Goal: Task Accomplishment & Management: Use online tool/utility

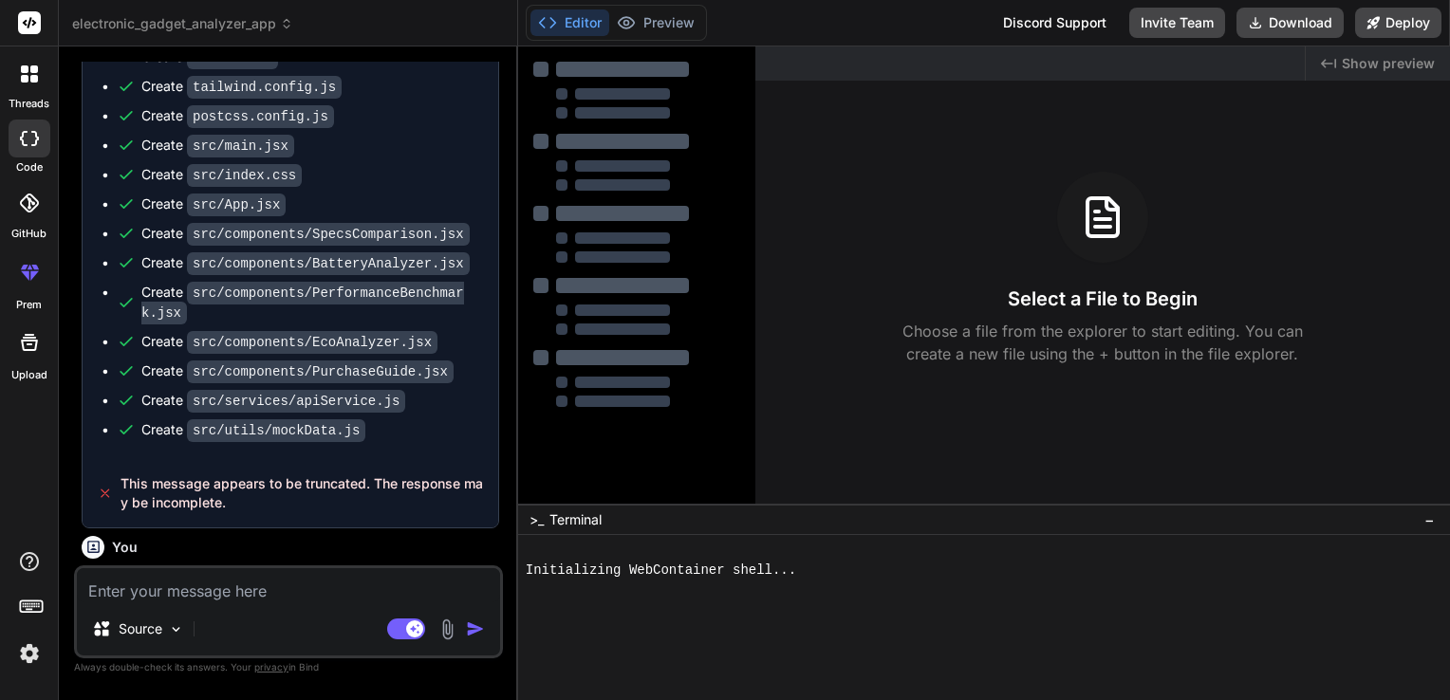
scroll to position [2016, 0]
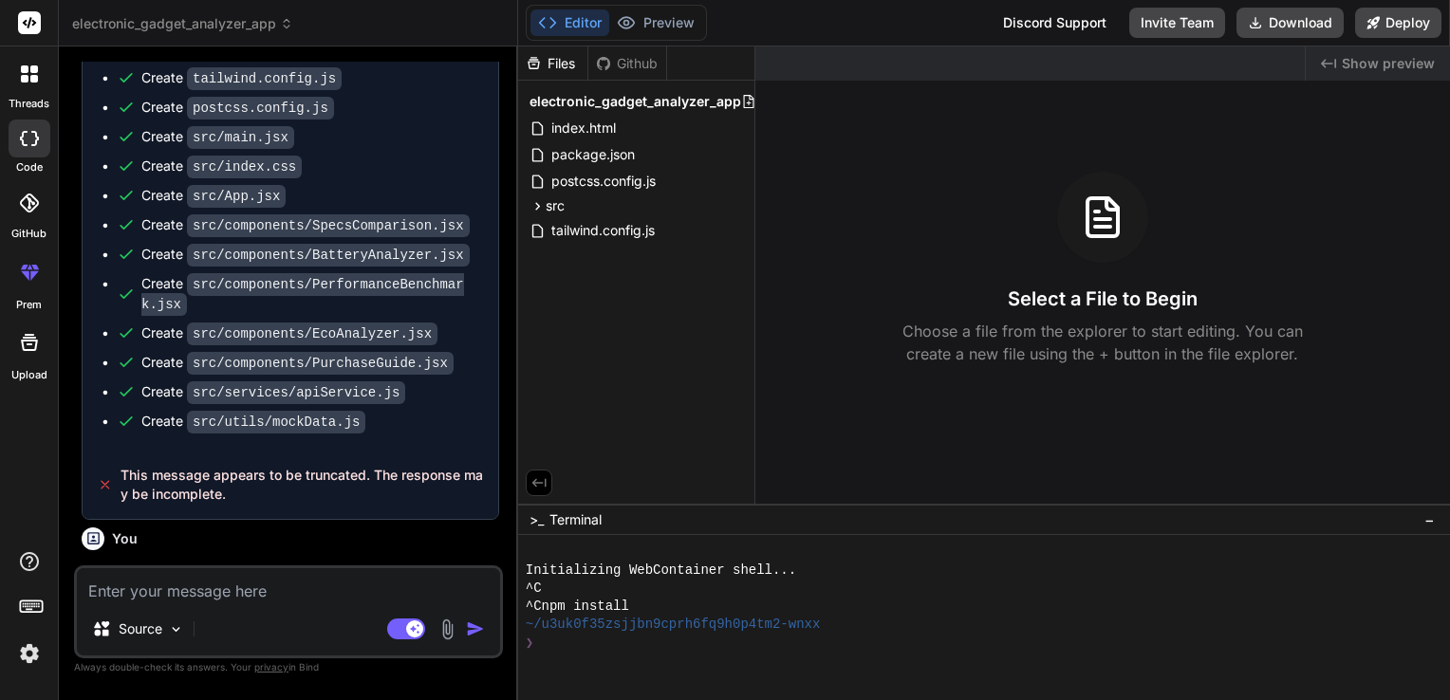
click at [23, 141] on icon at bounding box center [29, 138] width 19 height 15
click at [32, 25] on icon at bounding box center [30, 22] width 14 height 11
click at [22, 86] on div at bounding box center [29, 74] width 40 height 40
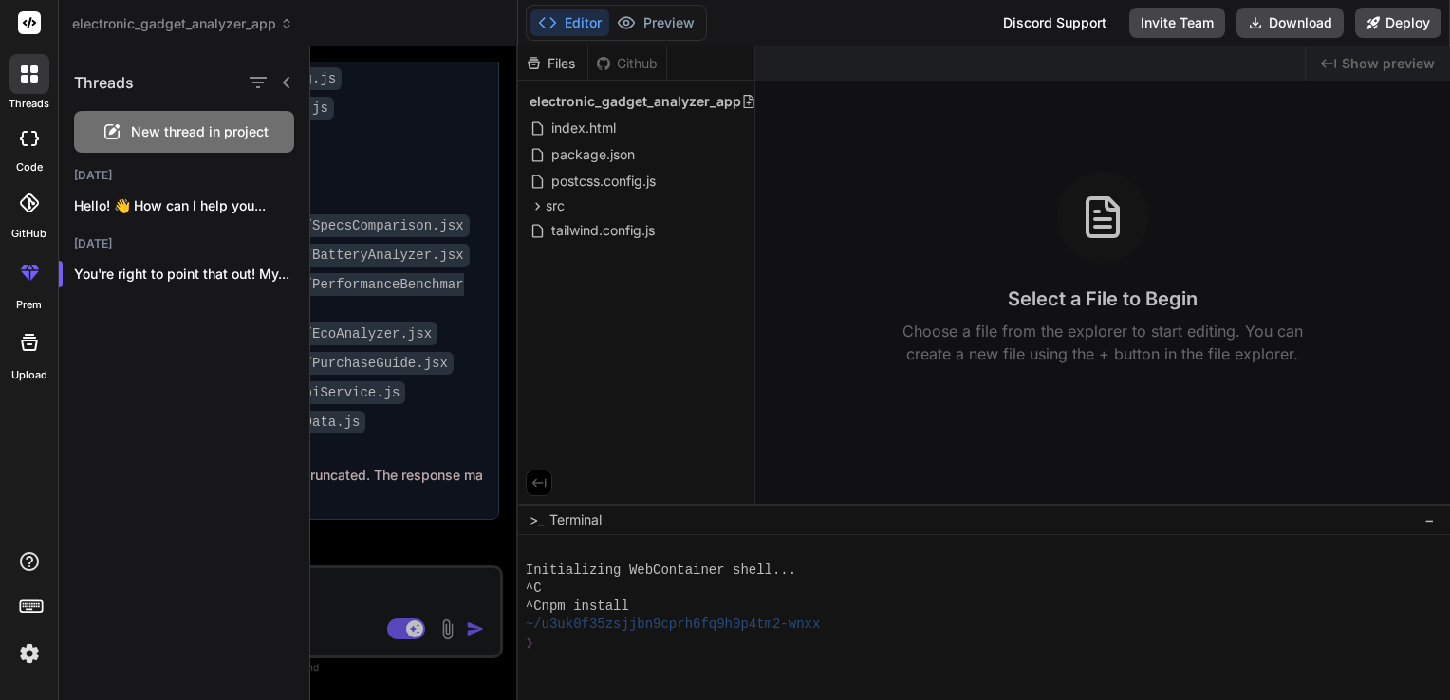
click at [185, 140] on span "New thread in project" at bounding box center [200, 131] width 138 height 19
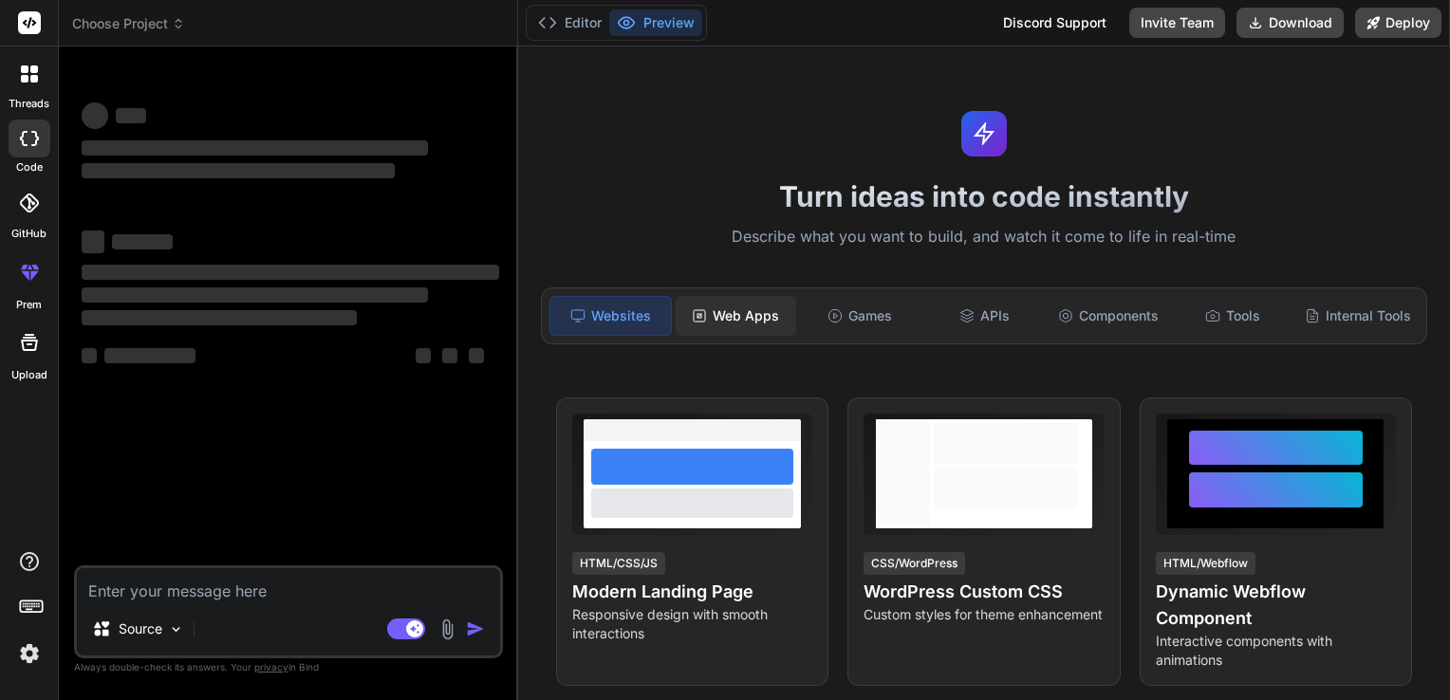
type textarea "x"
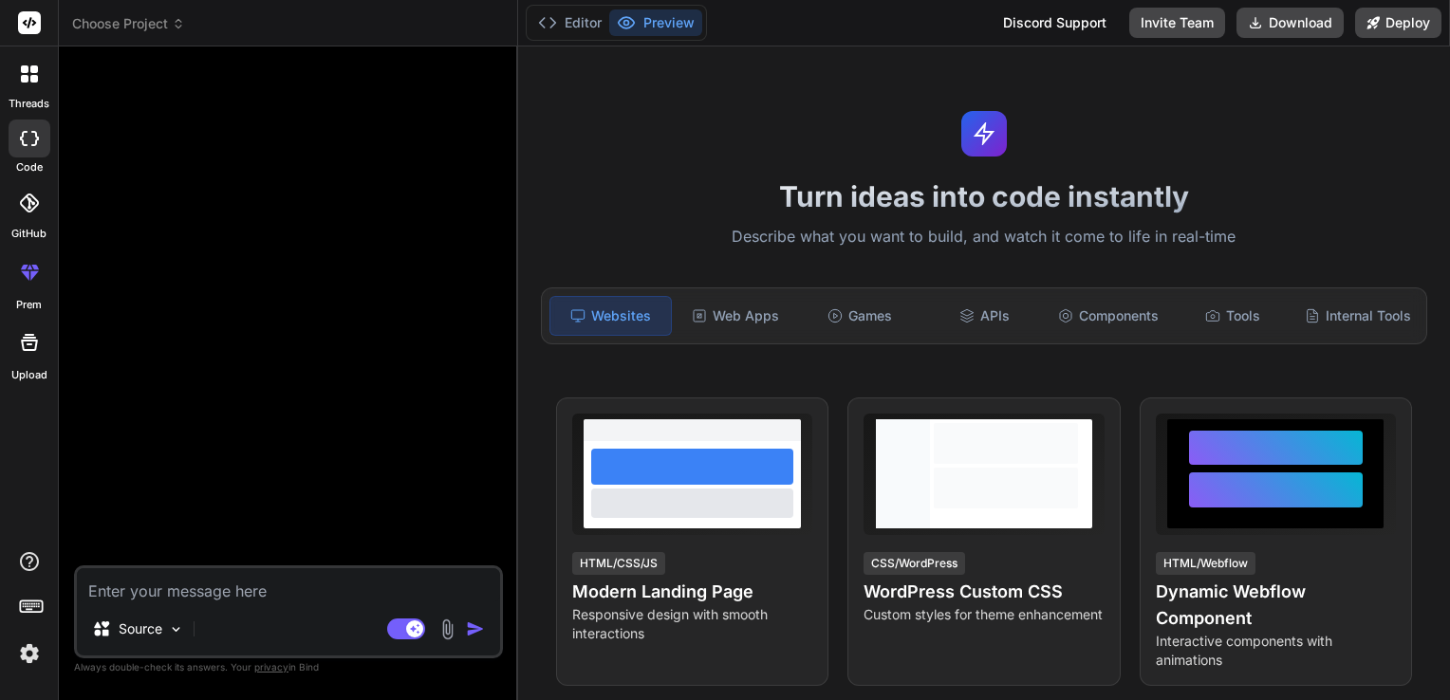
click at [163, 21] on span "Choose Project" at bounding box center [128, 23] width 113 height 19
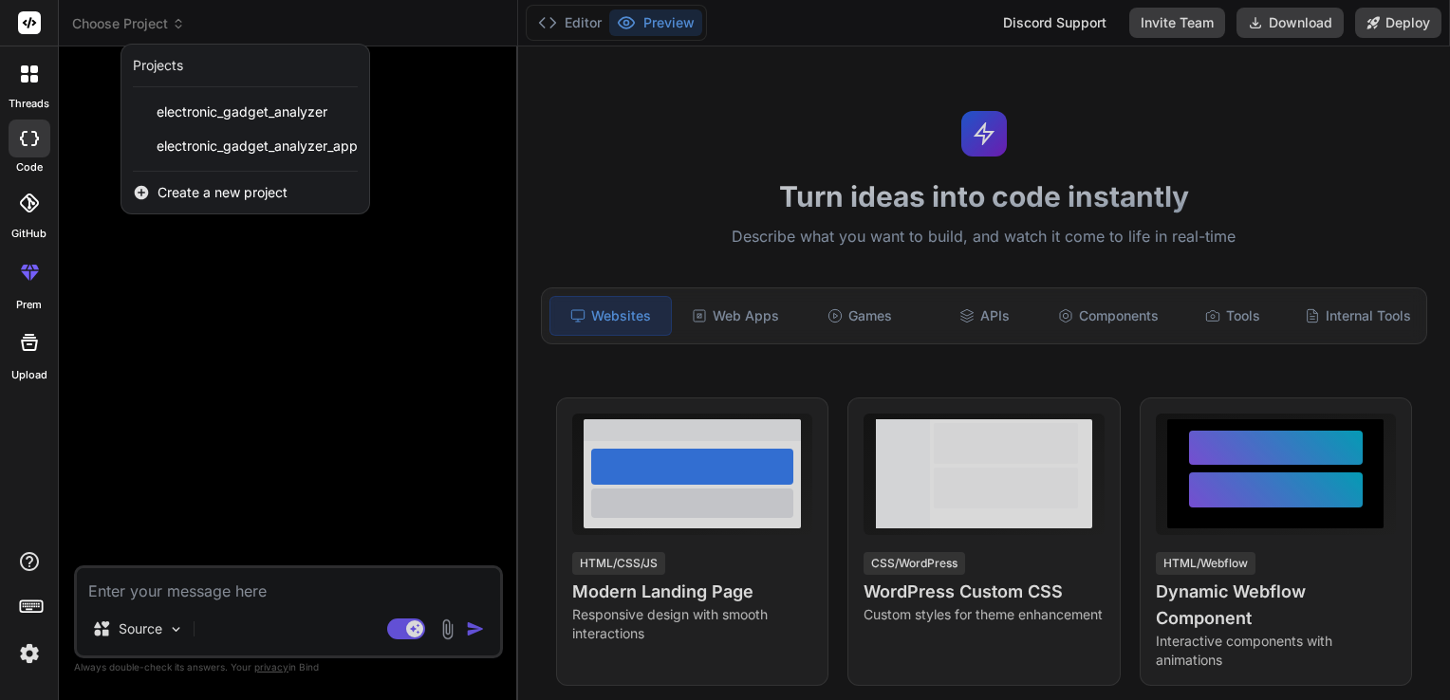
click at [183, 199] on span "Create a new project" at bounding box center [223, 192] width 130 height 19
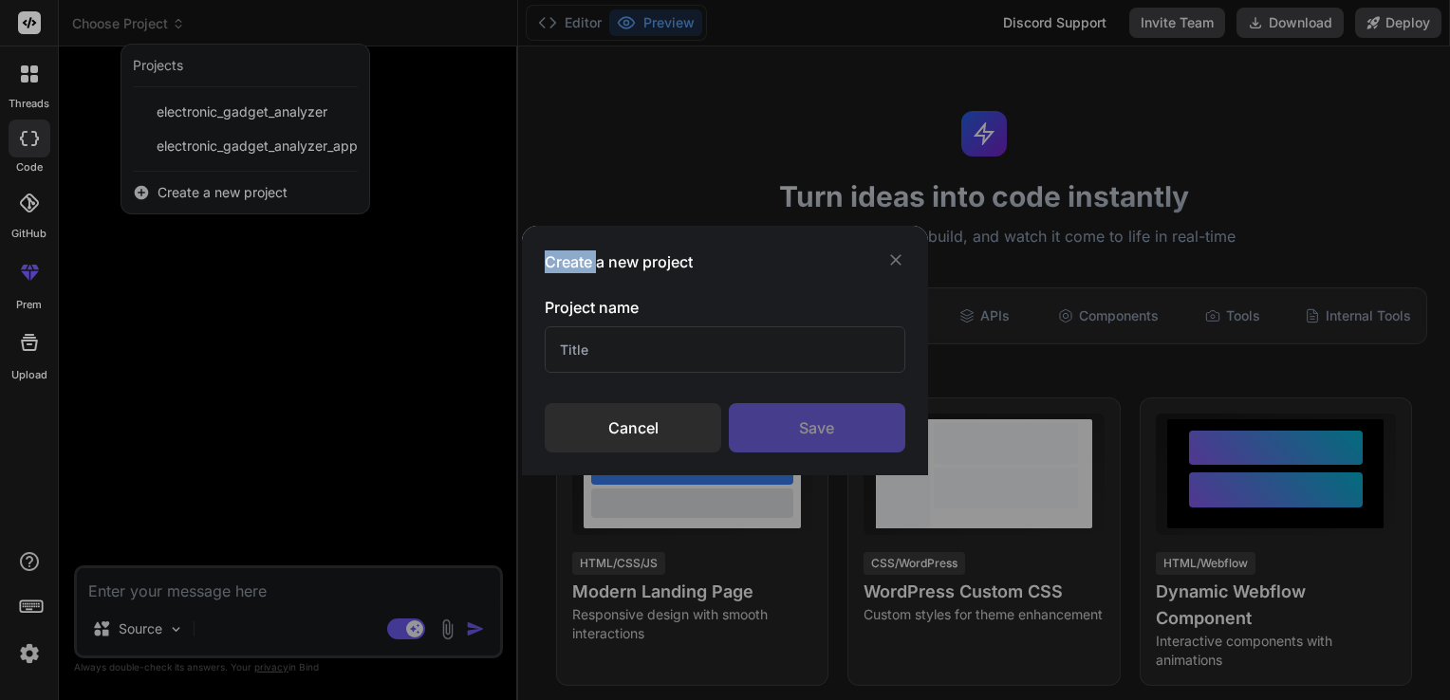
click at [183, 199] on div "Create a new project Project name Cancel Save" at bounding box center [725, 350] width 1450 height 700
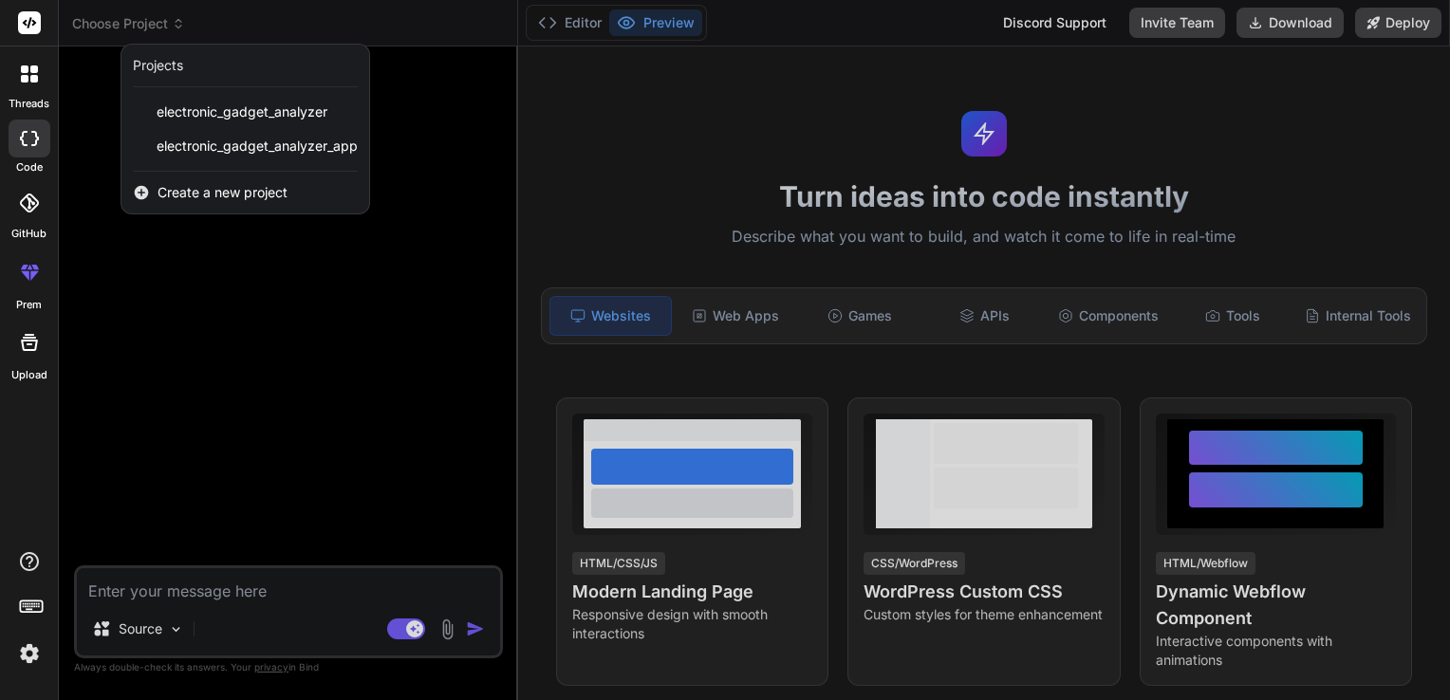
click at [188, 193] on span "Create a new project" at bounding box center [223, 192] width 130 height 19
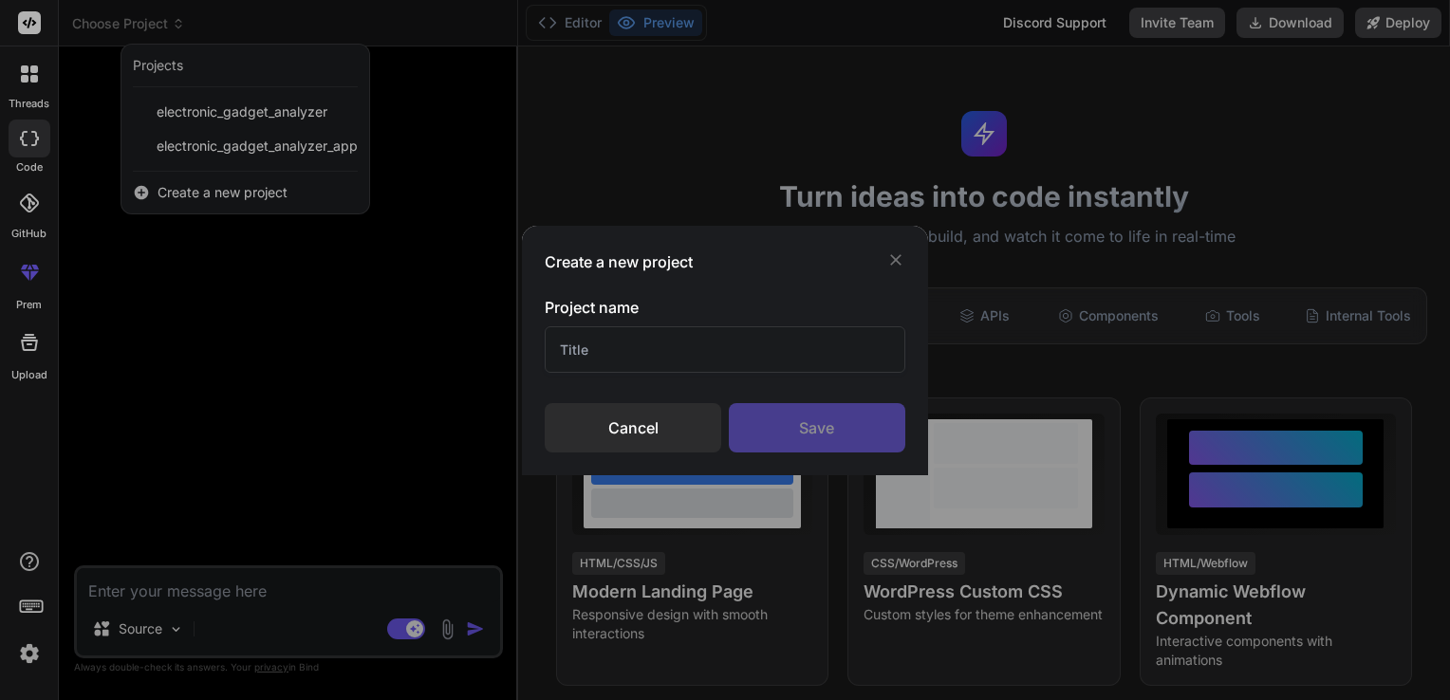
click at [650, 337] on input "text" at bounding box center [725, 349] width 361 height 47
type input "Dreamexplorer"
click at [828, 426] on div "Save" at bounding box center [817, 427] width 177 height 49
click at [280, 367] on div "Create a new project Project name Dreamexplorer Cancel Saving..." at bounding box center [725, 350] width 1450 height 700
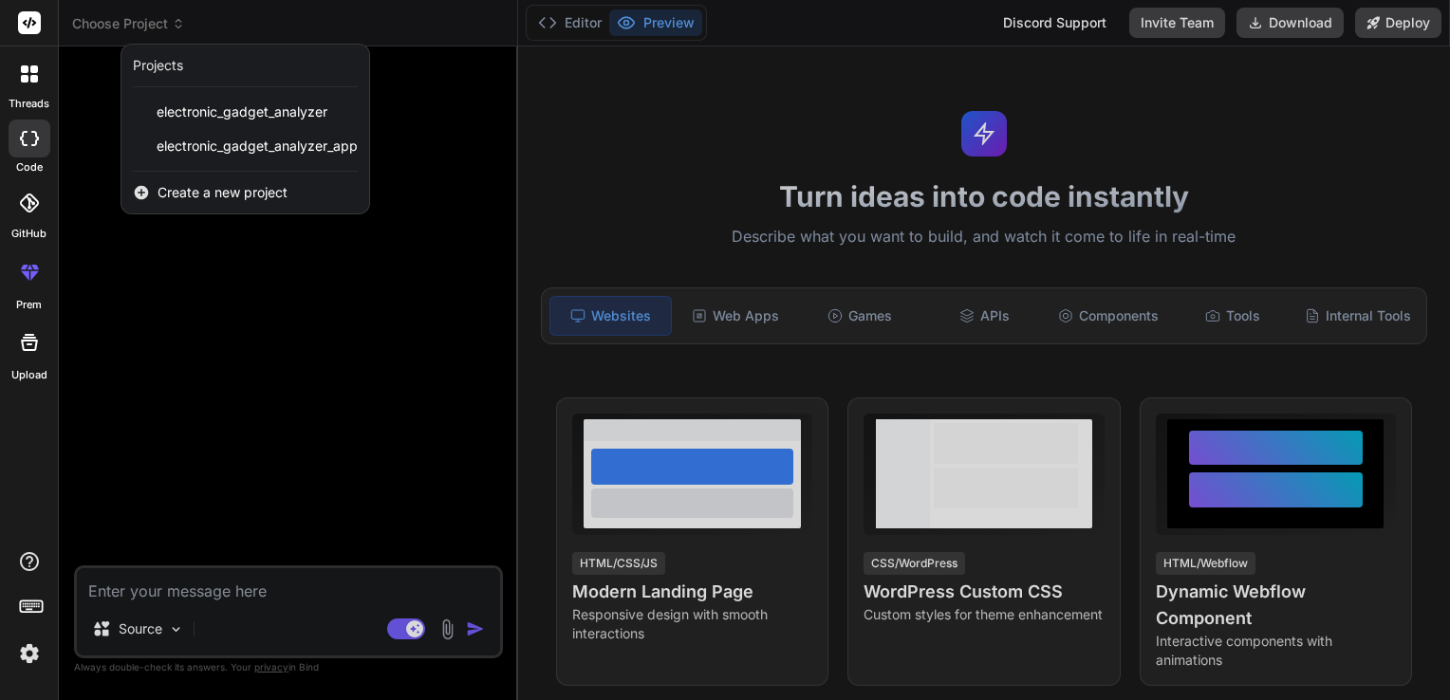
click at [280, 367] on div at bounding box center [725, 350] width 1450 height 700
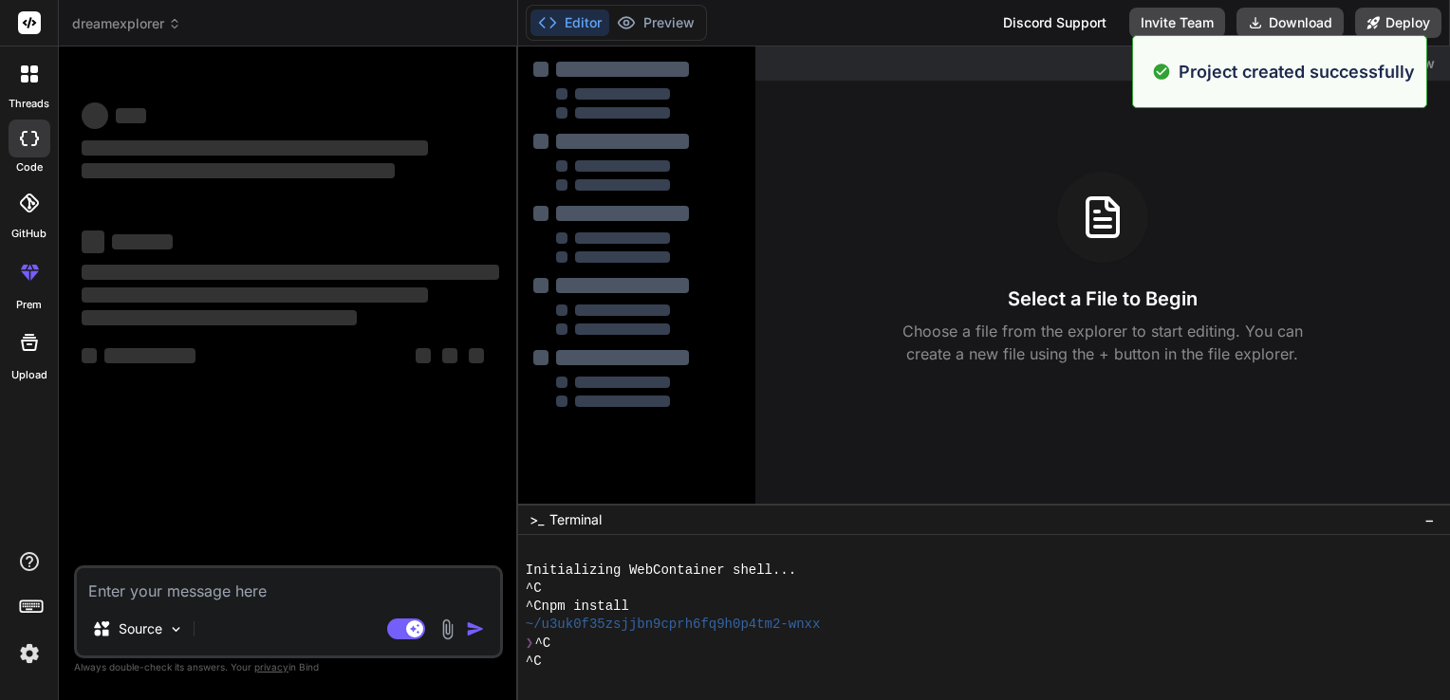
type textarea "x"
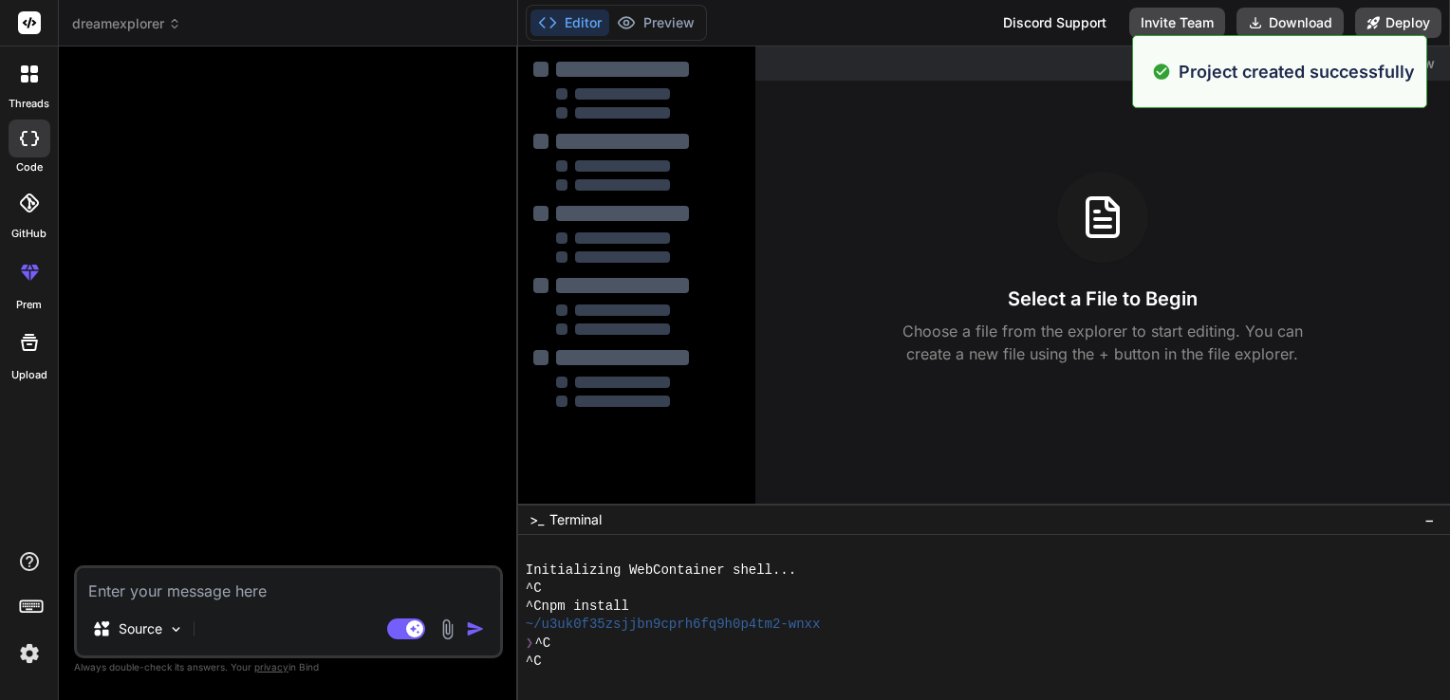
click at [238, 596] on textarea at bounding box center [288, 585] width 423 height 34
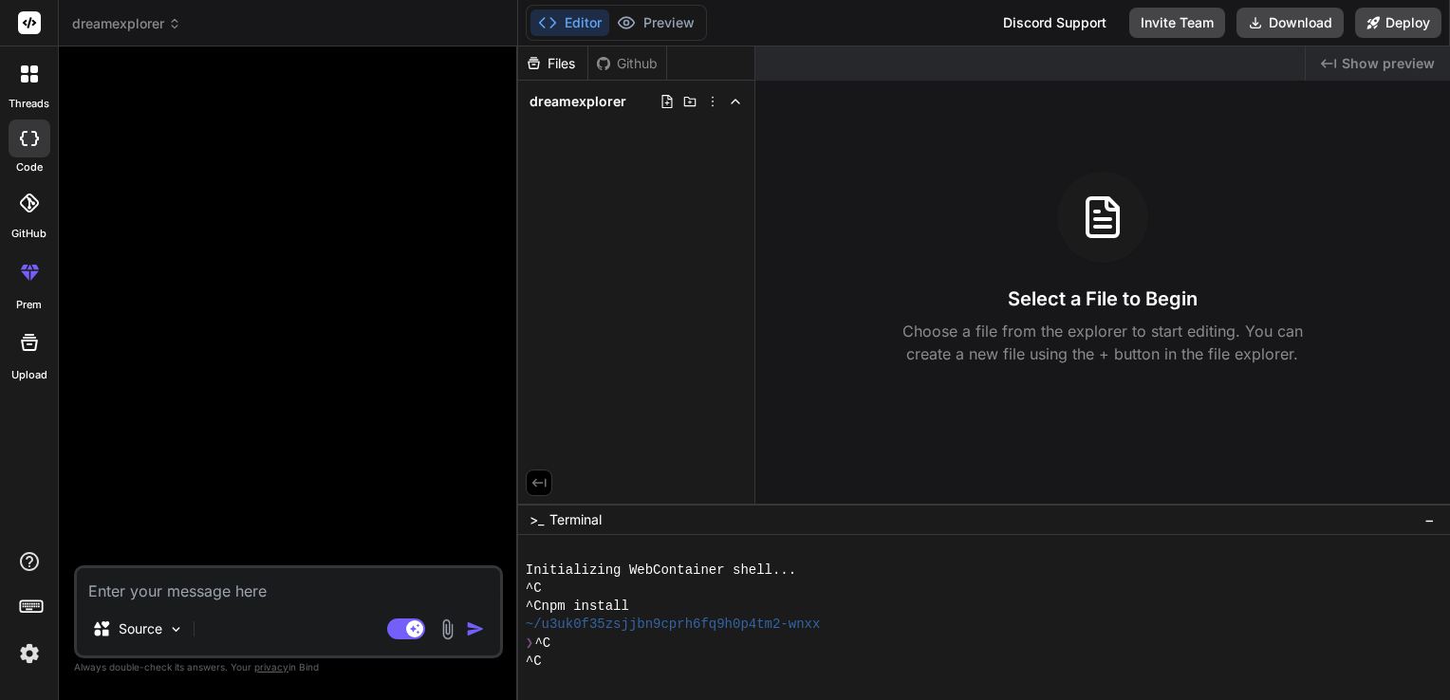
paste textarea "Build a web/mobile app called "AI Dream Explorer" with the following features: …"
type textarea "Build a web/mobile app called "AI Dream Explorer" with the following features: …"
type textarea "x"
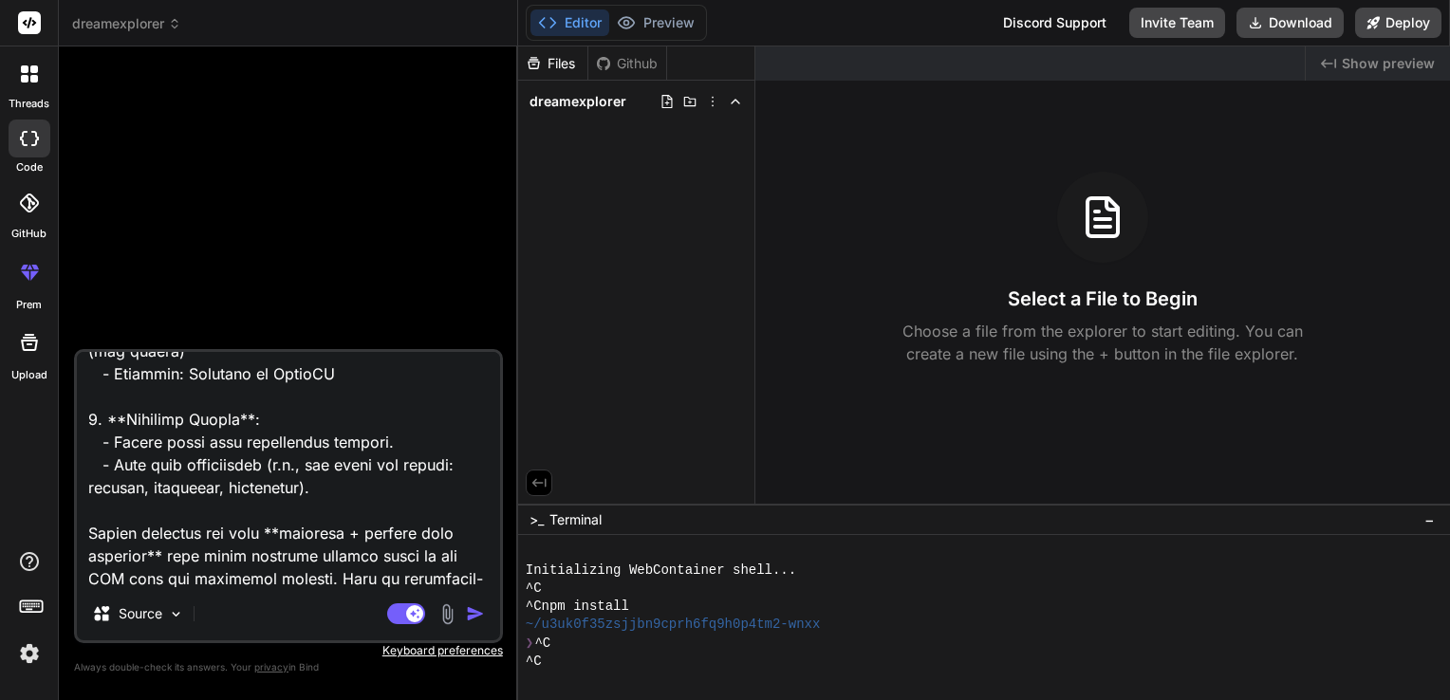
type textarea "Build a web/mobile app called "AI Dream Explorer" with the following features: …"
click at [473, 614] on img "button" at bounding box center [475, 614] width 19 height 19
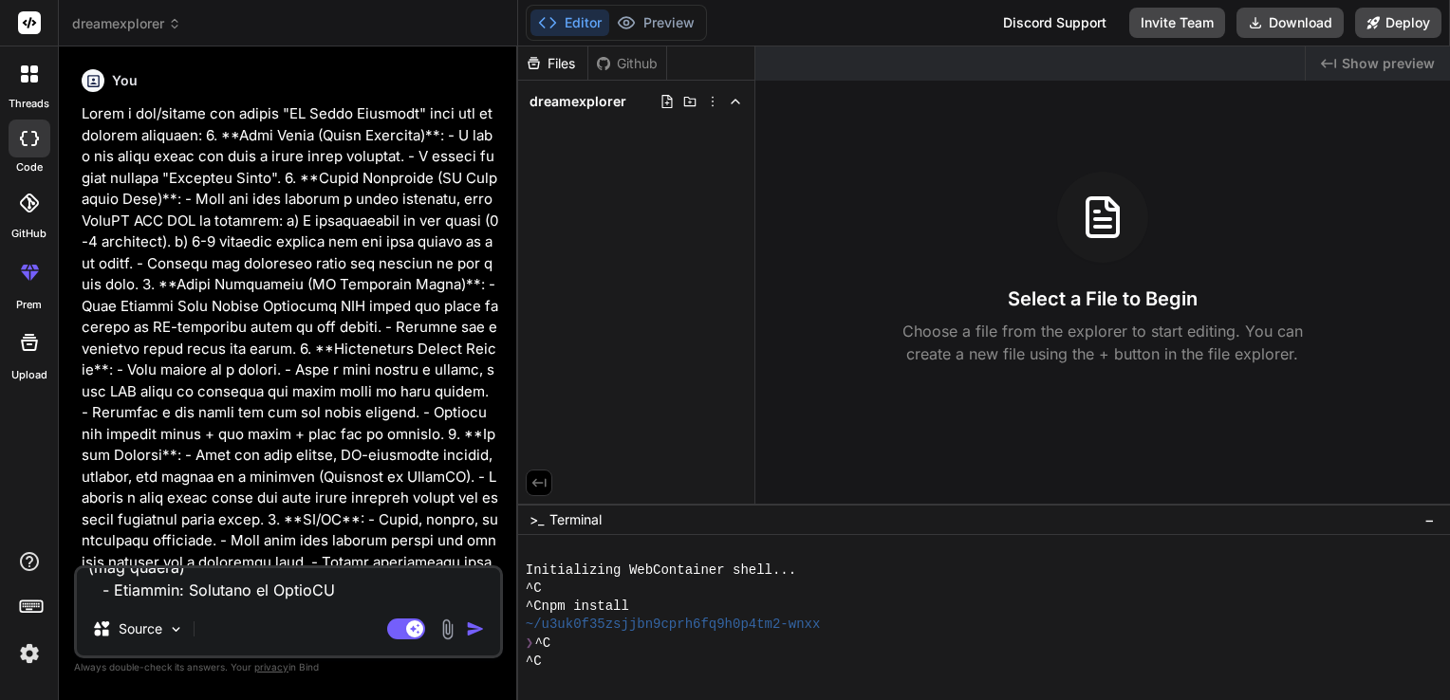
scroll to position [0, 0]
type textarea "x"
click at [467, 435] on p at bounding box center [291, 444] width 418 height 683
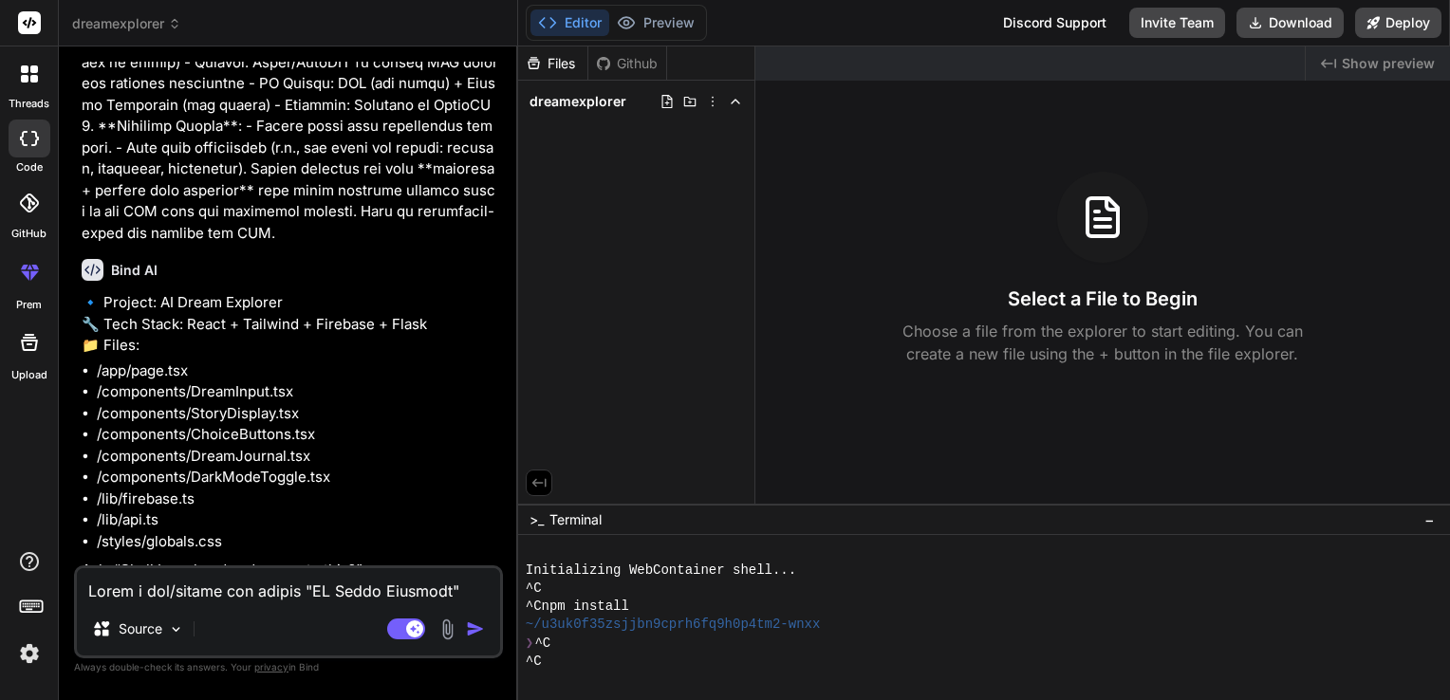
scroll to position [560, 0]
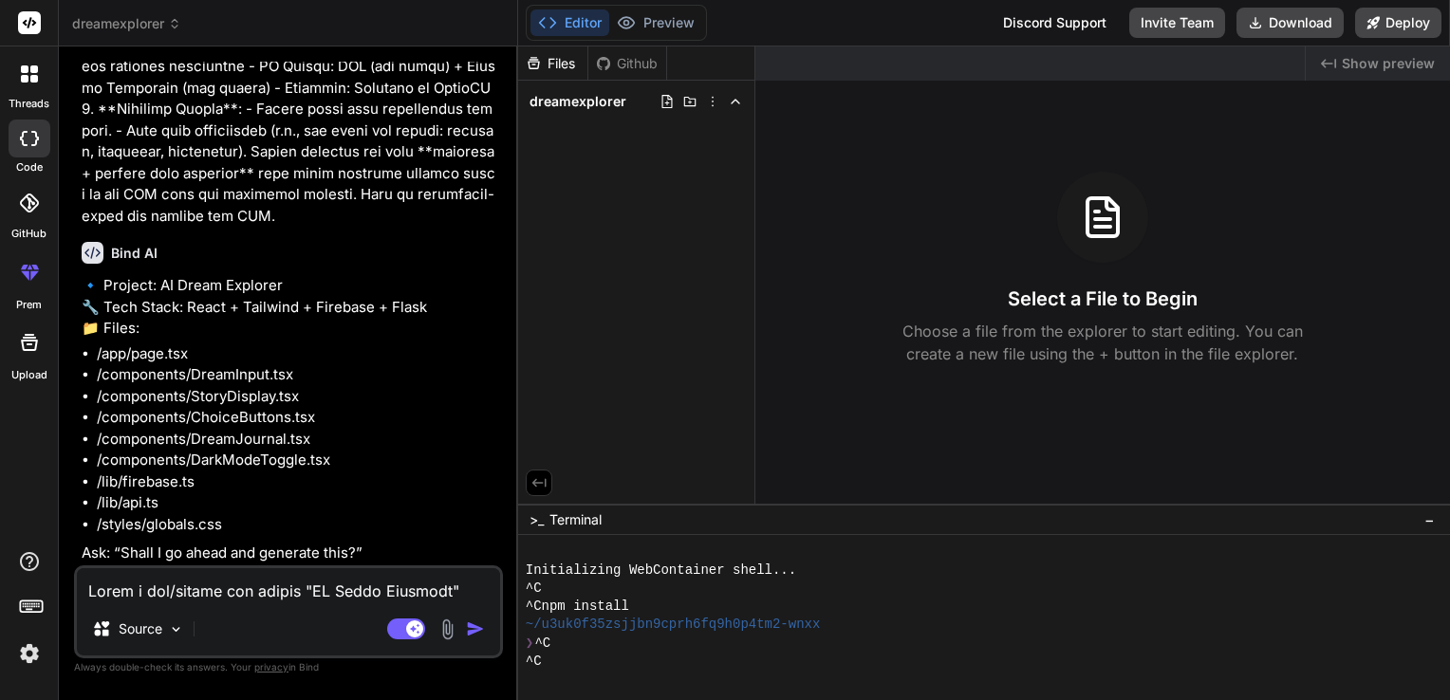
click at [190, 598] on textarea at bounding box center [288, 585] width 423 height 34
type textarea "y"
type textarea "x"
type textarea "ye"
type textarea "x"
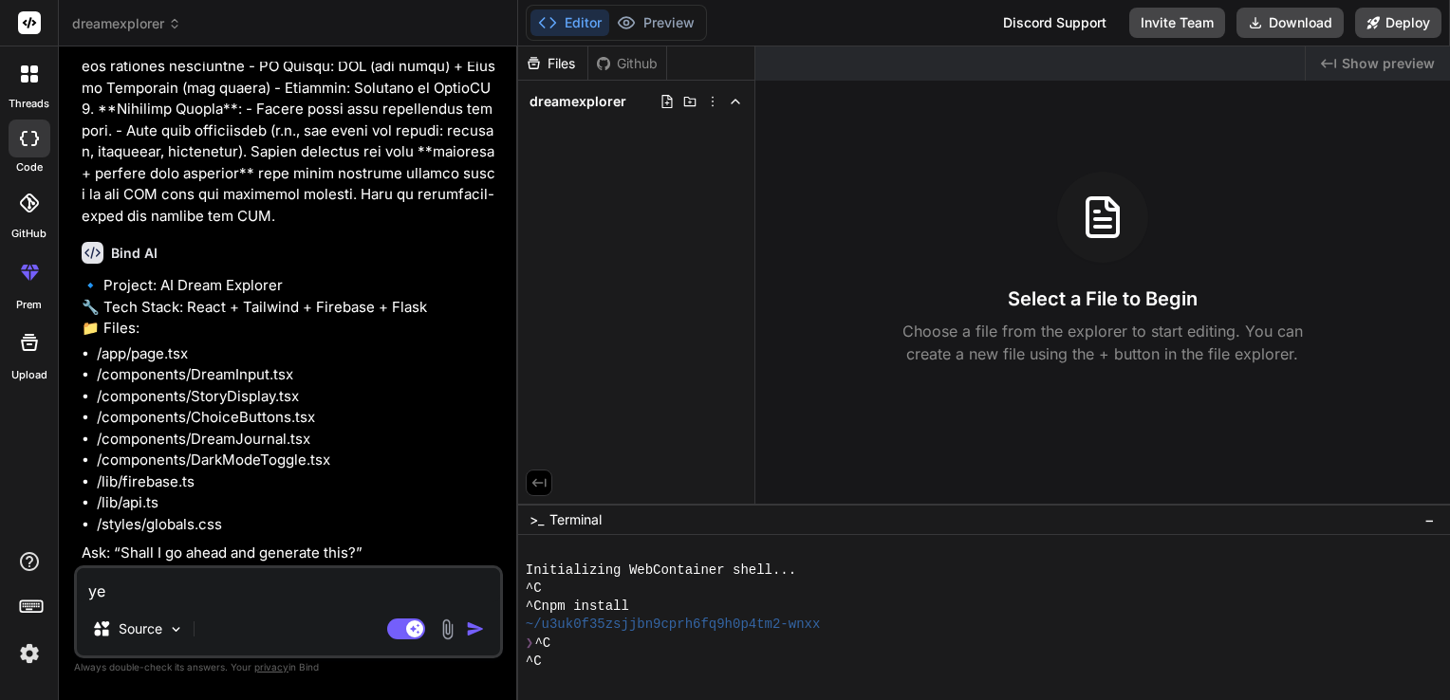
type textarea "yes"
type textarea "x"
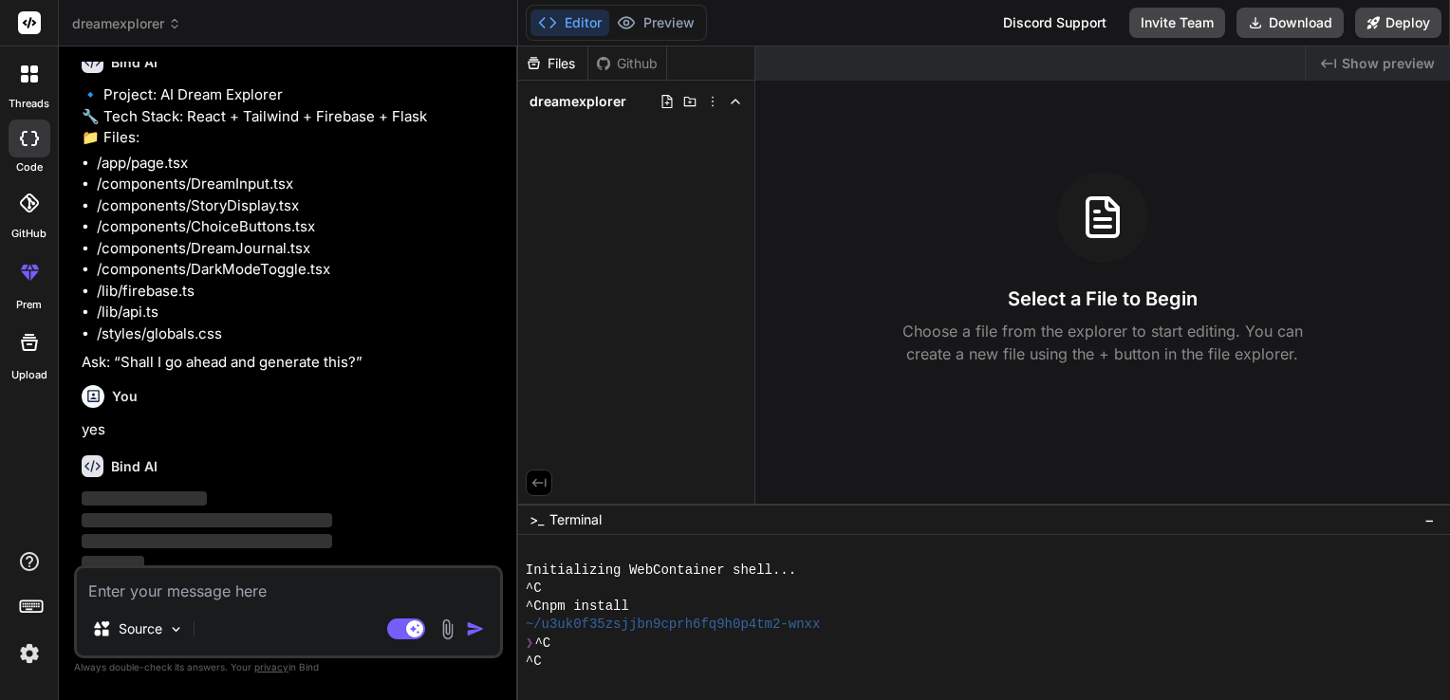
scroll to position [757, 0]
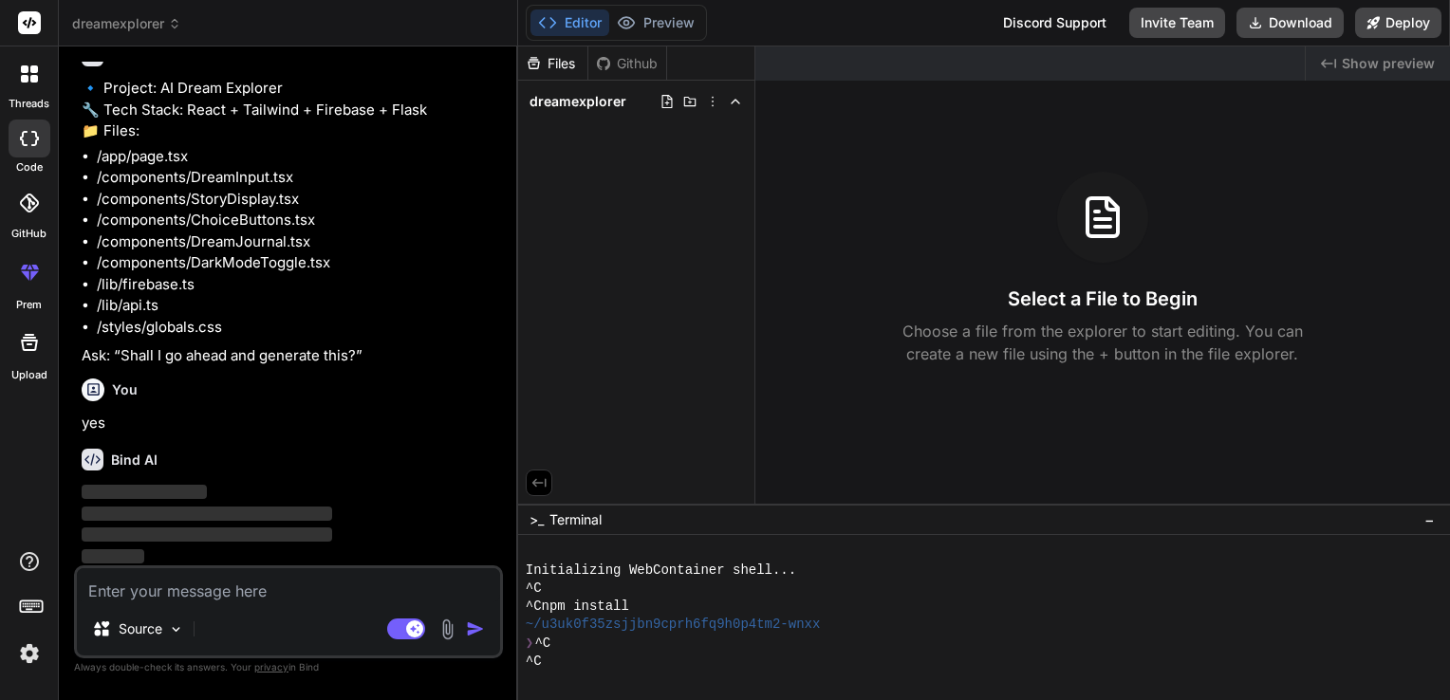
click at [27, 341] on icon at bounding box center [29, 342] width 17 height 17
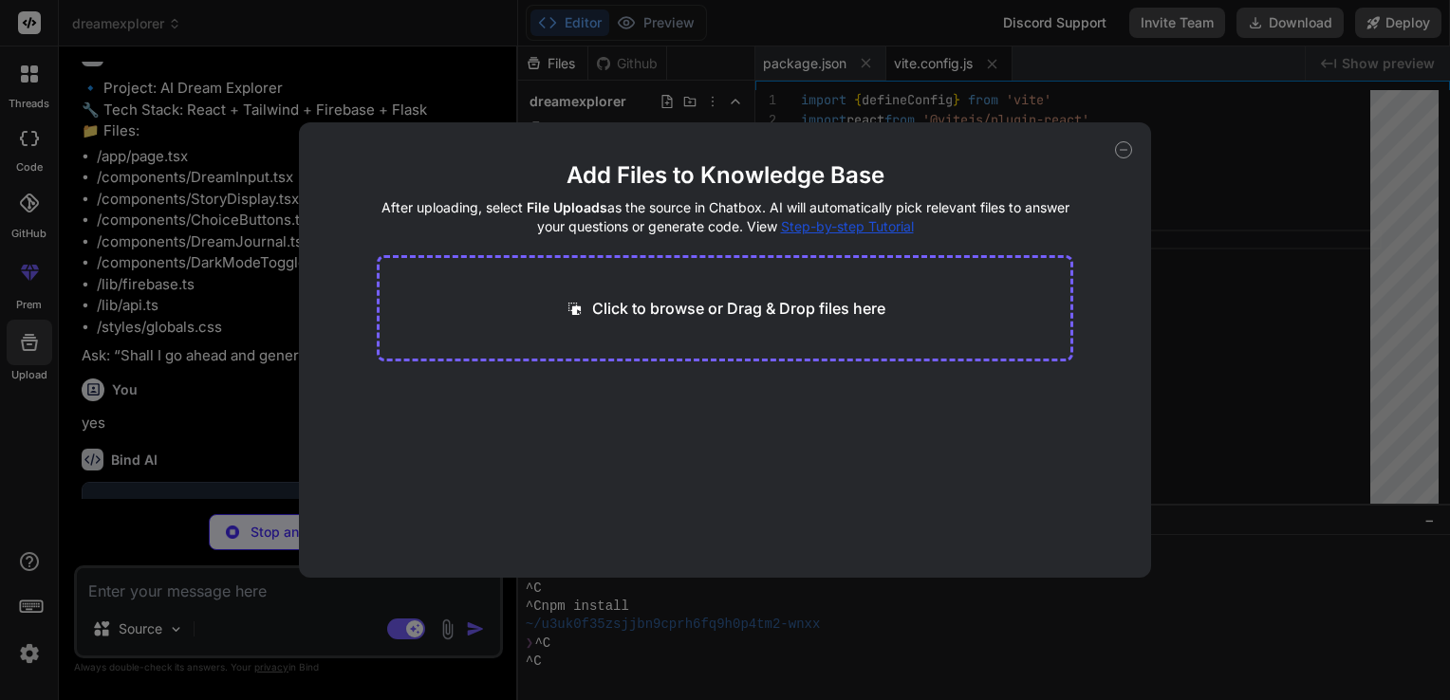
type textarea "x"
type textarea "'dream-blue': '#0d6efd', 'dream-dark': '#121212', 'dream-light': '#f8f9fa', }, …"
type textarea "x"
type textarea "export default { plugins: { tailwindcss: {}, autoprefixer: {}, }, }"
type textarea "x"
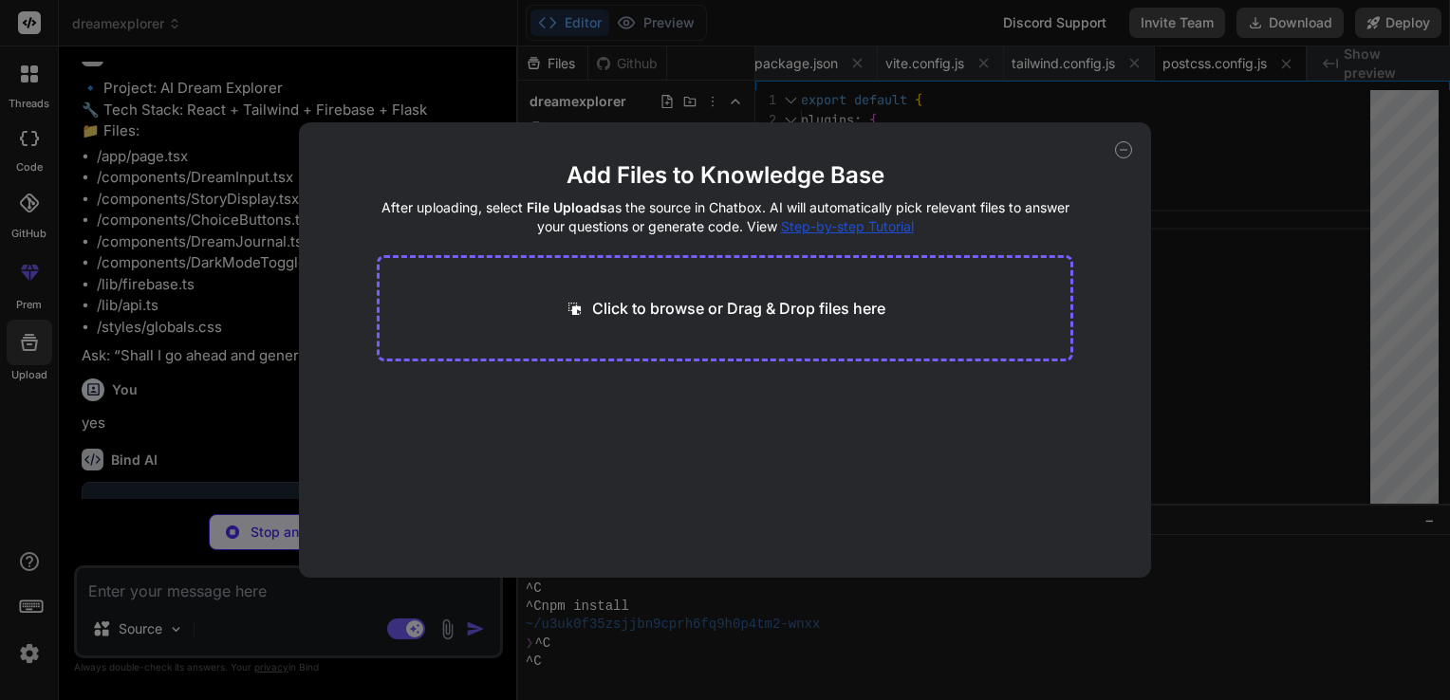
type textarea "<script type="module" src="/src/main.jsx"></script> </body> </html>"
type textarea "x"
type textarea "@tailwind base; @tailwind components; @tailwind utilities;"
type textarea "x"
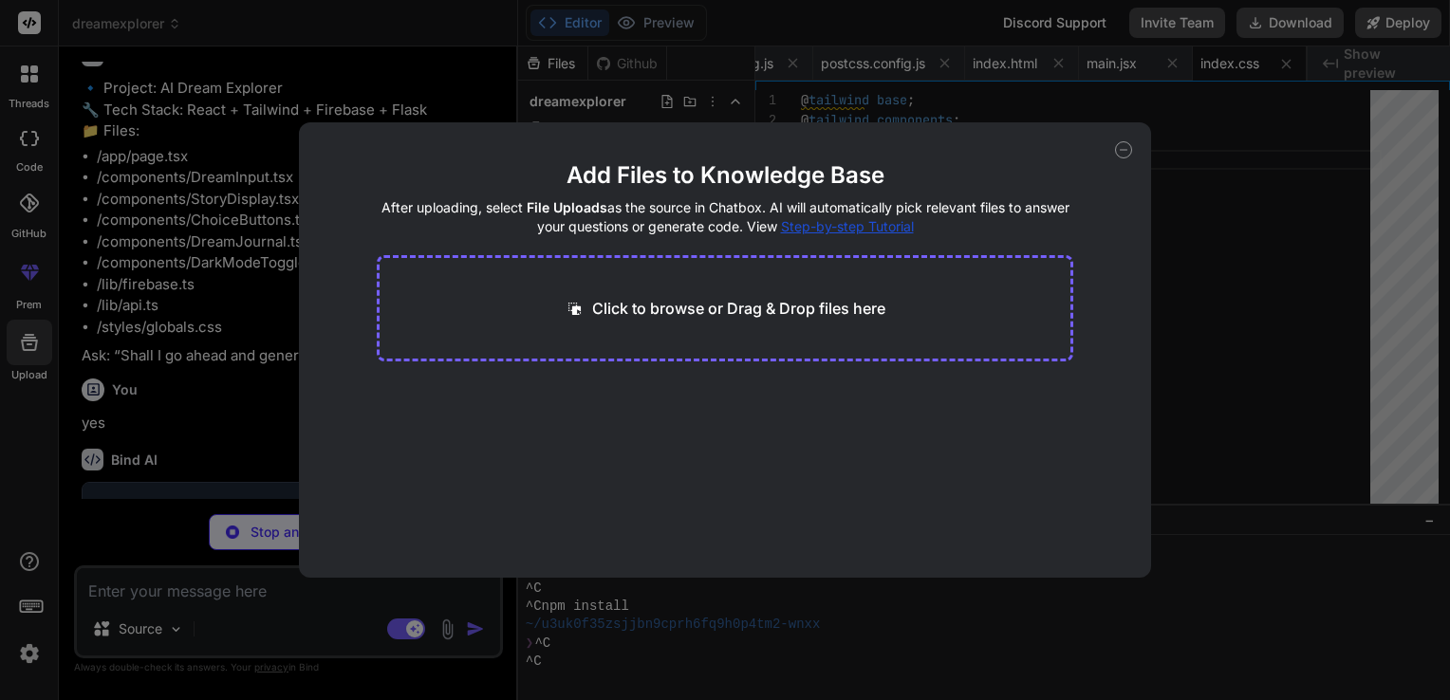
type textarea "); } export default App;"
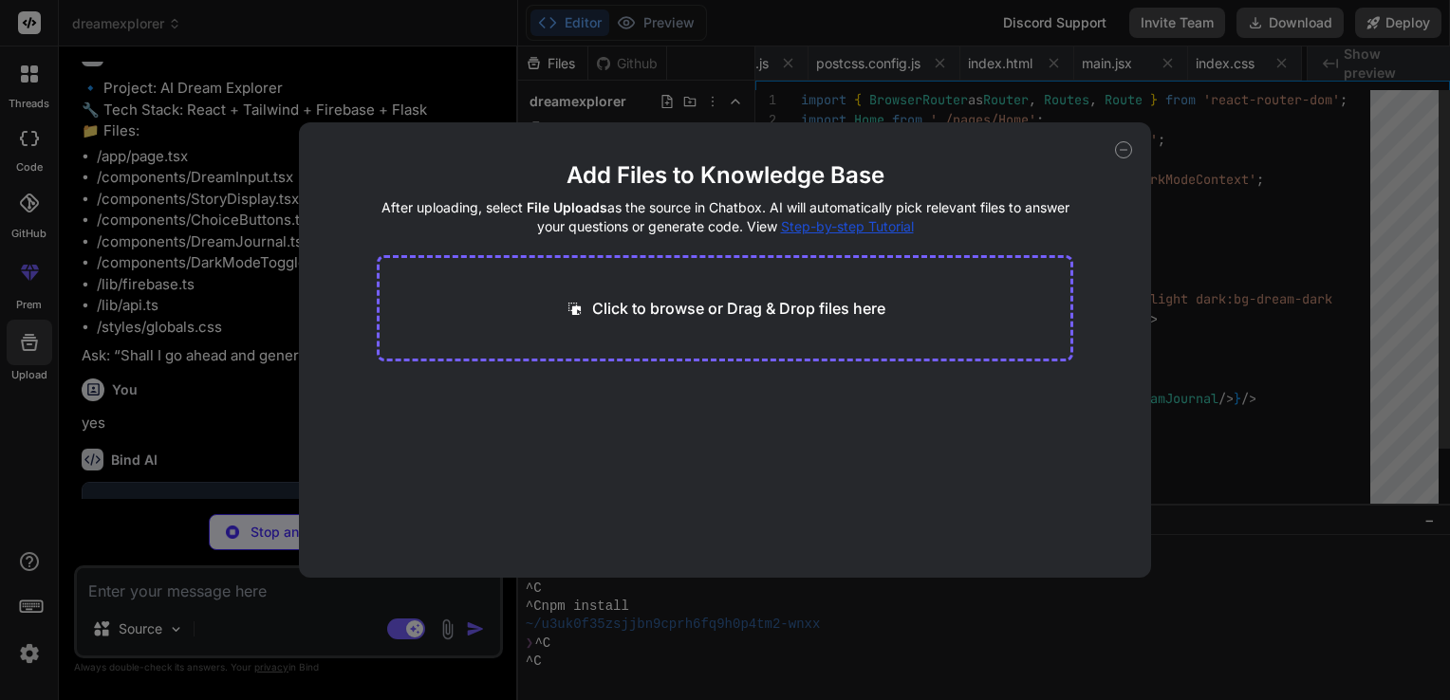
scroll to position [0, 469]
type textarea "x"
type textarea "<ChoiceButtons choices={choices} onSelect={handleChoiceSelect} isLoading={isLoa…"
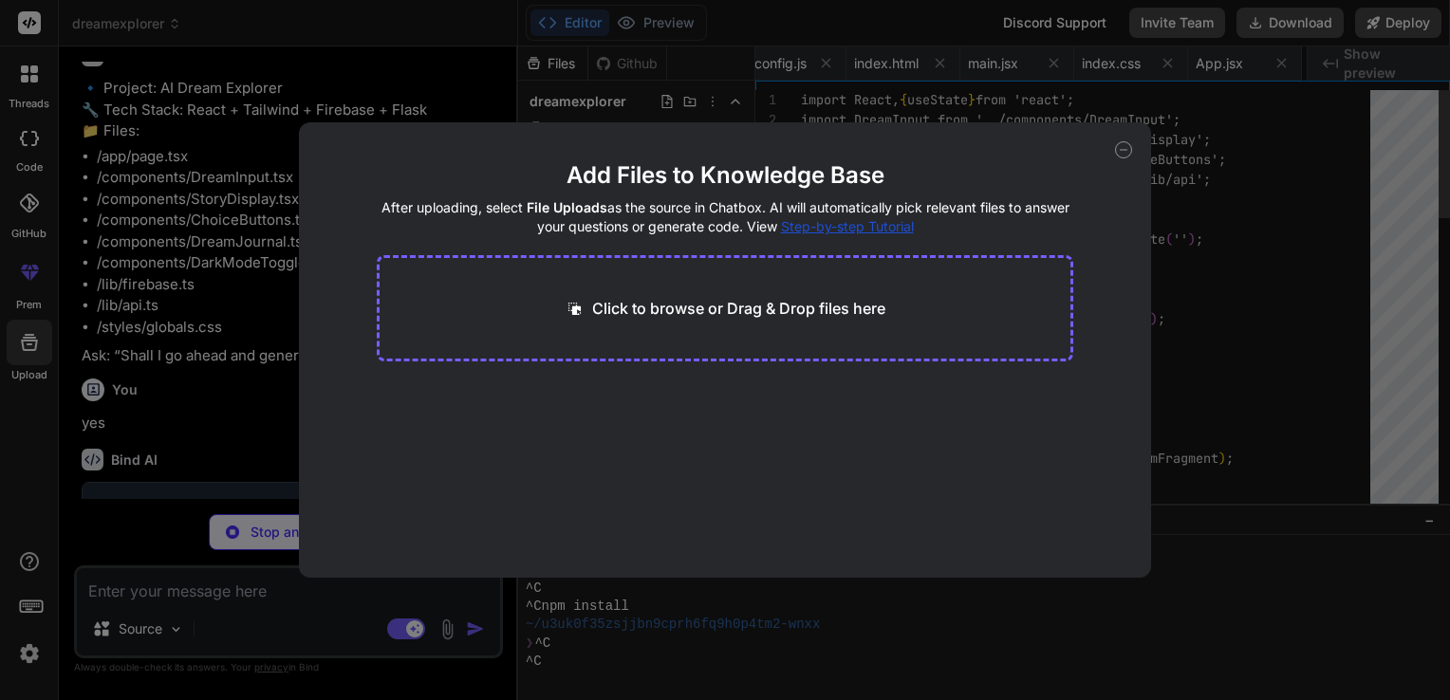
scroll to position [0, 583]
click at [475, 62] on div "Add Files to Knowledge Base After uploading, select File Uploads as the source …" at bounding box center [725, 350] width 1450 height 700
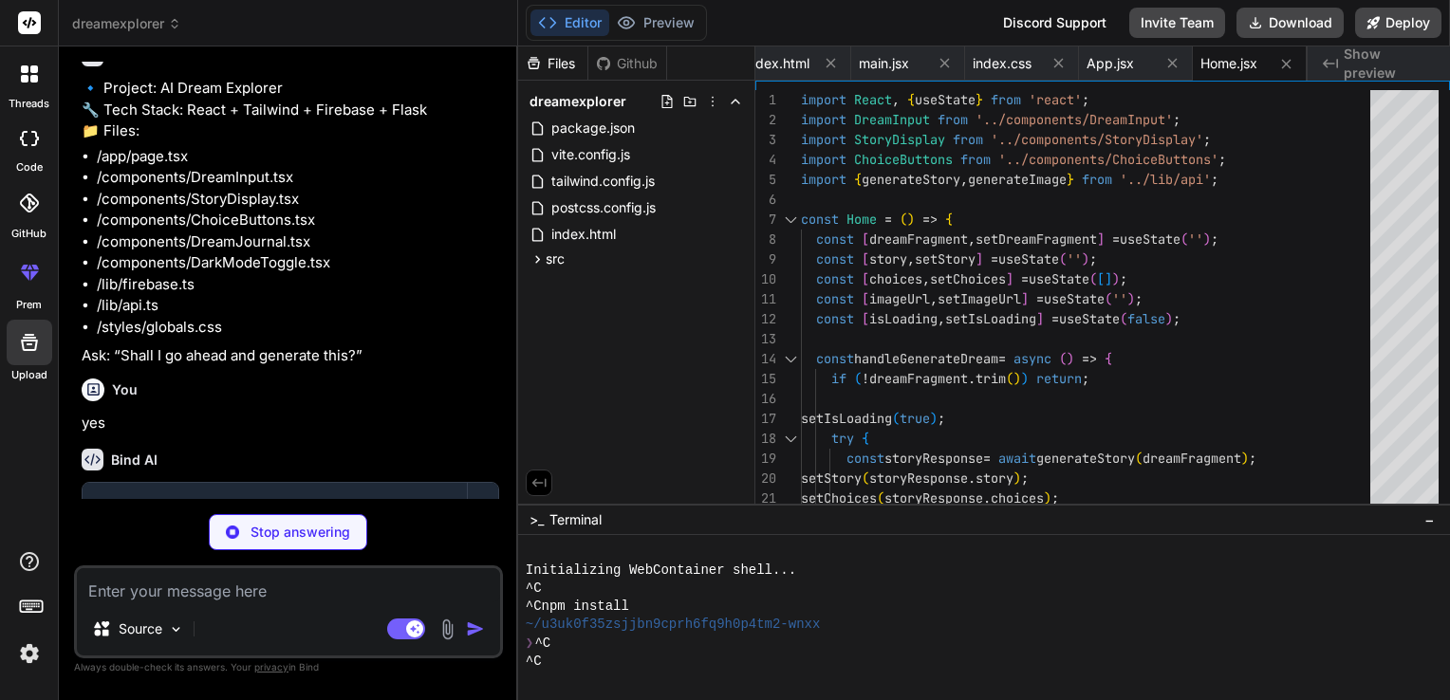
click at [33, 205] on icon at bounding box center [29, 203] width 19 height 19
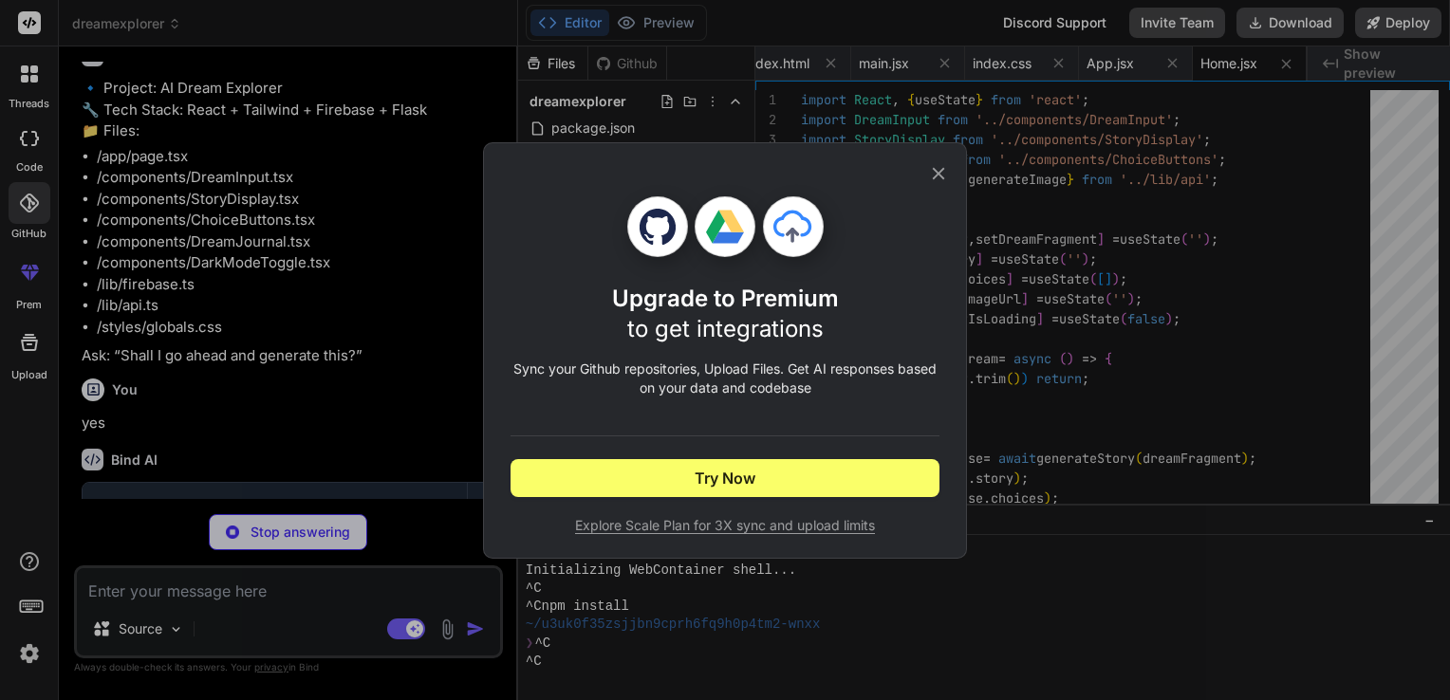
type textarea "x"
type textarea ")} </div> ); }; export default DreamJournal;"
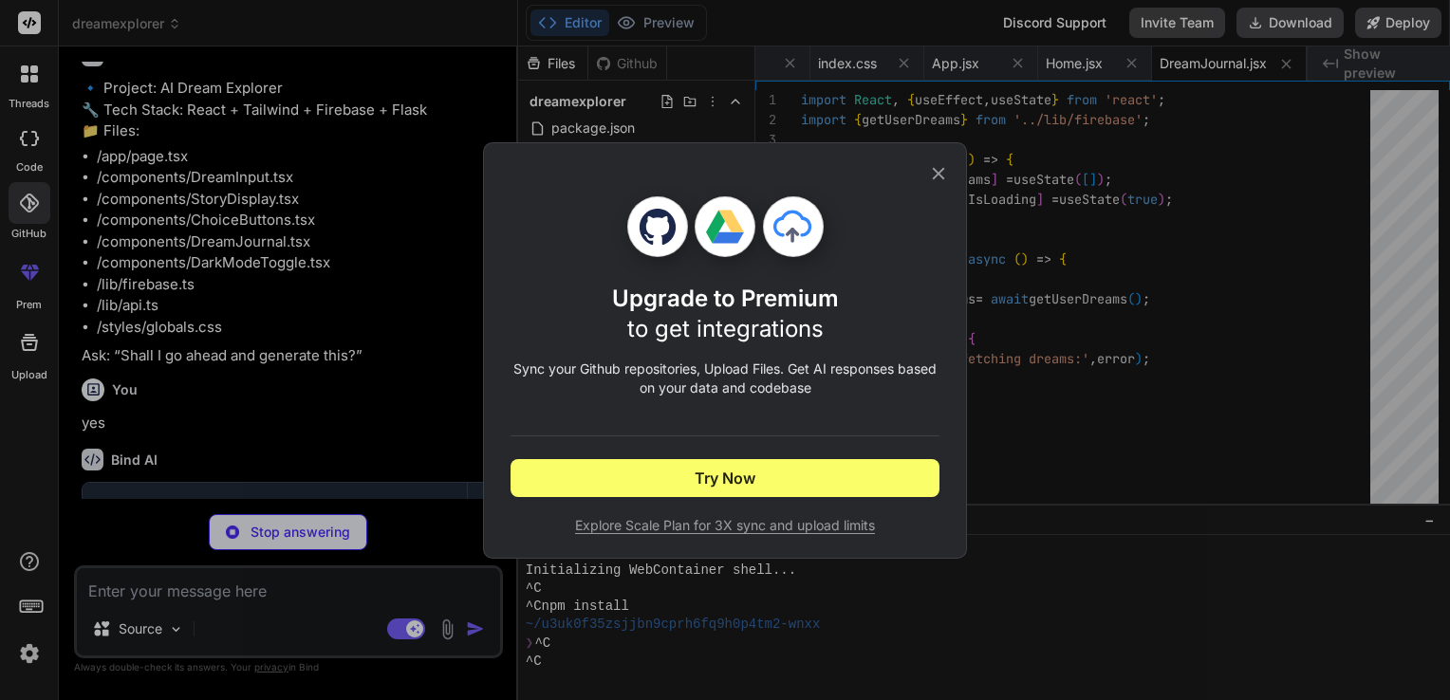
type textarea "x"
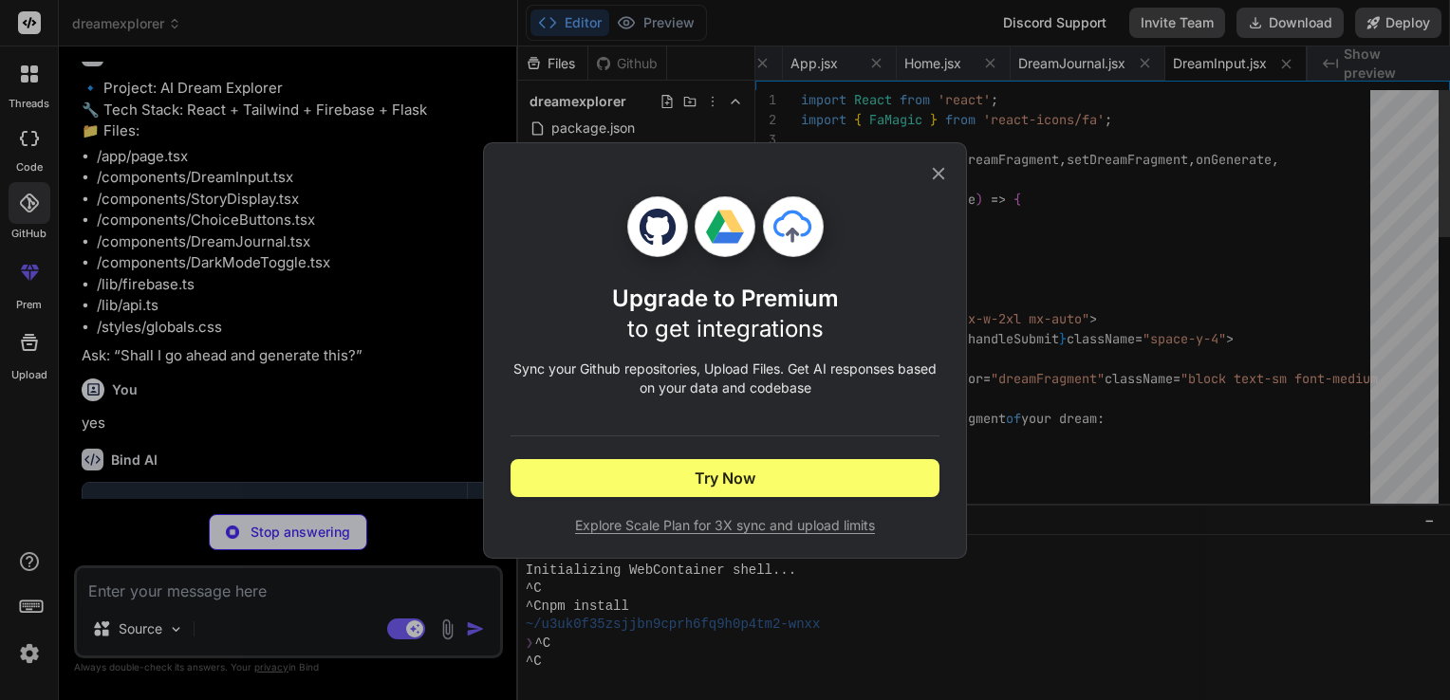
click at [937, 169] on icon at bounding box center [938, 173] width 21 height 21
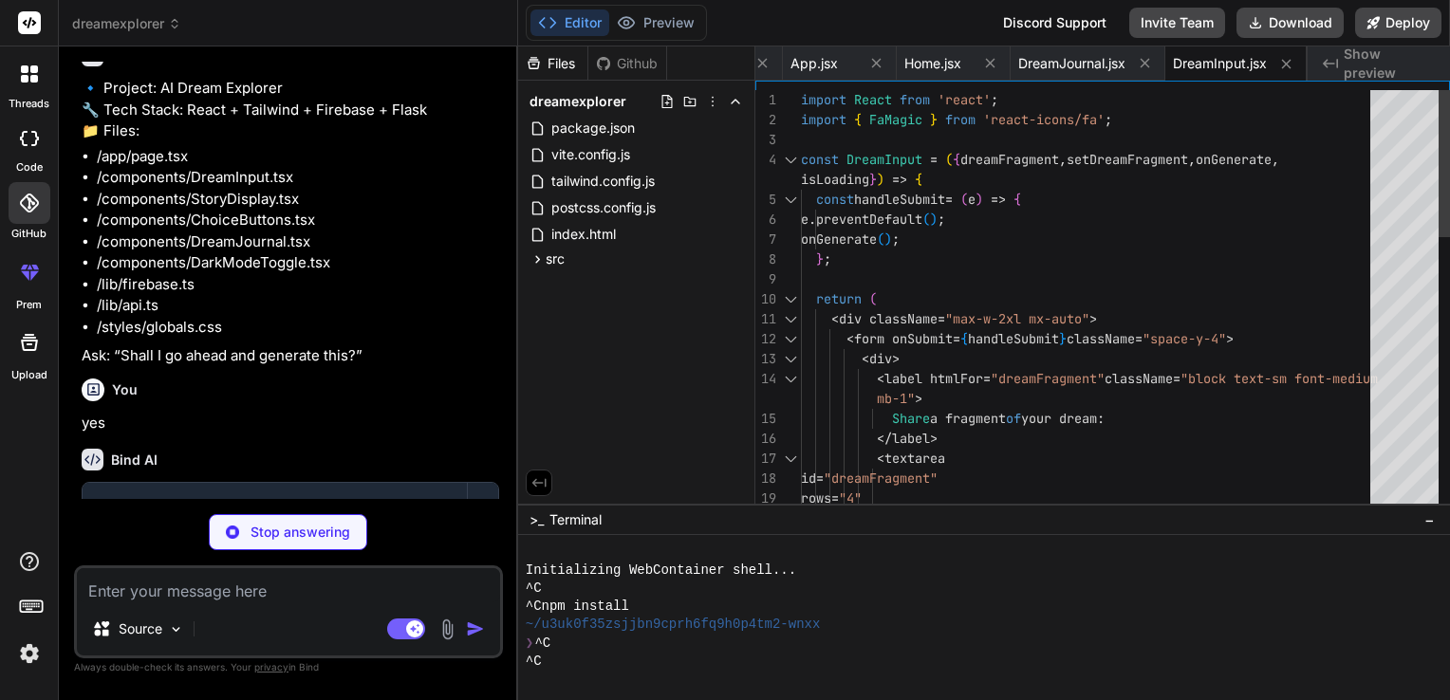
scroll to position [0, 1029]
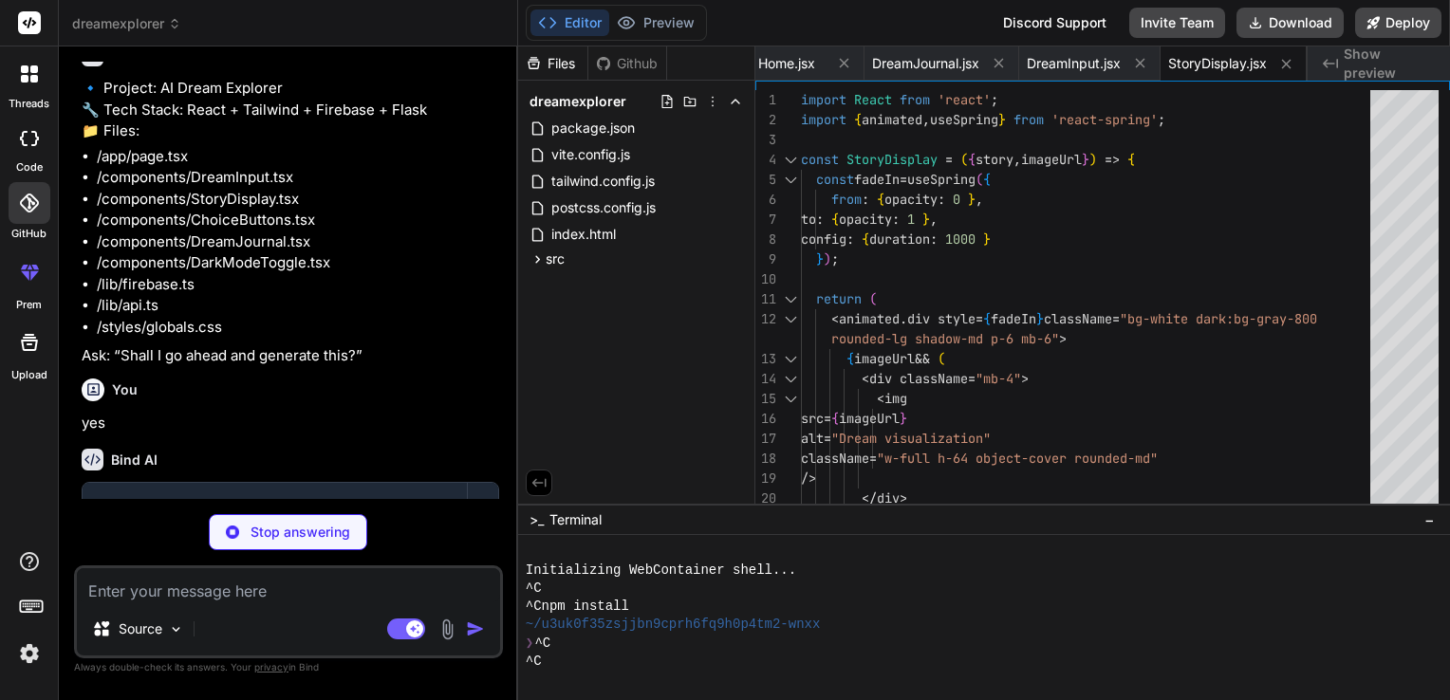
type textarea "x"
type textarea "{choice} </button> ))} </div> ); }; export default ChoiceButtons;"
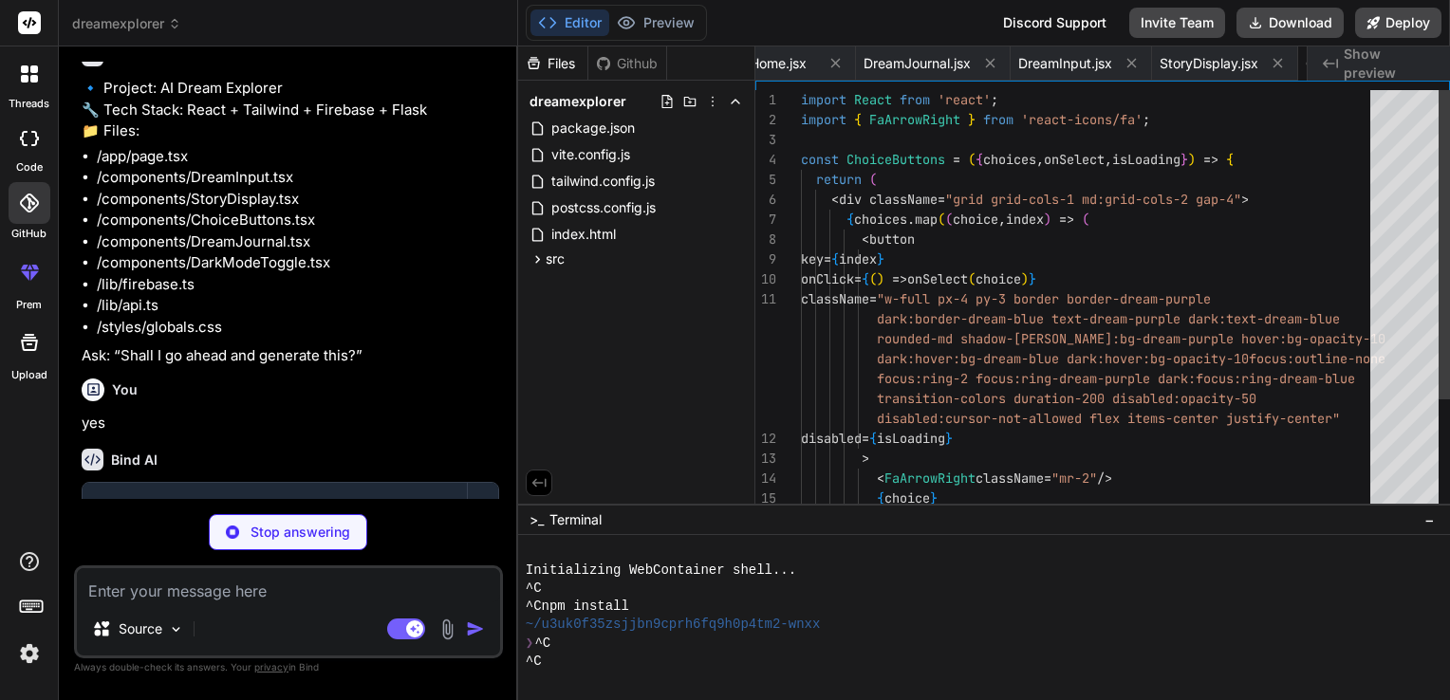
scroll to position [0, 1189]
type textarea "x"
type textarea "{darkMode ? <FaSun /> : <FaMoon />} </button> </div> </div> </nav> ); }; export…"
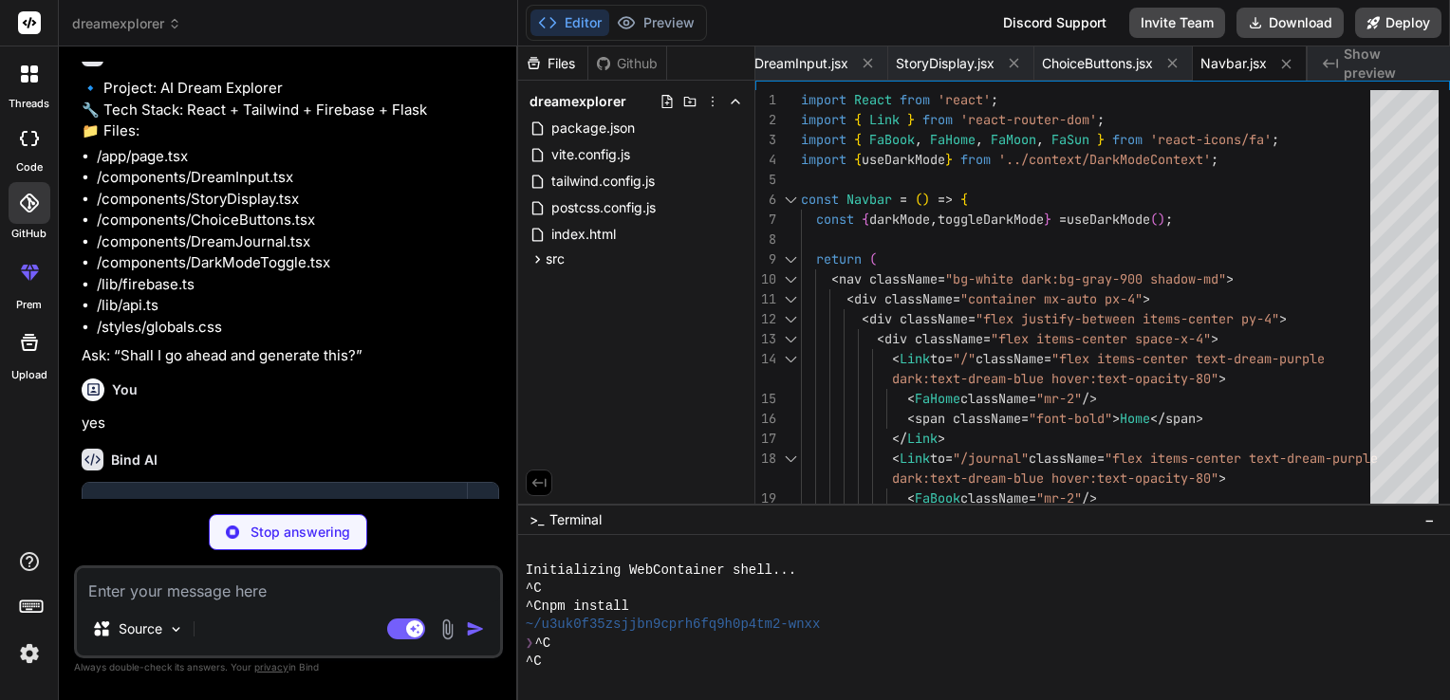
type textarea "x"
type textarea "{children} </DarkModeContext.Provider> ); }; export const useDarkMode = () => u…"
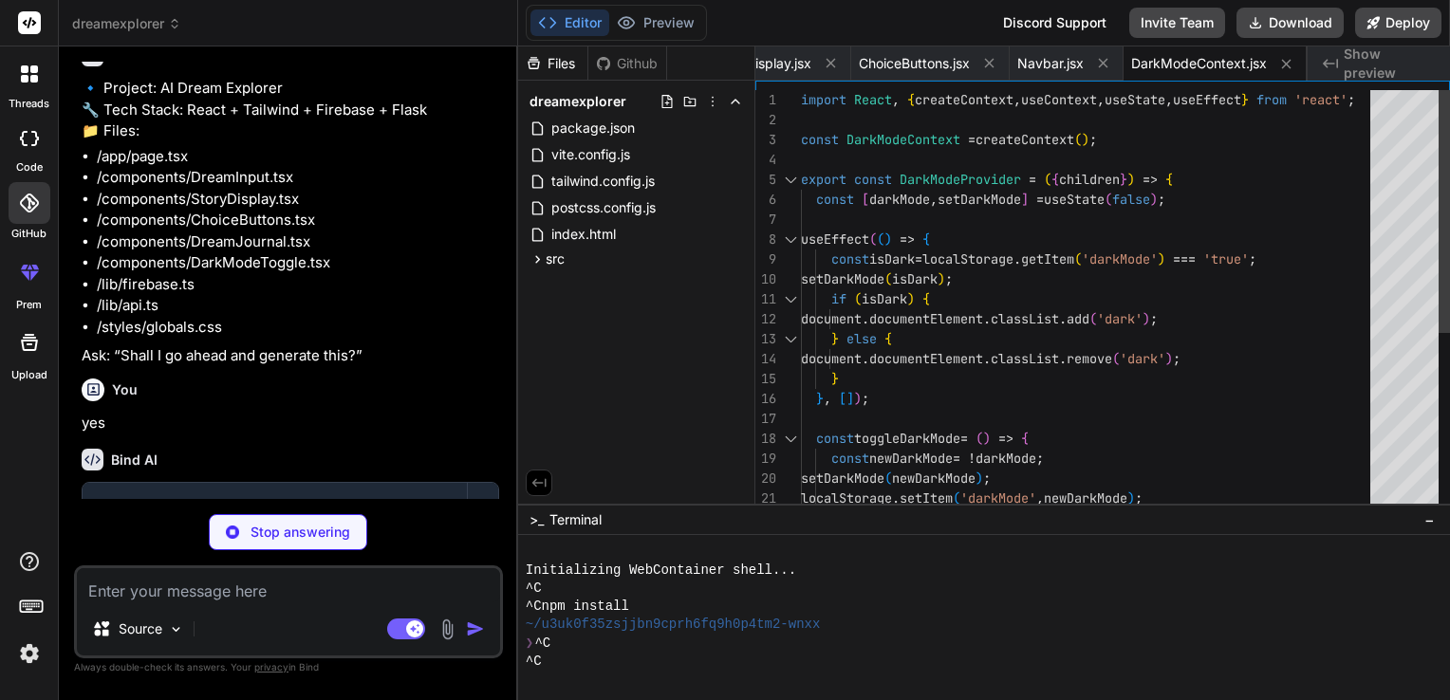
type textarea "x"
type textarea "return [DOMAIN_NAME]; } catch (error) { console.error('Error generating image:'…"
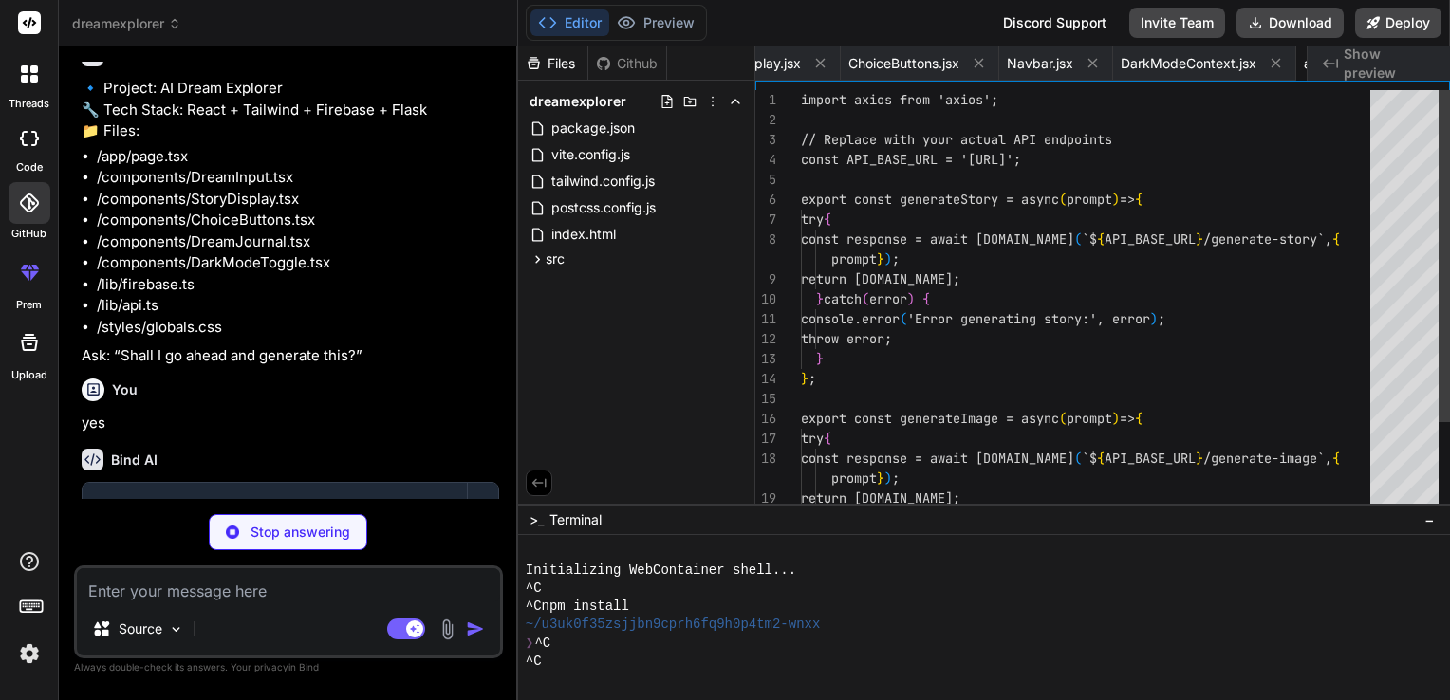
scroll to position [0, 1600]
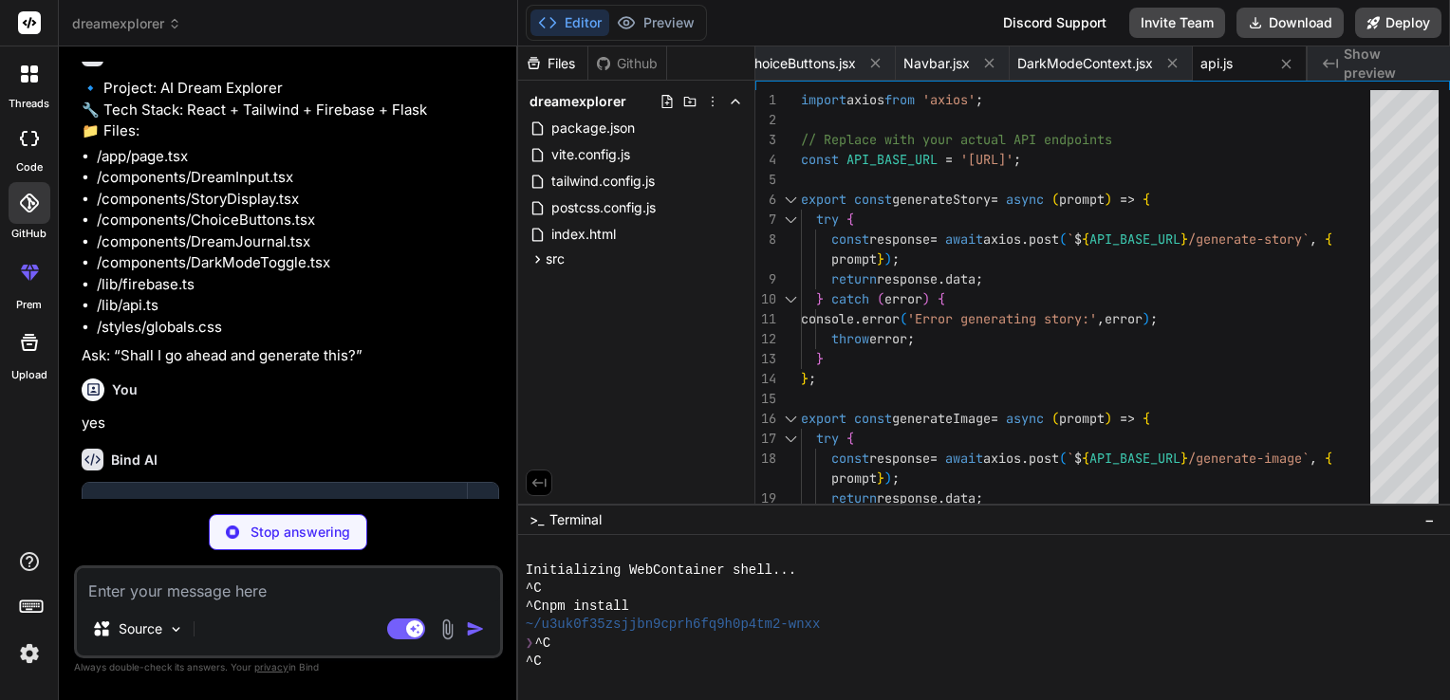
click at [19, 146] on div at bounding box center [30, 139] width 42 height 38
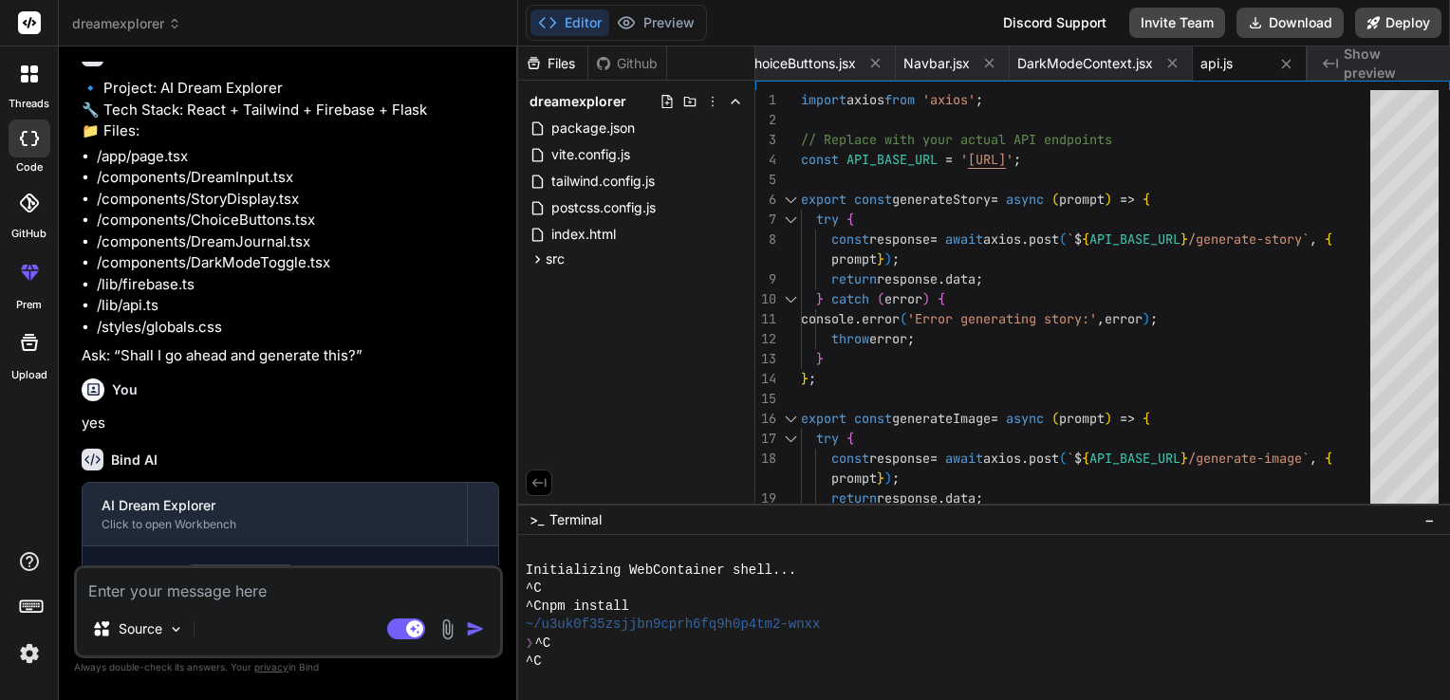
click at [28, 74] on icon at bounding box center [29, 73] width 17 height 17
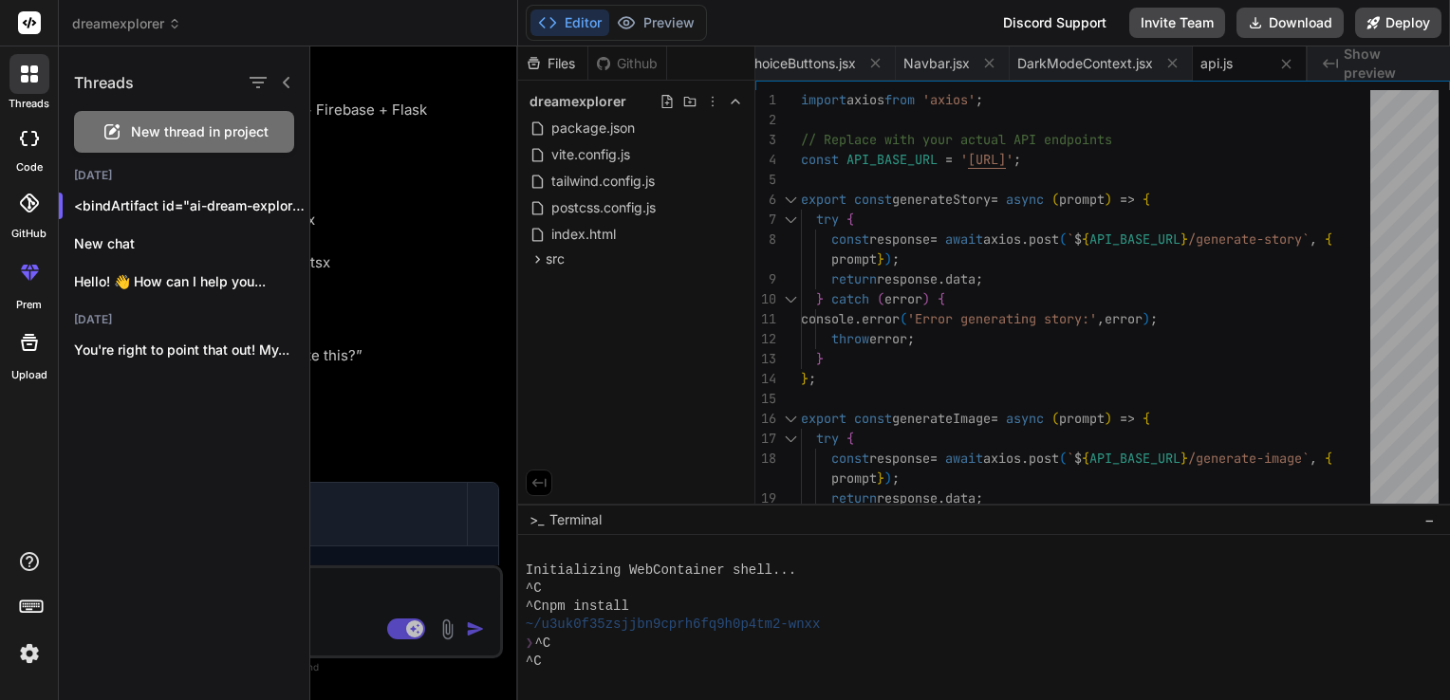
click at [285, 80] on icon at bounding box center [286, 82] width 15 height 15
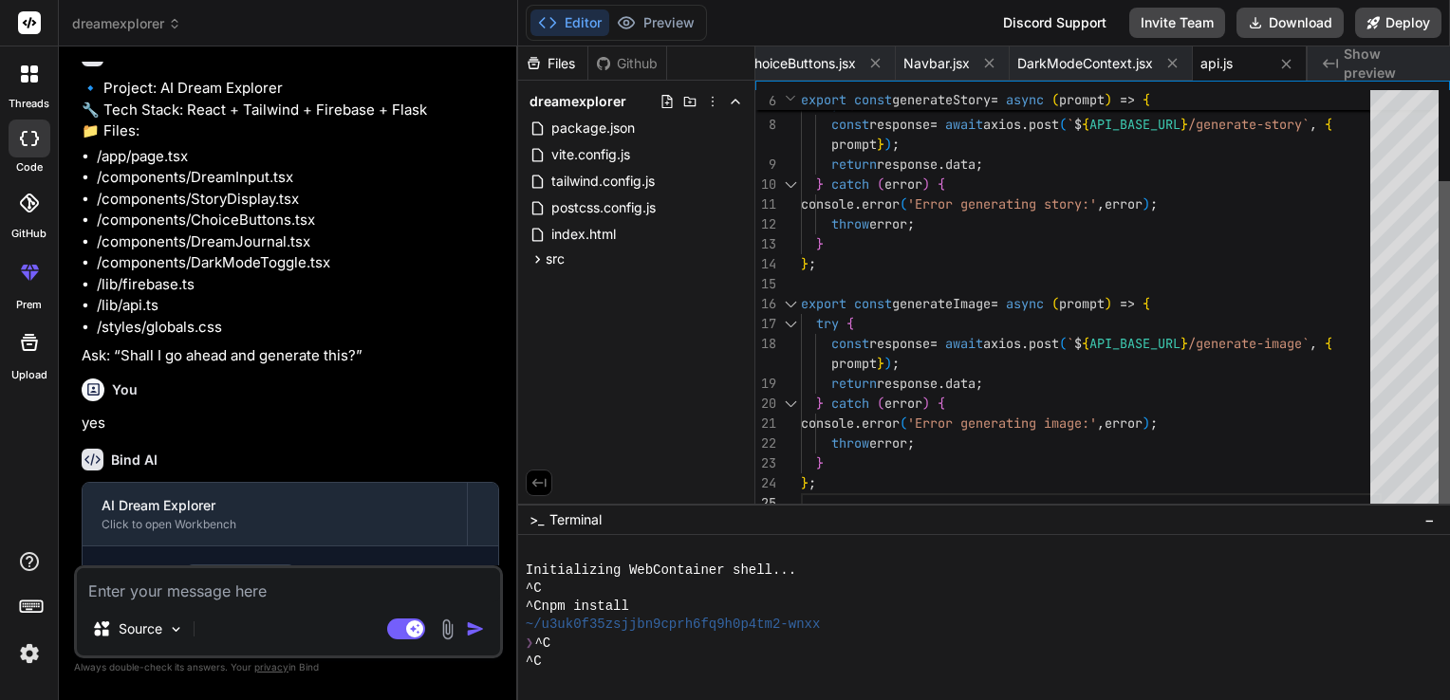
click at [1449, 297] on div at bounding box center [1444, 347] width 11 height 332
drag, startPoint x: 470, startPoint y: 507, endPoint x: 478, endPoint y: 378, distance: 129.4
click at [478, 378] on div "You Bind AI 🔹 Project: AI Dream Explorer 🔧 Tech Stack: React + Tailwind + Fireb…" at bounding box center [290, 314] width 425 height 504
click at [478, 379] on div "You" at bounding box center [291, 390] width 418 height 23
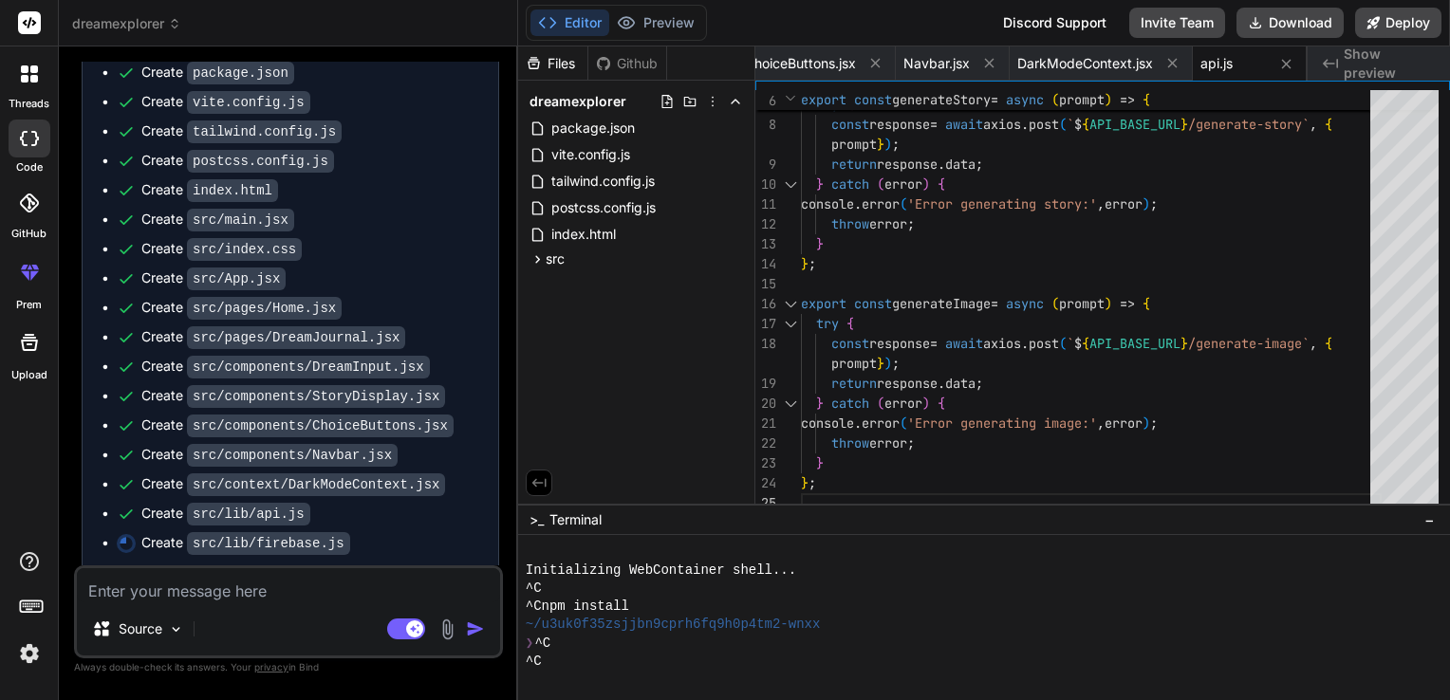
scroll to position [1262, 0]
click at [717, 99] on icon at bounding box center [712, 101] width 15 height 15
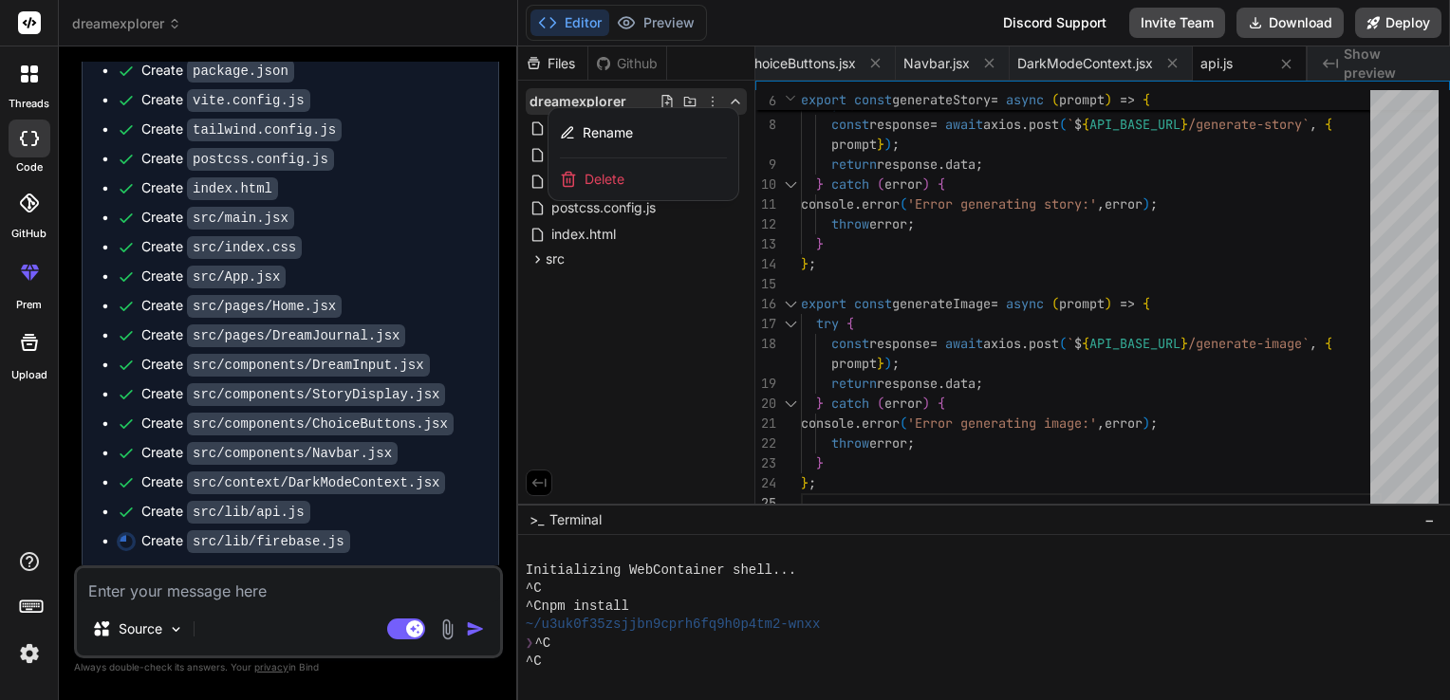
click at [717, 99] on div at bounding box center [984, 374] width 932 height 654
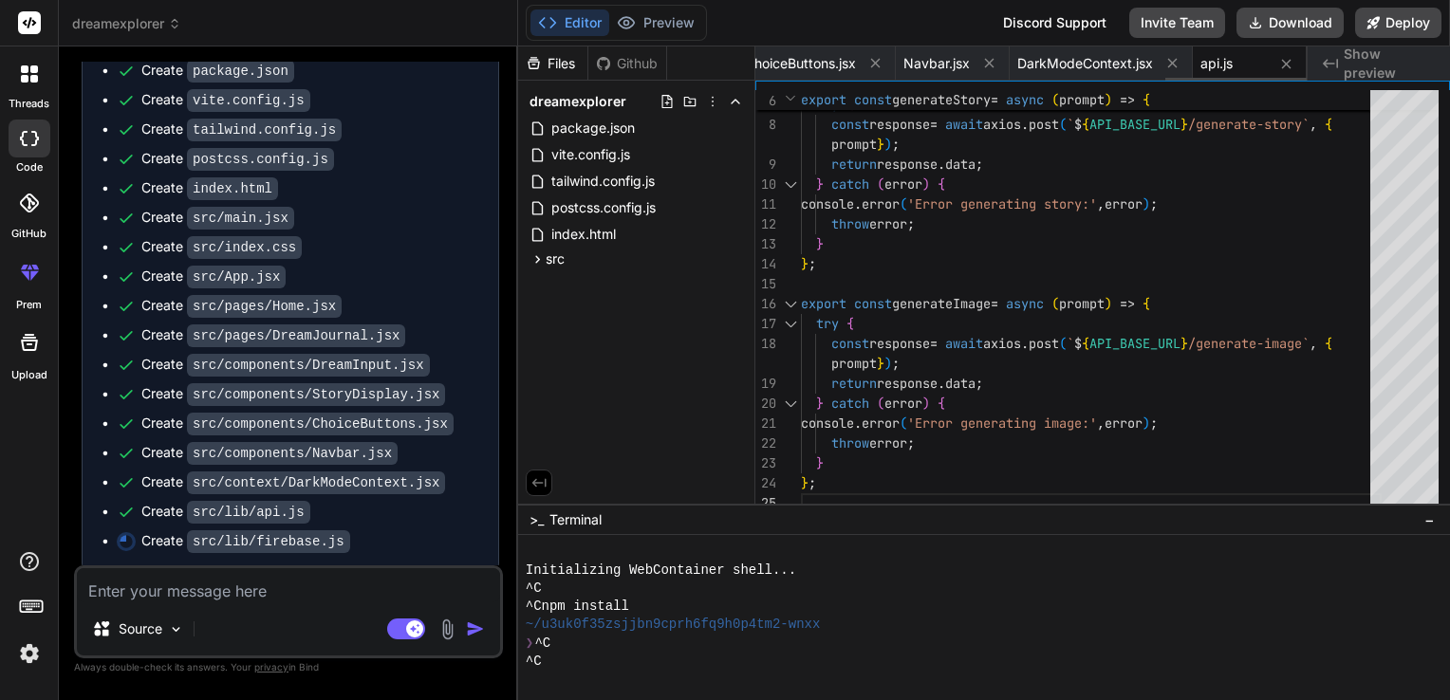
click at [1215, 57] on span "api.js" at bounding box center [1217, 63] width 32 height 19
type textarea "x"
click at [1449, 496] on div at bounding box center [1444, 347] width 11 height 332
click at [893, 482] on div "export const generateStory = async ( prompt ) => { try { const response = await…" at bounding box center [1091, 244] width 581 height 538
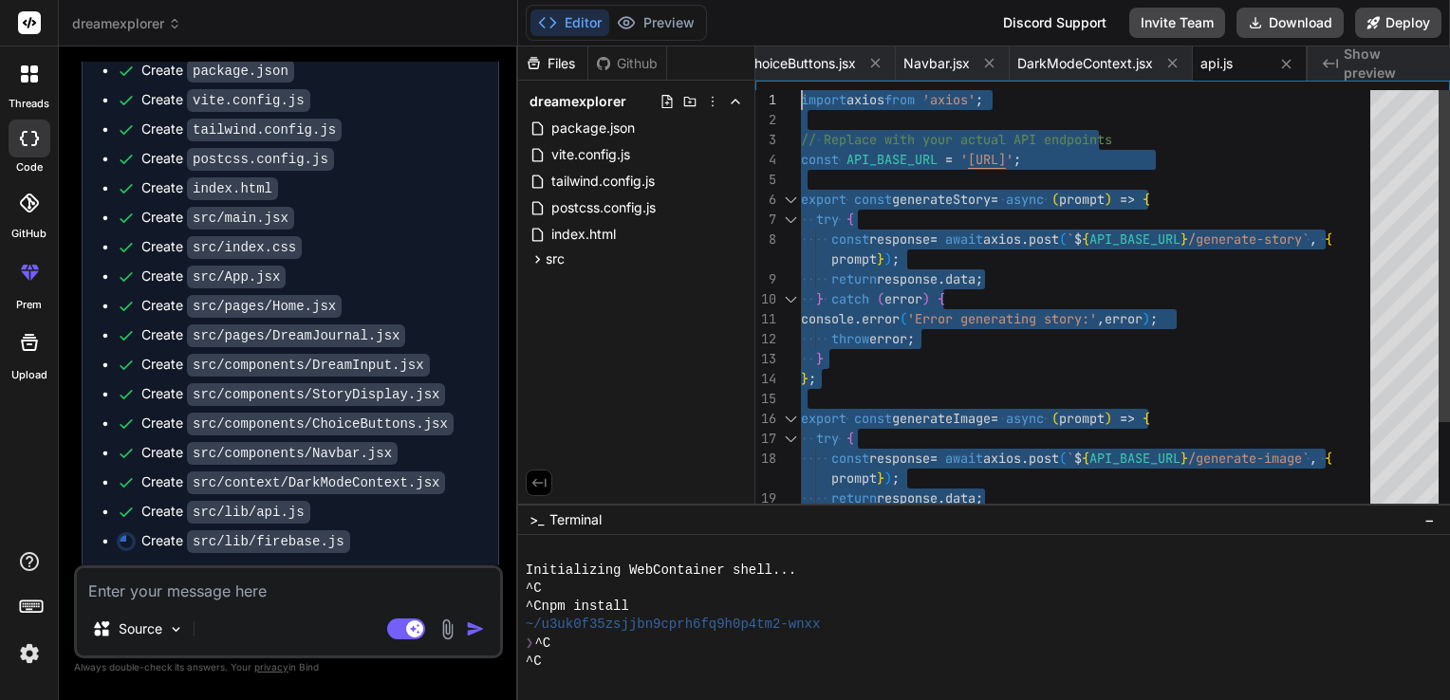
drag, startPoint x: 893, startPoint y: 482, endPoint x: 793, endPoint y: -63, distance: 553.8
type textarea "import axios from 'axios'; // Replace with your actual API endpoints const API_…"
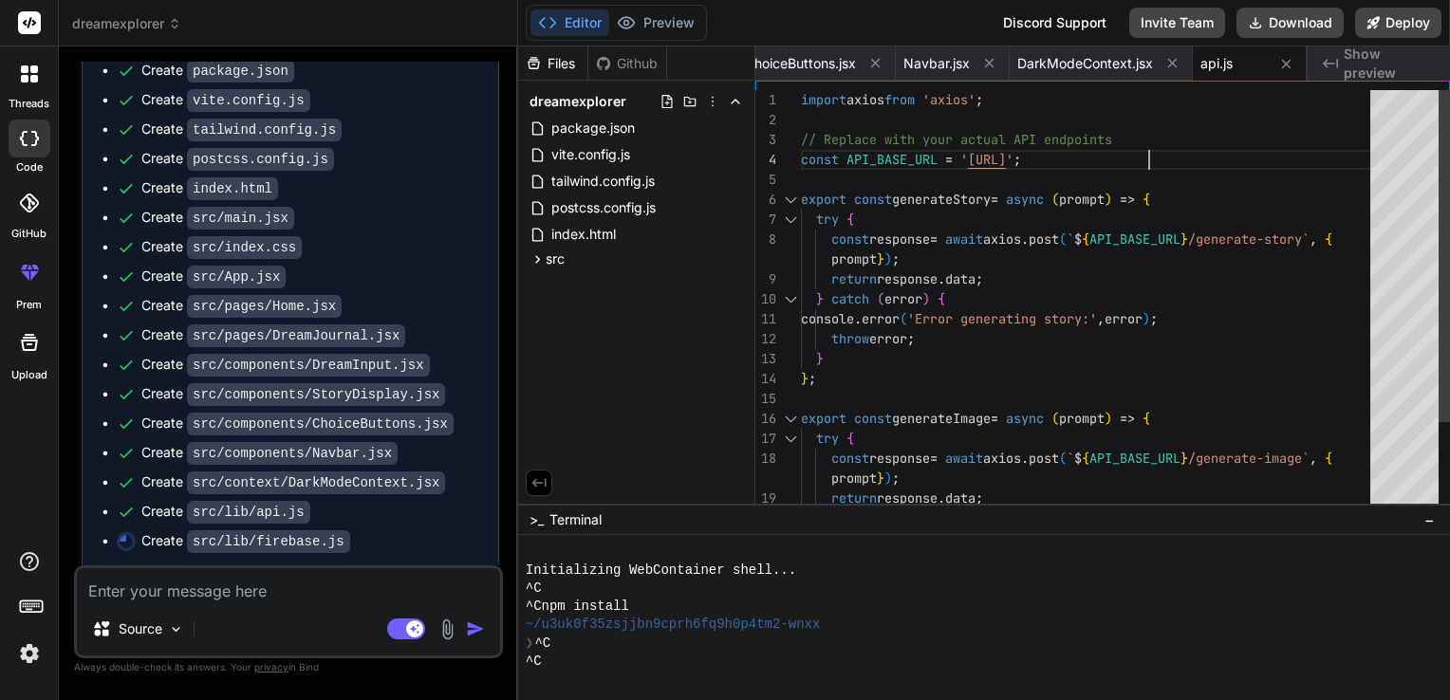
click at [1337, 150] on div "export const generateStory = async ( prompt ) => { try { const response = await…" at bounding box center [1091, 359] width 581 height 538
click at [29, 659] on img at bounding box center [29, 654] width 32 height 32
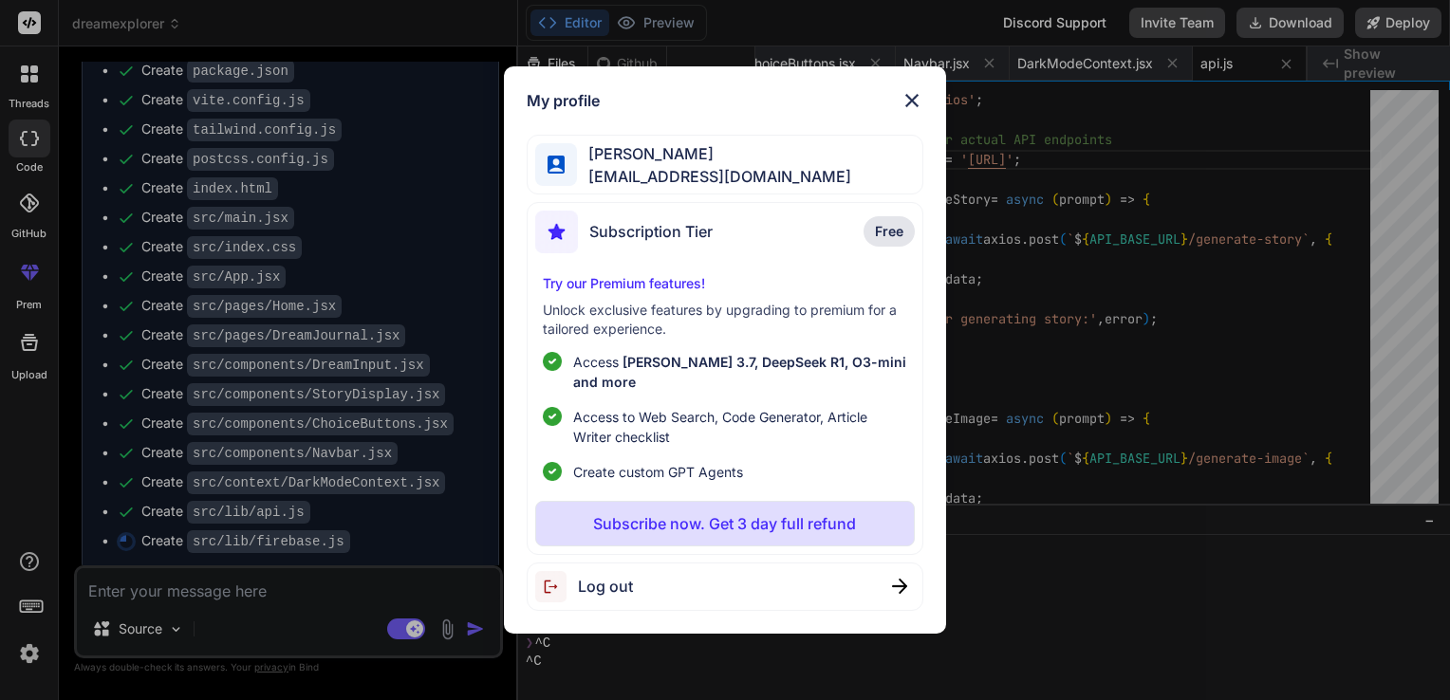
click at [1042, 294] on div "My profile [PERSON_NAME] [PERSON_NAME][EMAIL_ADDRESS][DOMAIN_NAME] Subscription…" at bounding box center [725, 350] width 1450 height 700
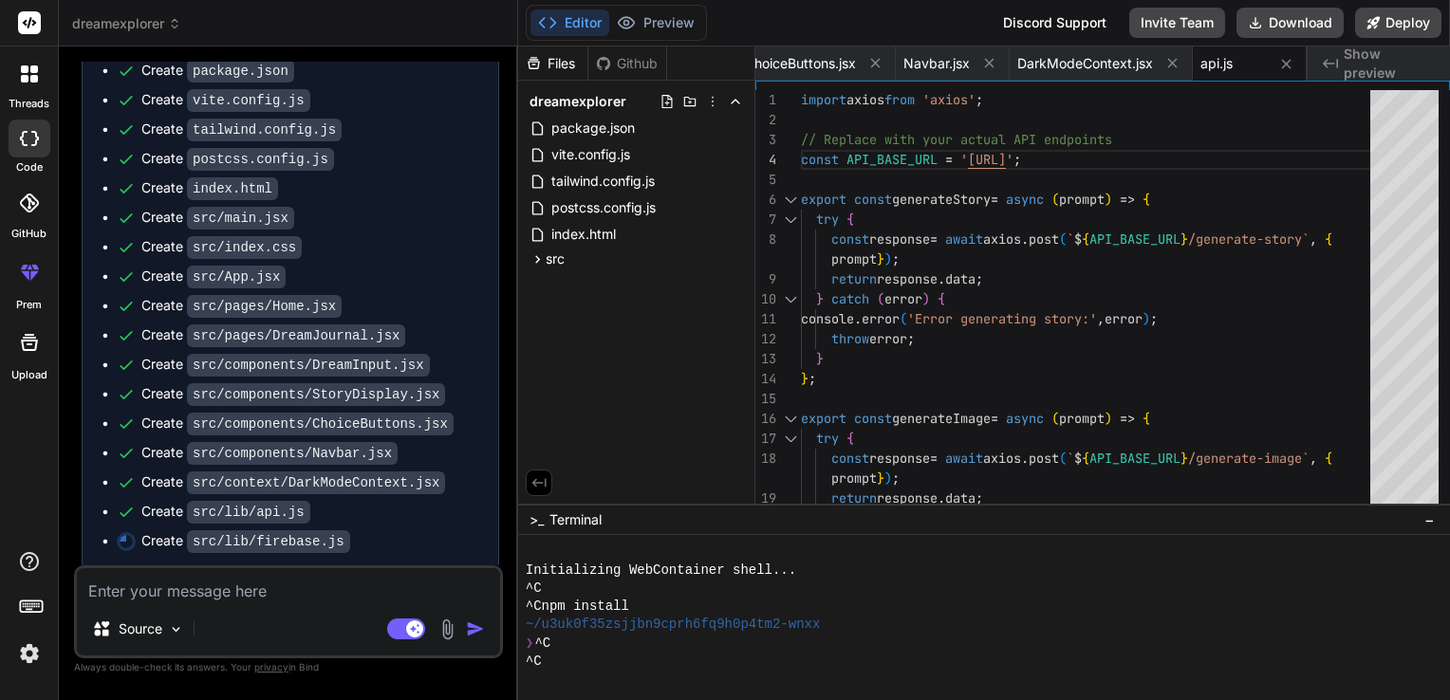
click at [35, 78] on icon at bounding box center [34, 79] width 8 height 8
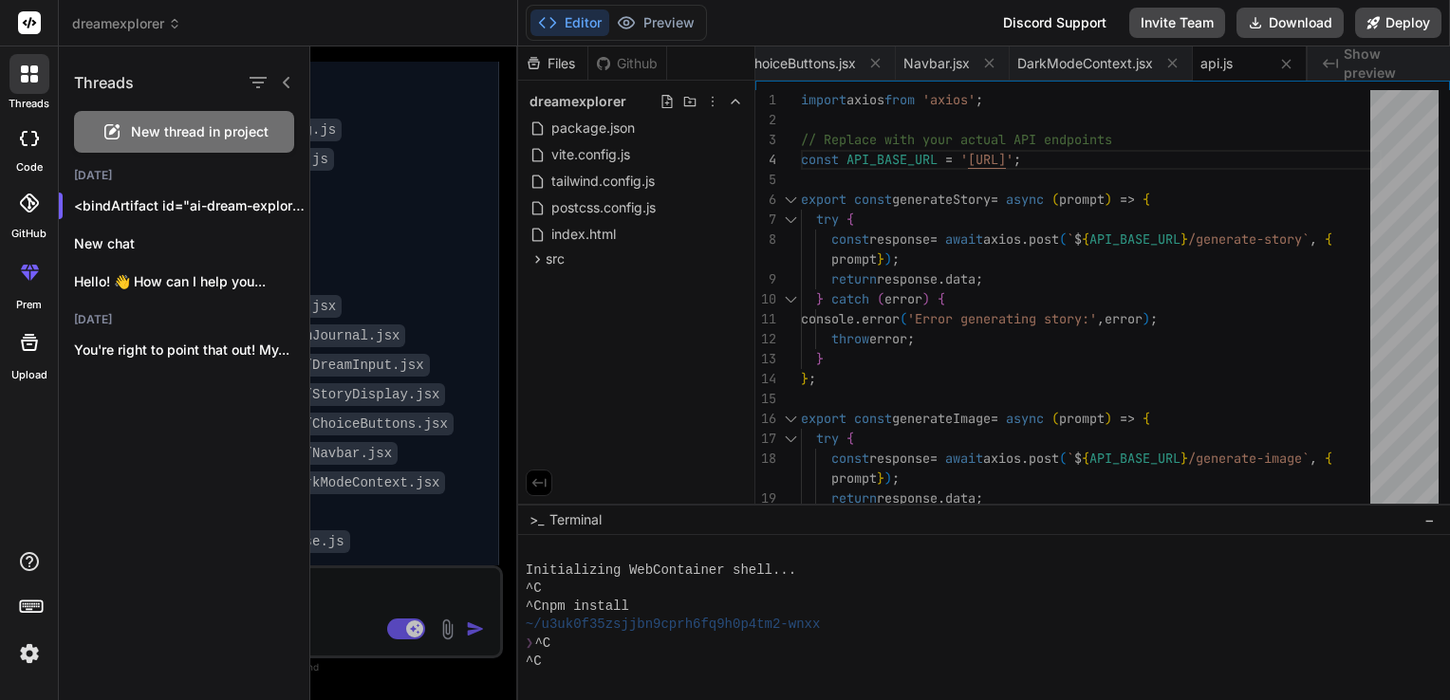
click at [23, 271] on icon at bounding box center [25, 274] width 9 height 9
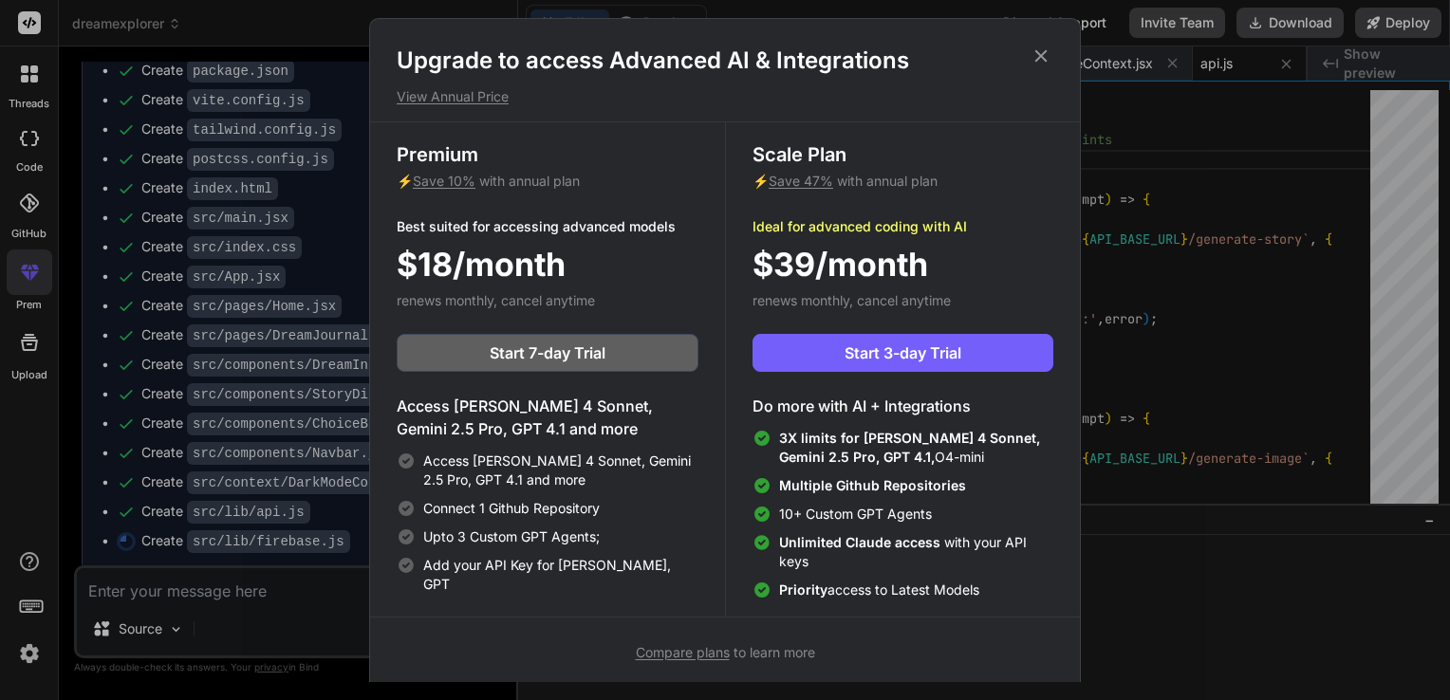
click at [1036, 61] on icon at bounding box center [1041, 56] width 12 height 12
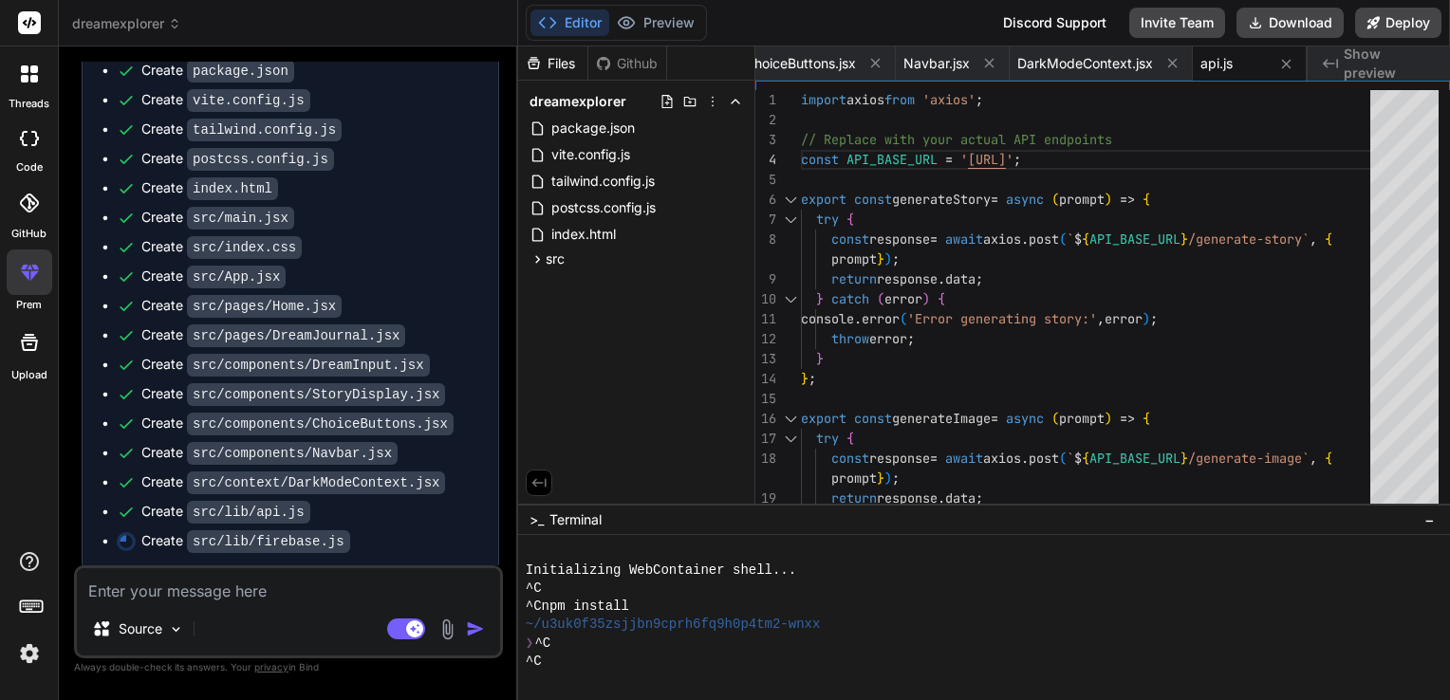
click at [26, 343] on icon at bounding box center [29, 342] width 23 height 23
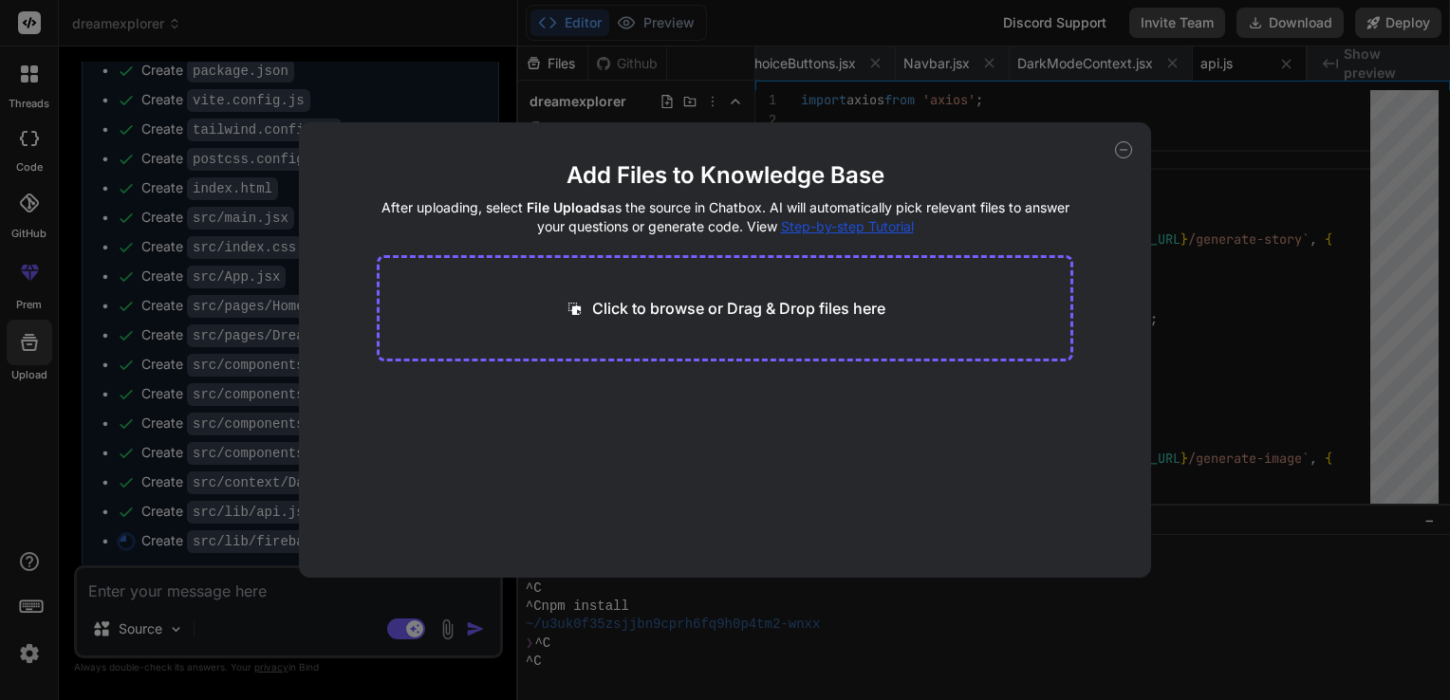
click at [1123, 154] on icon at bounding box center [1123, 149] width 17 height 17
type textarea "x"
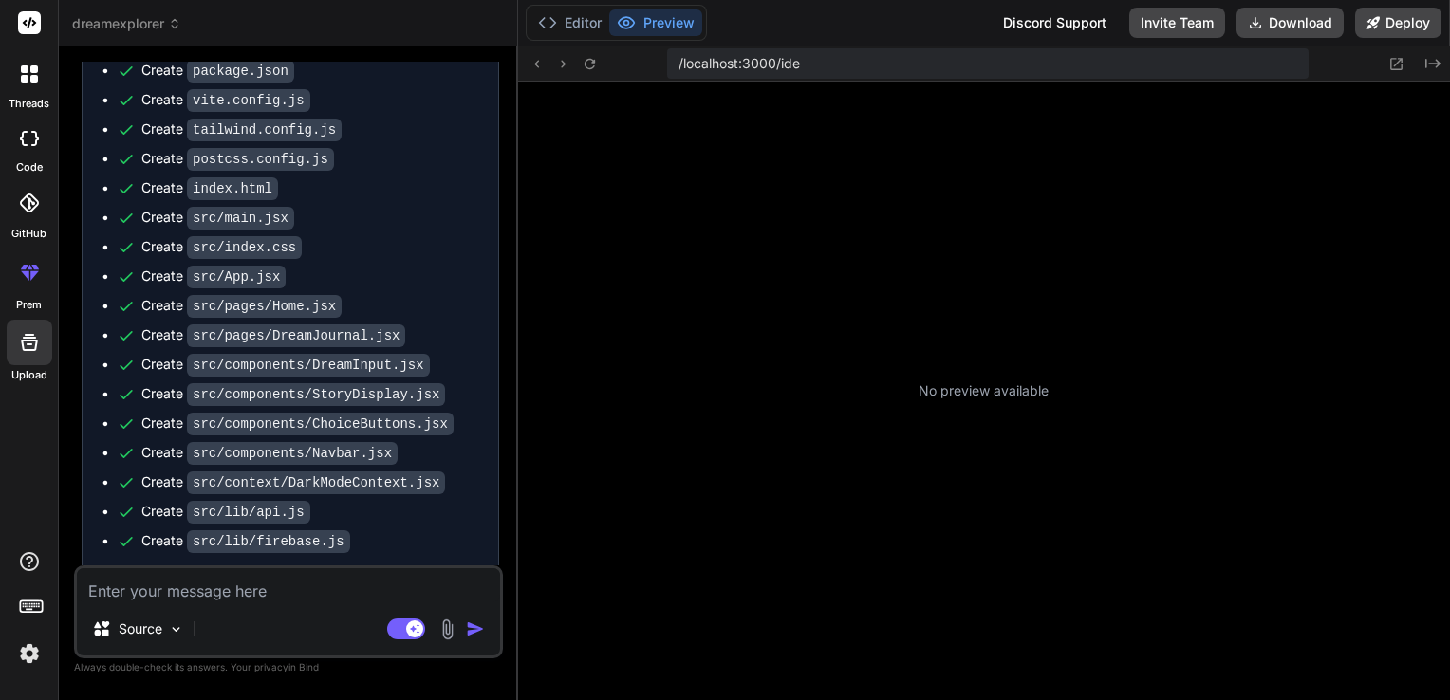
scroll to position [0, 1714]
type textarea "x"
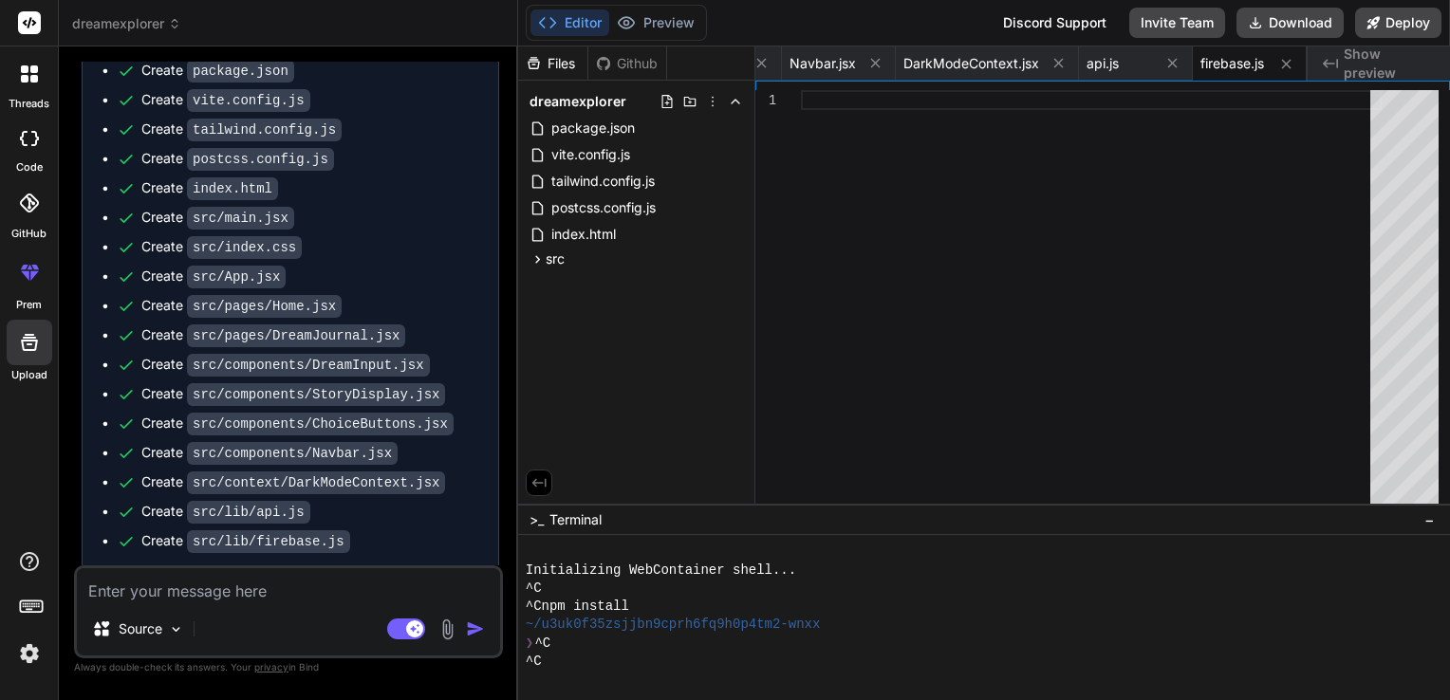
click at [953, 414] on div "Files Github dreamexplorer package.json vite.config.js tailwind.config.js postc…" at bounding box center [984, 374] width 932 height 654
click at [1110, 56] on span "api.js" at bounding box center [1103, 63] width 32 height 19
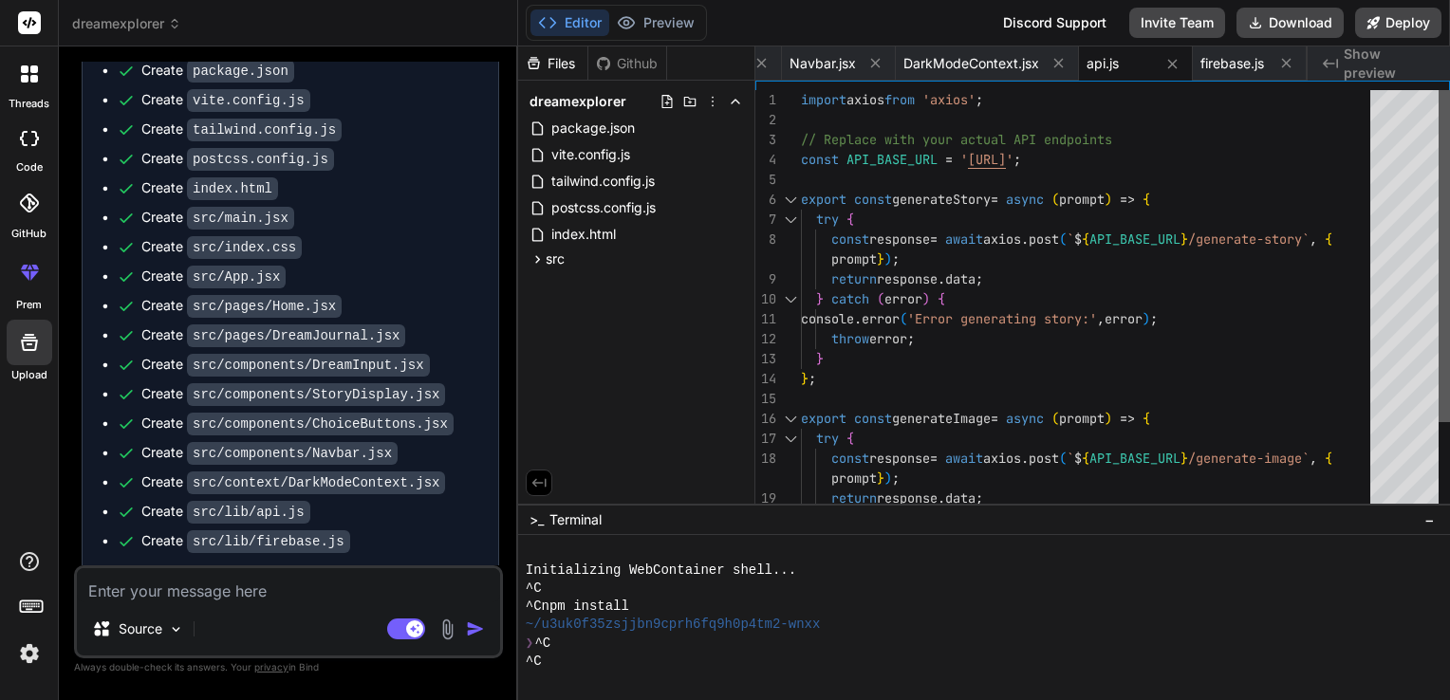
click at [1449, 115] on div at bounding box center [1444, 256] width 11 height 332
drag, startPoint x: 793, startPoint y: 97, endPoint x: 1037, endPoint y: 365, distance: 362.8
click at [1037, 365] on div "6 7 8 9 10 11 12 13 14 15 16 17 18 19 20 4 5 2 3 1 export const generateStory =…" at bounding box center [1102, 301] width 695 height 423
click at [1037, 365] on div "export const generateStory = async ( prompt ) => { try { const response = await…" at bounding box center [1091, 359] width 581 height 538
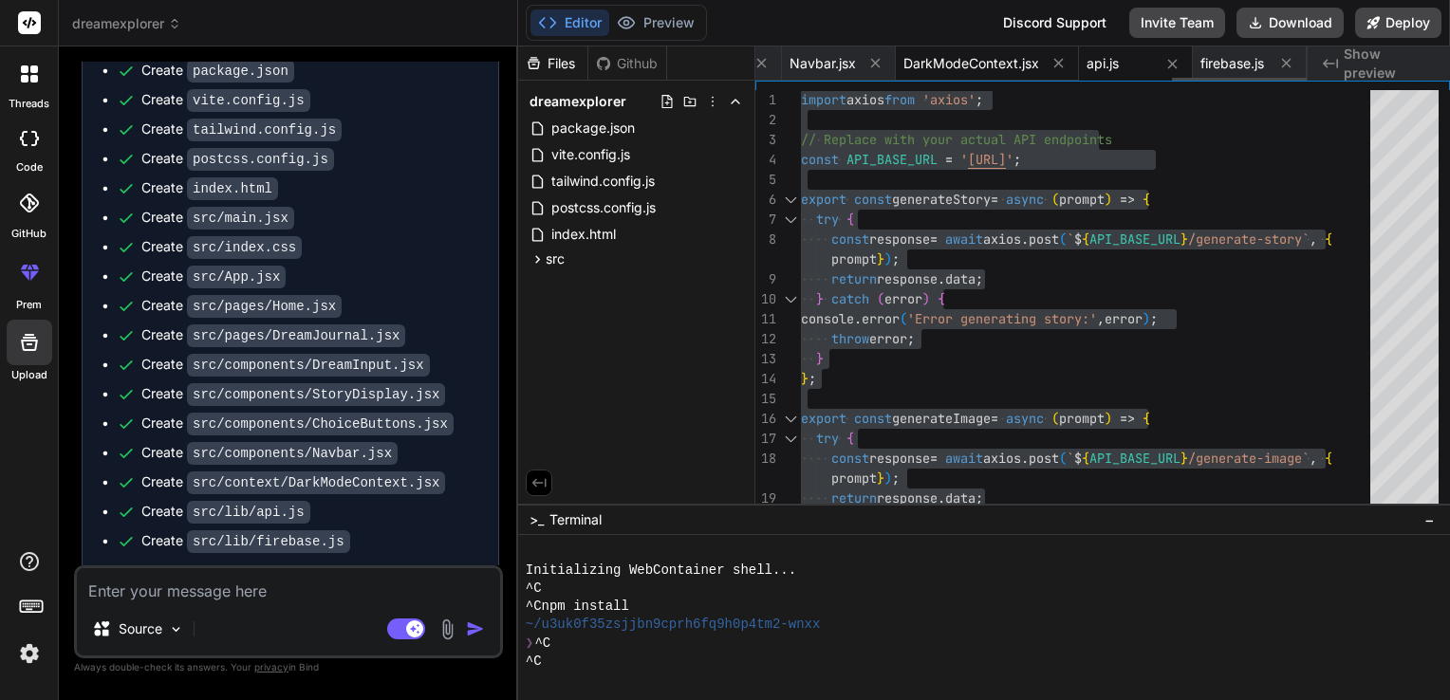
click at [948, 65] on span "DarkModeContext.jsx" at bounding box center [971, 63] width 136 height 19
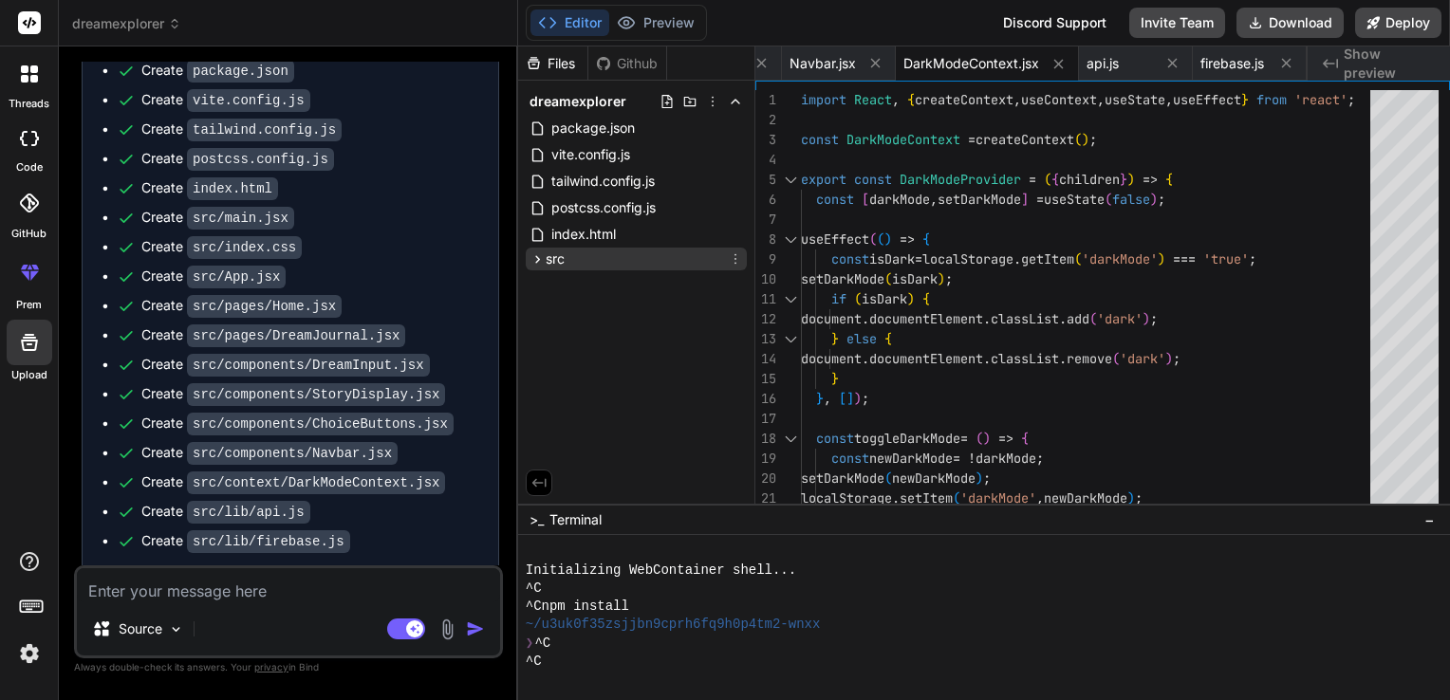
click at [560, 252] on span "src" at bounding box center [555, 259] width 19 height 19
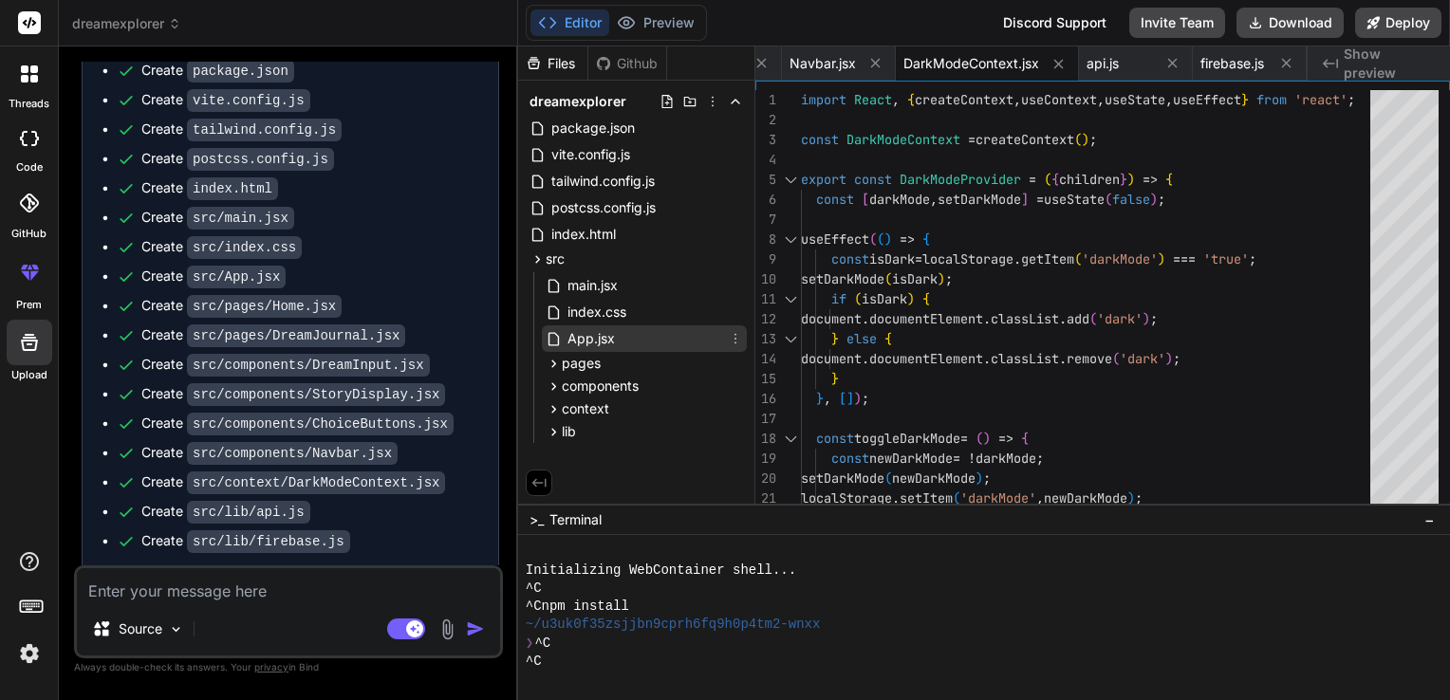
click at [575, 333] on span "App.jsx" at bounding box center [591, 338] width 51 height 23
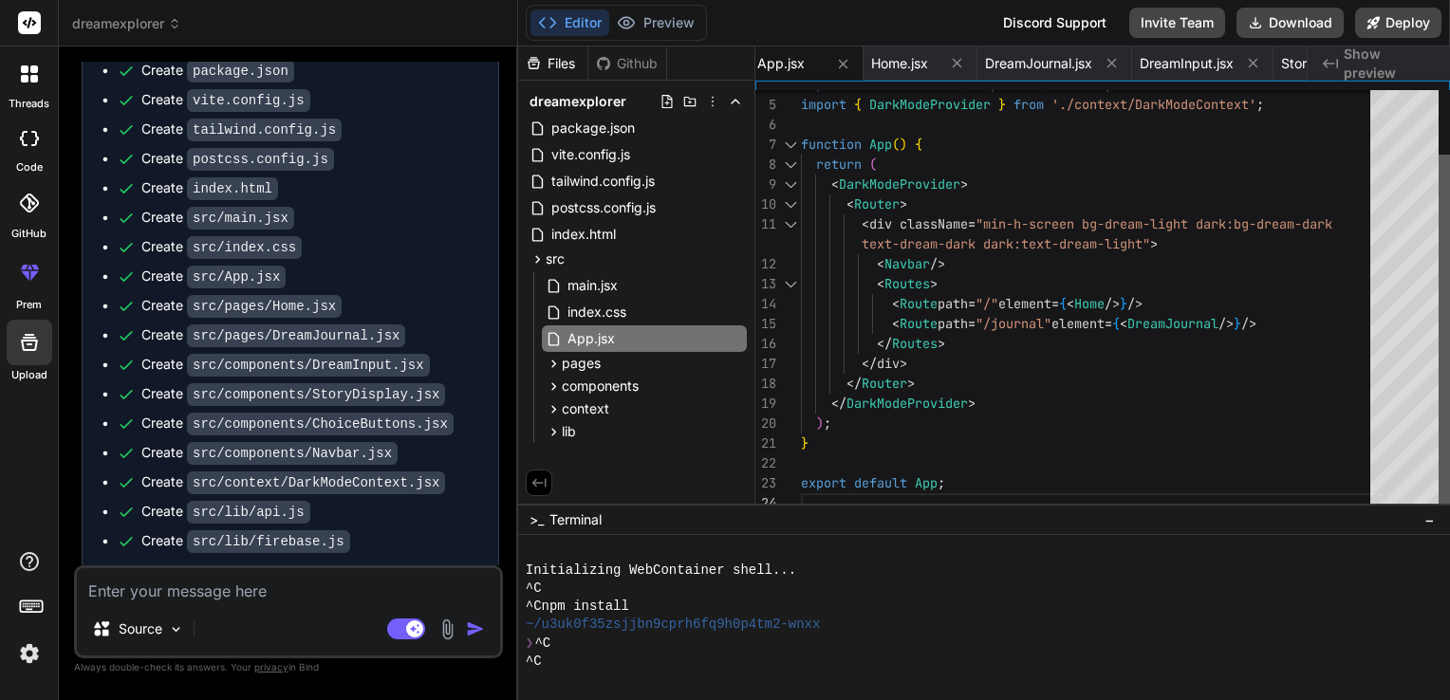
click at [1449, 417] on div at bounding box center [1444, 334] width 11 height 359
click at [596, 307] on span "index.css" at bounding box center [597, 312] width 63 height 23
type textarea "@tailwind base; @tailwind components; @tailwind utilities;"
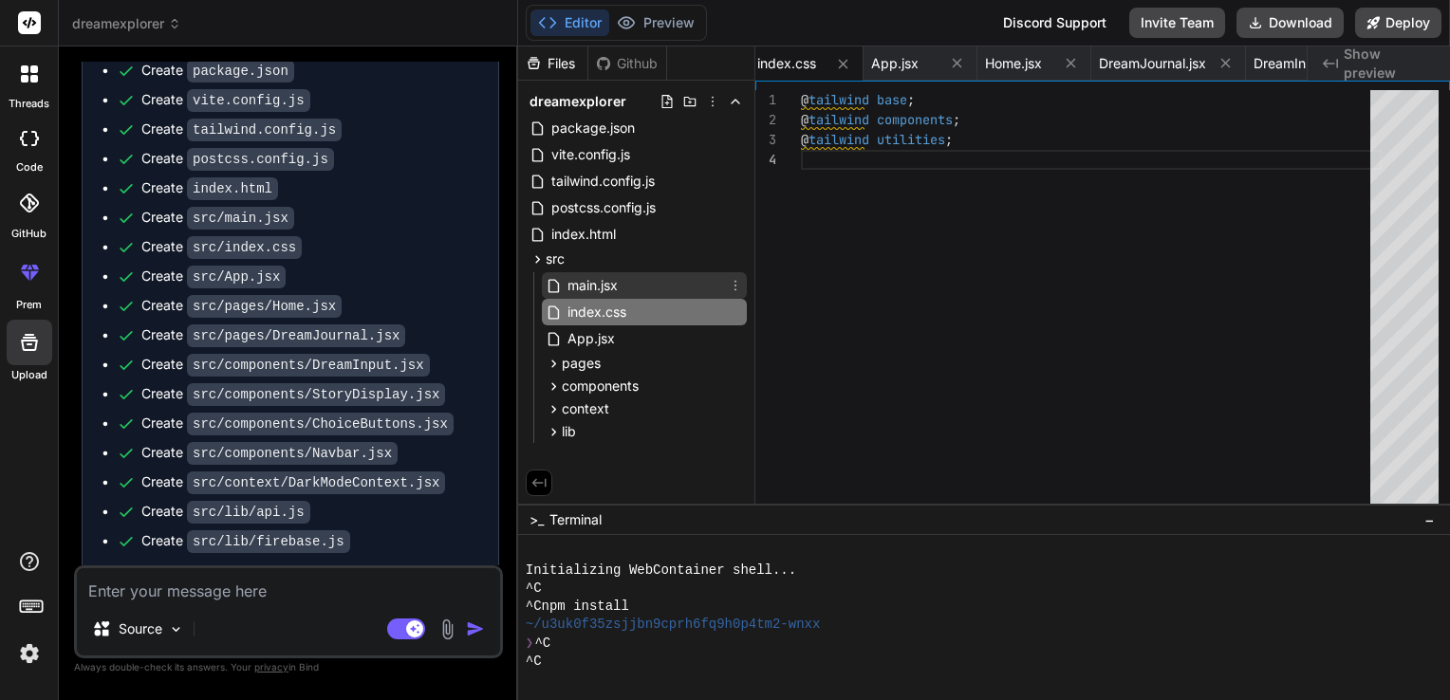
click at [594, 289] on span "main.jsx" at bounding box center [593, 285] width 54 height 23
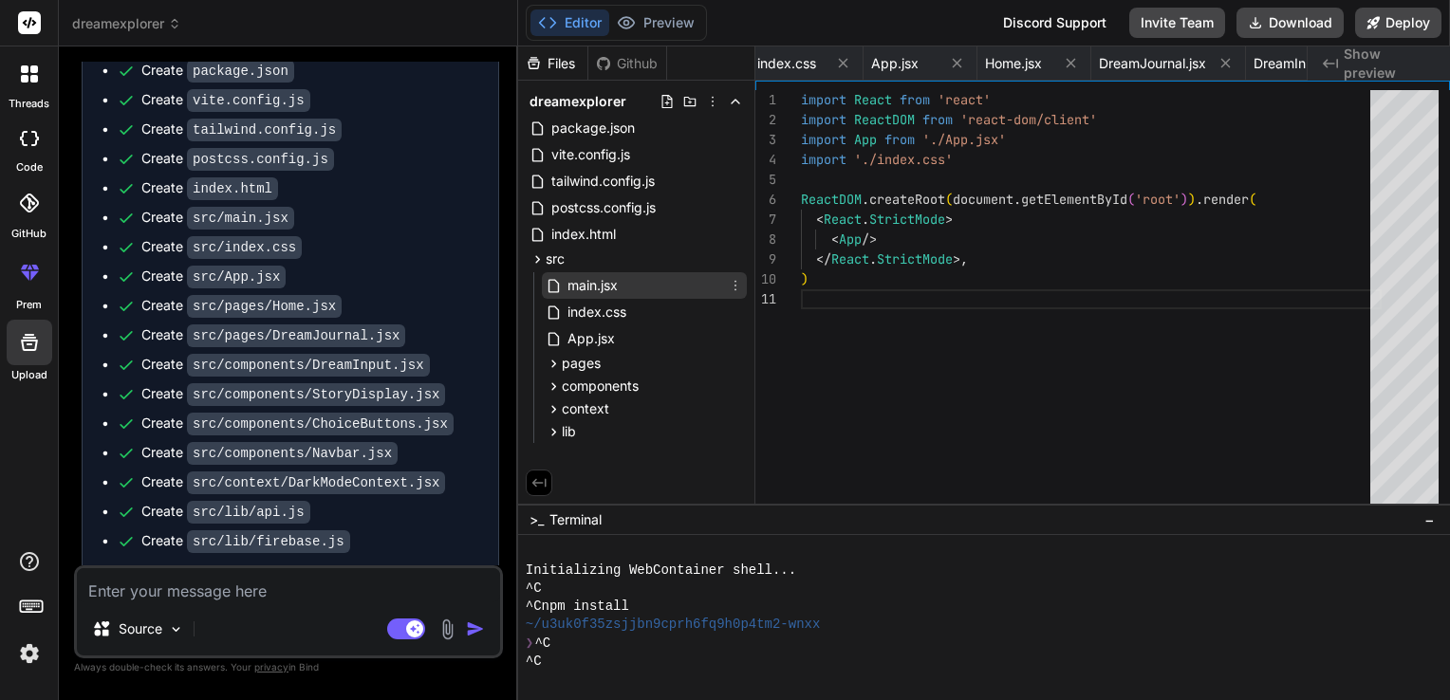
scroll to position [0, 680]
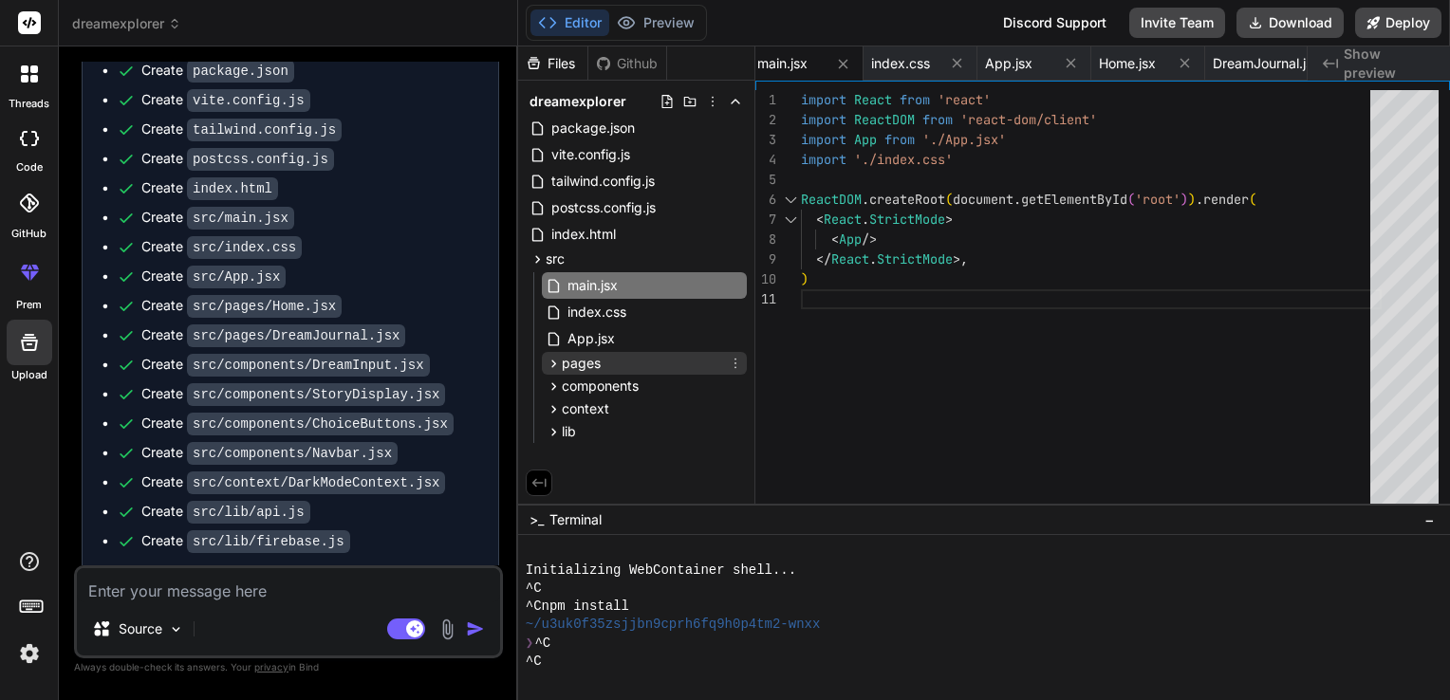
click at [581, 355] on span "pages" at bounding box center [581, 363] width 39 height 19
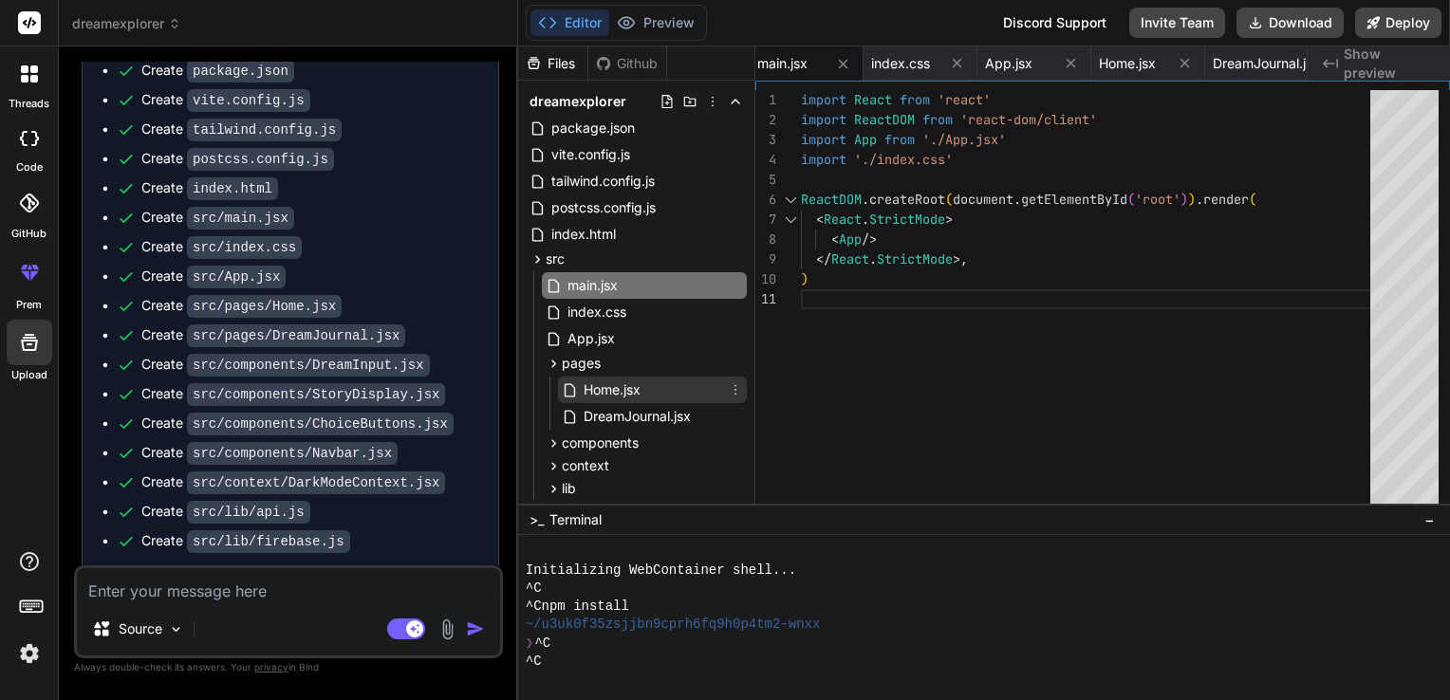
click at [591, 389] on span "Home.jsx" at bounding box center [612, 390] width 61 height 23
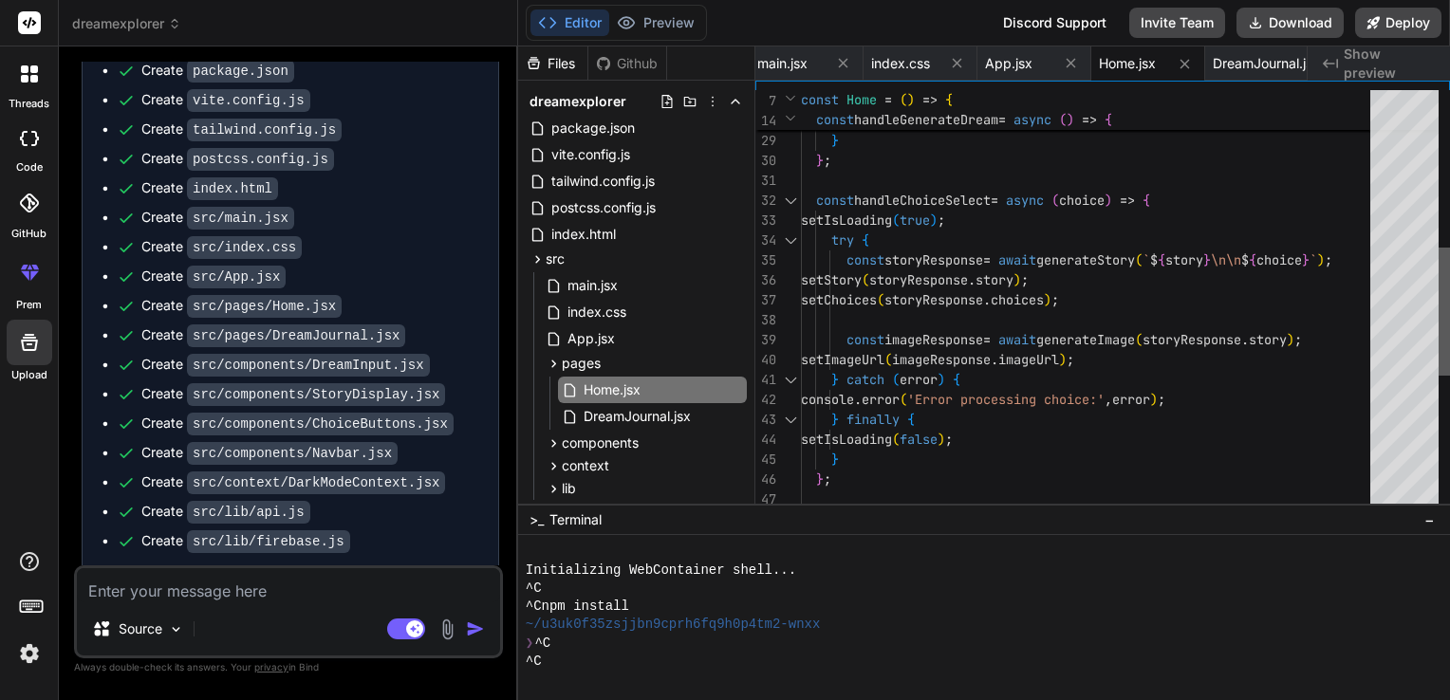
click at [1441, 361] on div at bounding box center [1444, 312] width 11 height 128
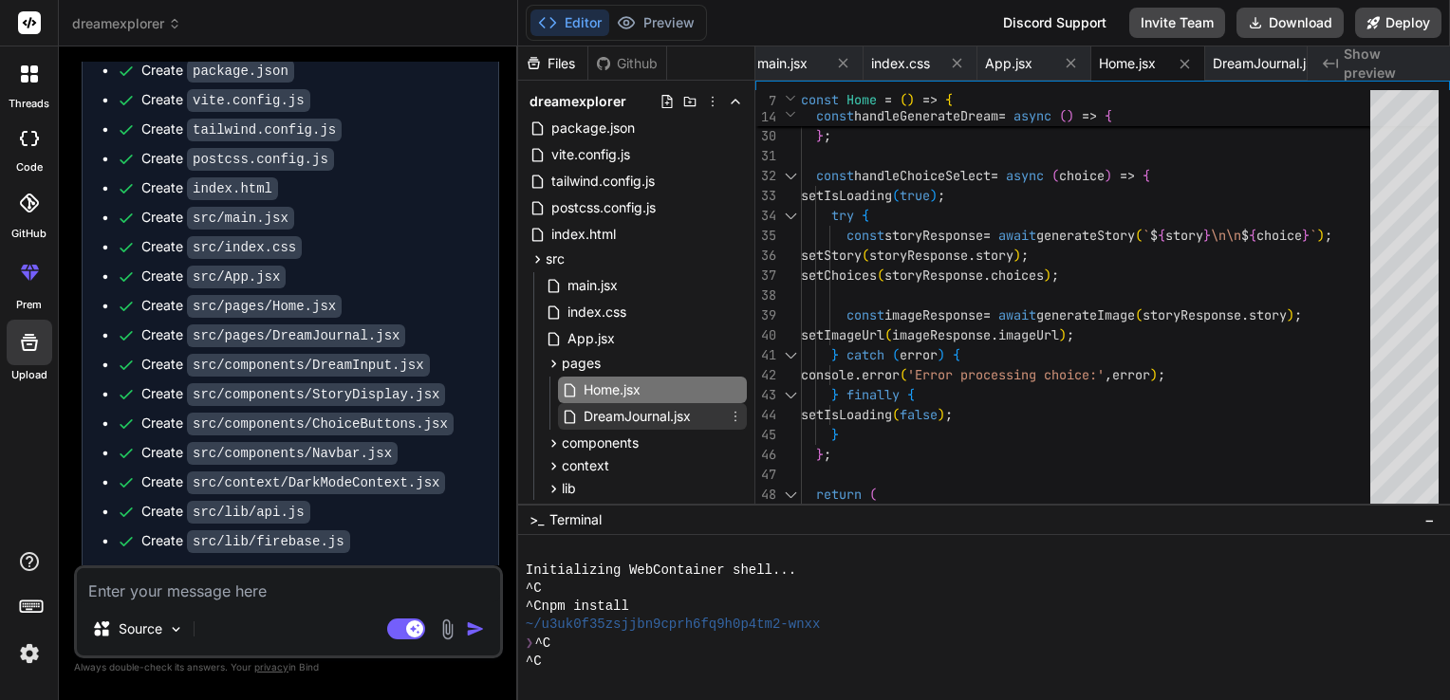
click at [683, 414] on span "DreamJournal.jsx" at bounding box center [637, 416] width 111 height 23
type textarea ")} </div> ); }; export default DreamJournal;"
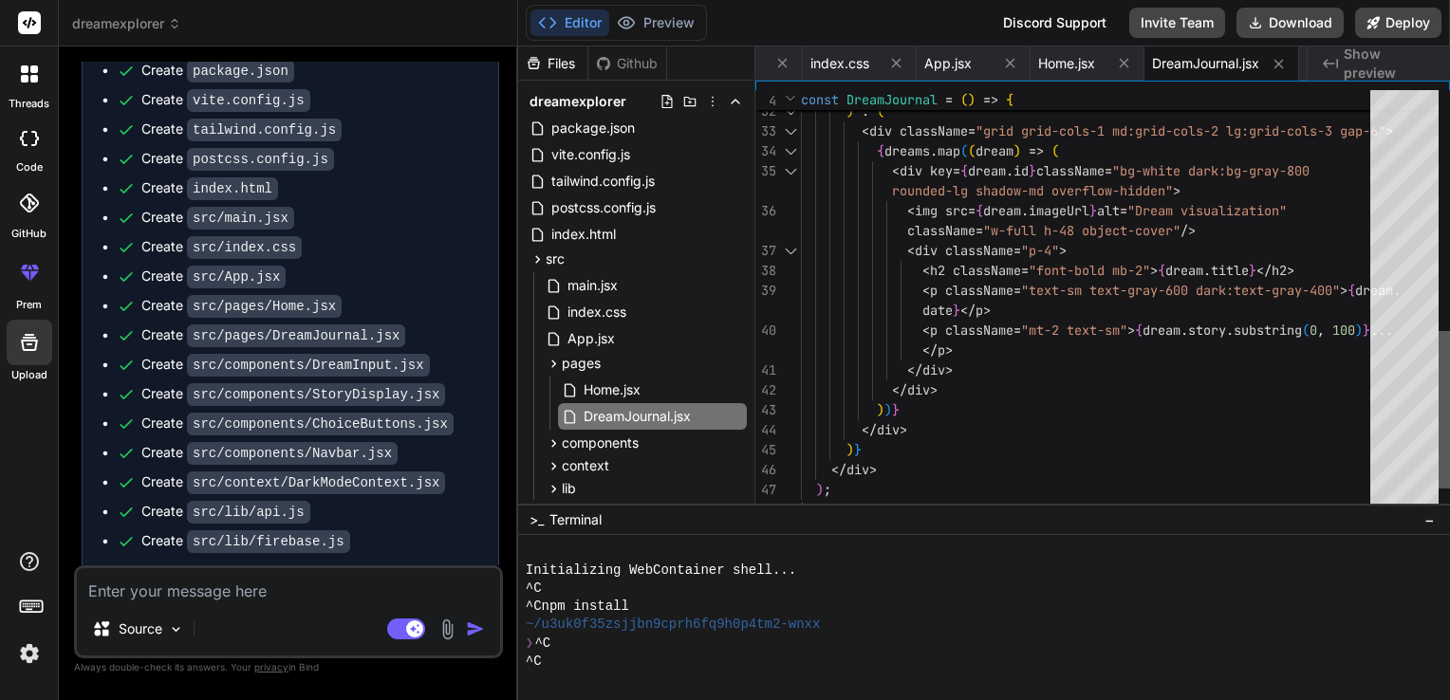
click at [1448, 416] on div at bounding box center [1444, 410] width 11 height 158
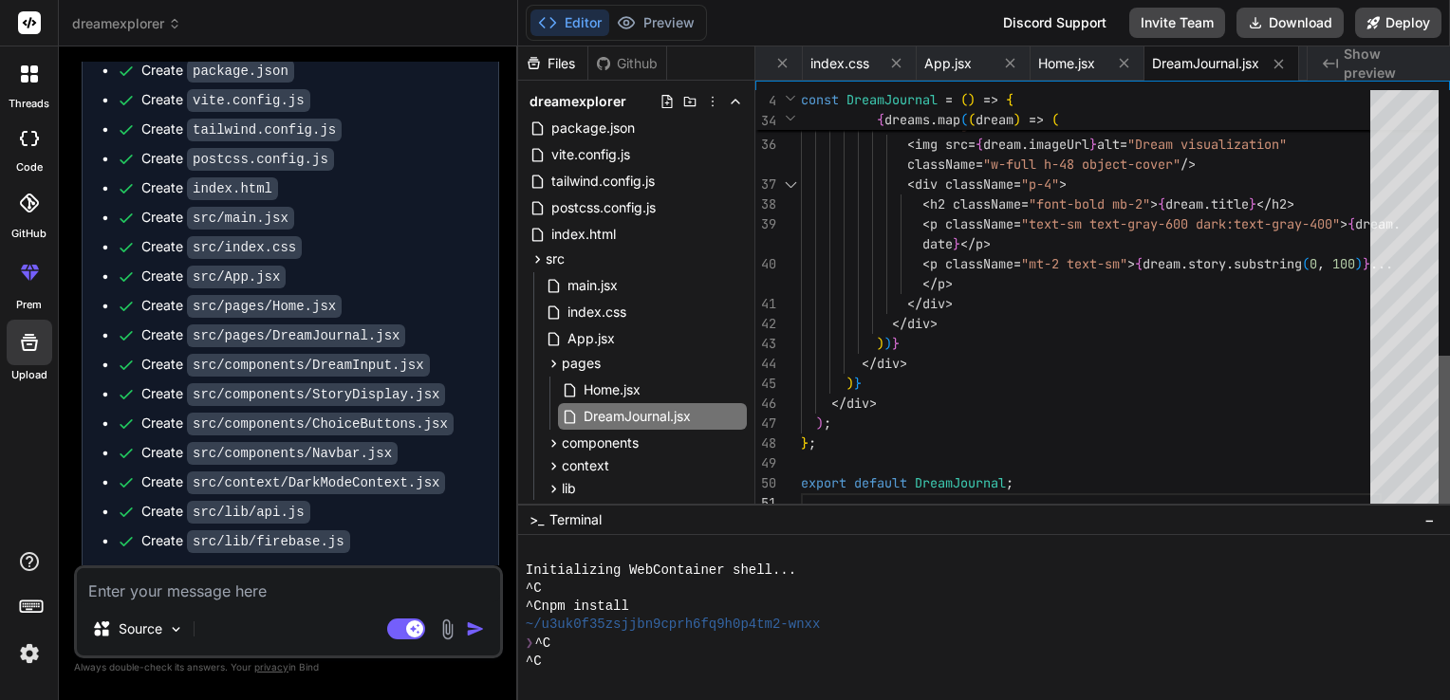
click at [1449, 484] on div at bounding box center [1444, 435] width 11 height 158
click at [550, 479] on div "lib" at bounding box center [561, 488] width 30 height 19
click at [552, 357] on icon at bounding box center [554, 364] width 16 height 16
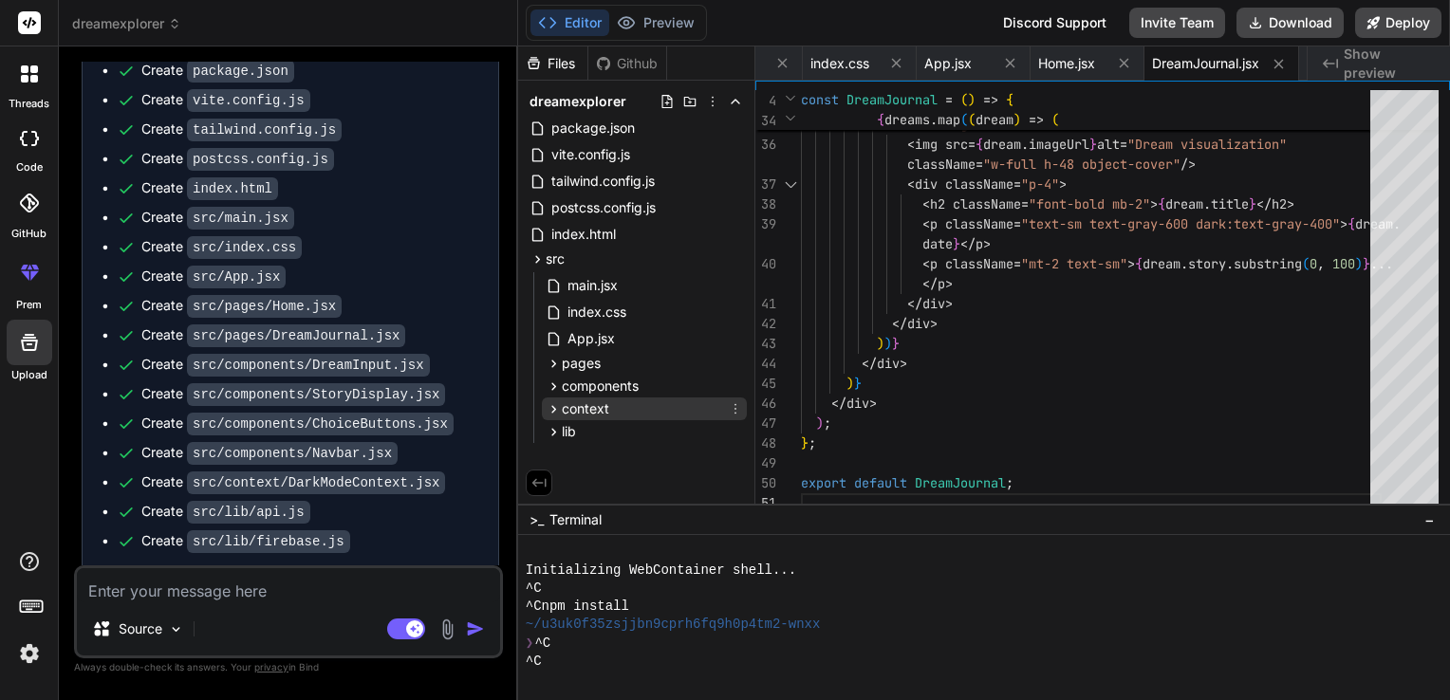
click at [551, 415] on icon at bounding box center [554, 409] width 16 height 16
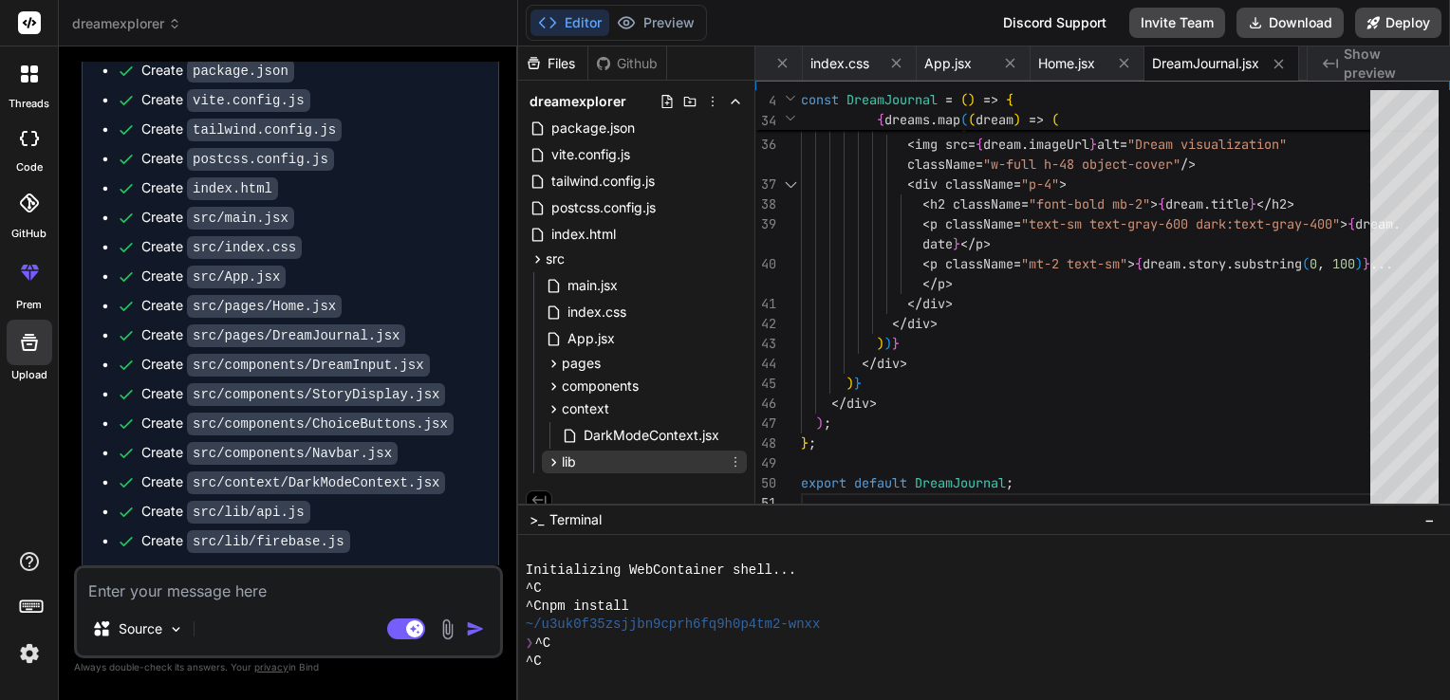
click at [567, 459] on span "lib" at bounding box center [569, 462] width 14 height 19
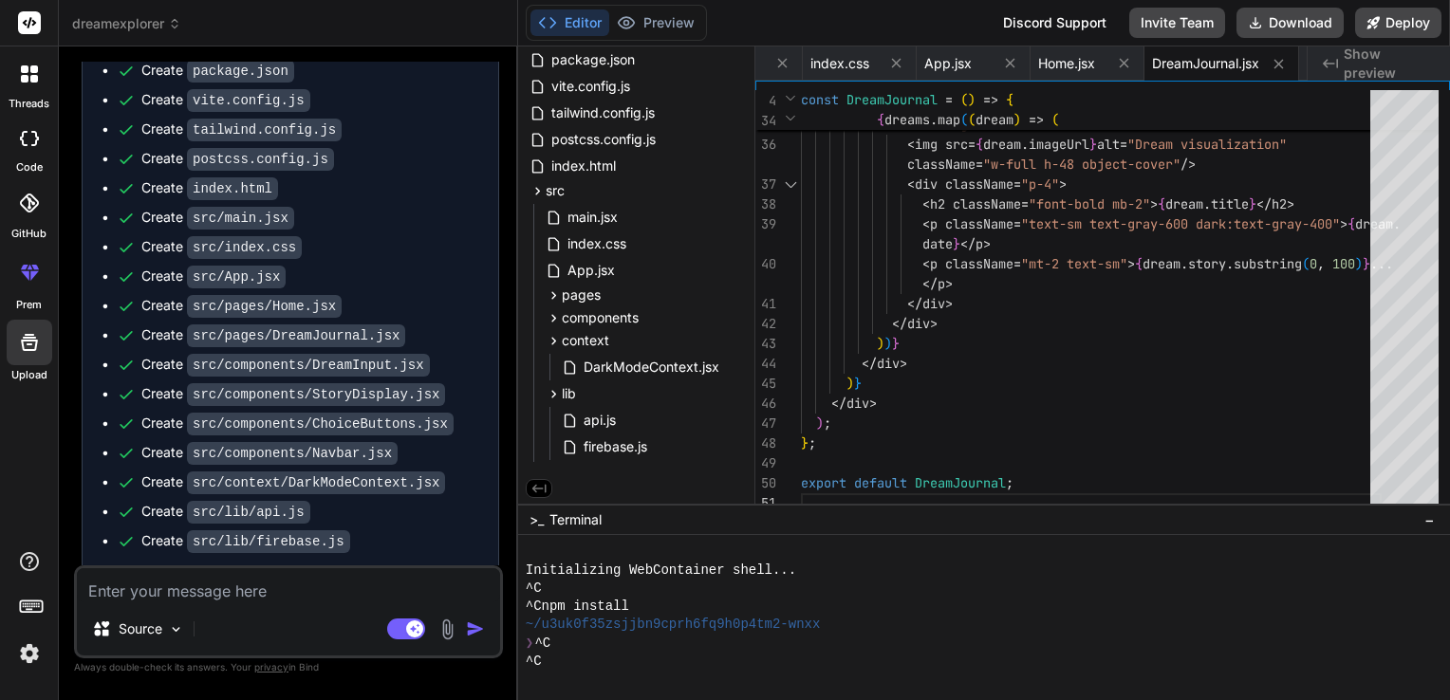
scroll to position [69, 0]
click at [652, 442] on div "firebase.js" at bounding box center [652, 446] width 189 height 27
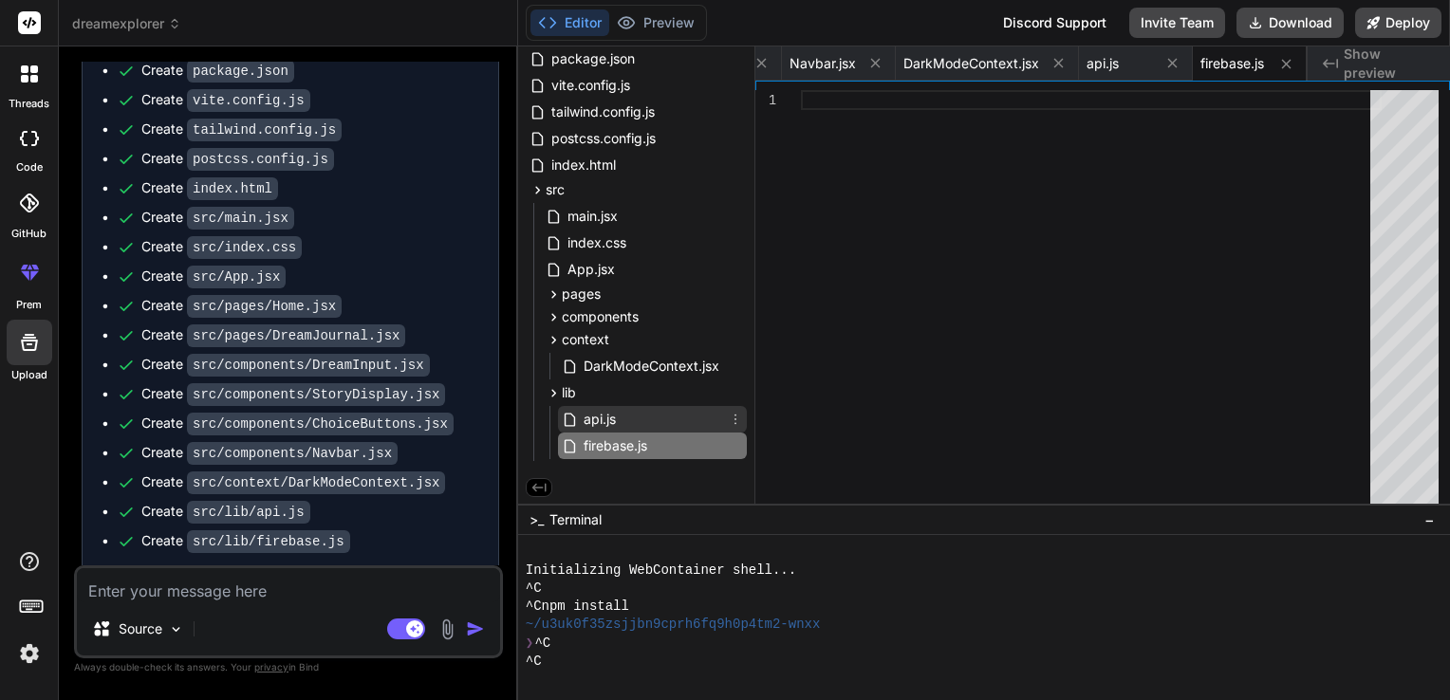
click at [633, 422] on div "api.js" at bounding box center [652, 419] width 189 height 27
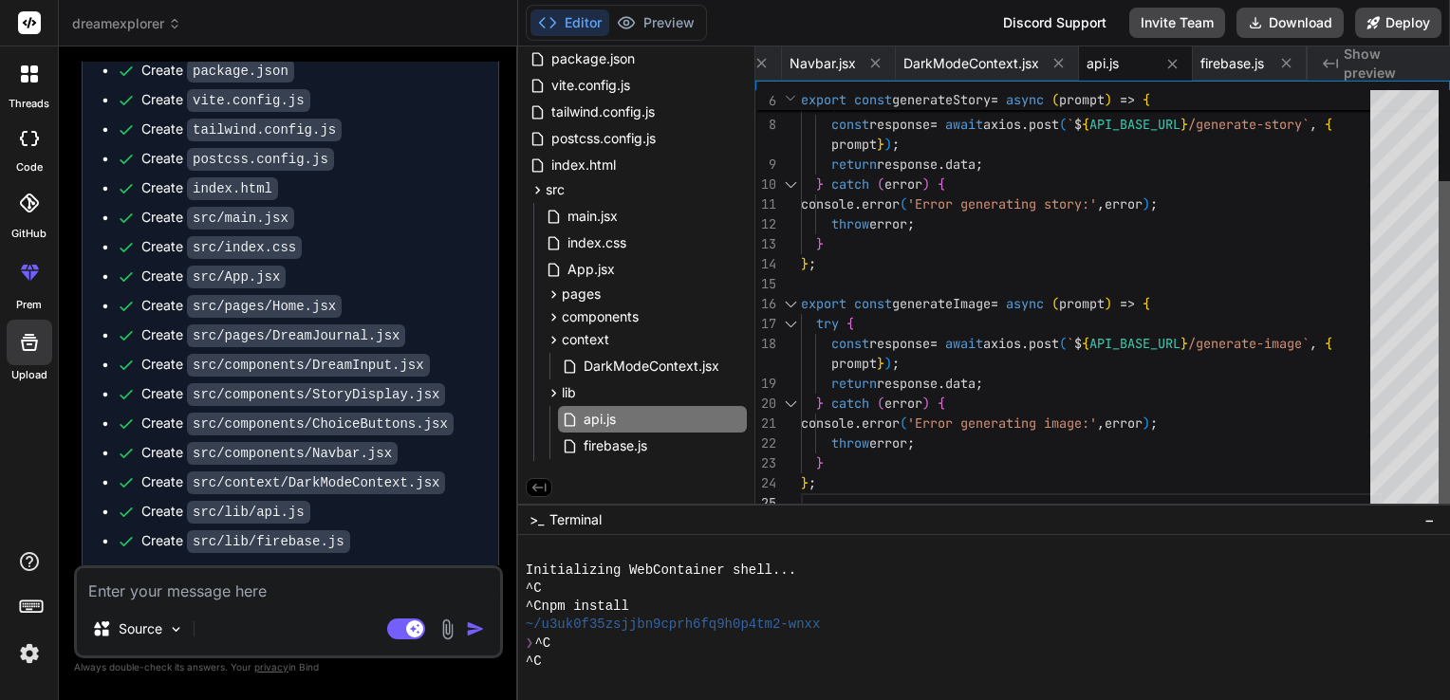
click at [1441, 377] on div at bounding box center [1444, 347] width 11 height 332
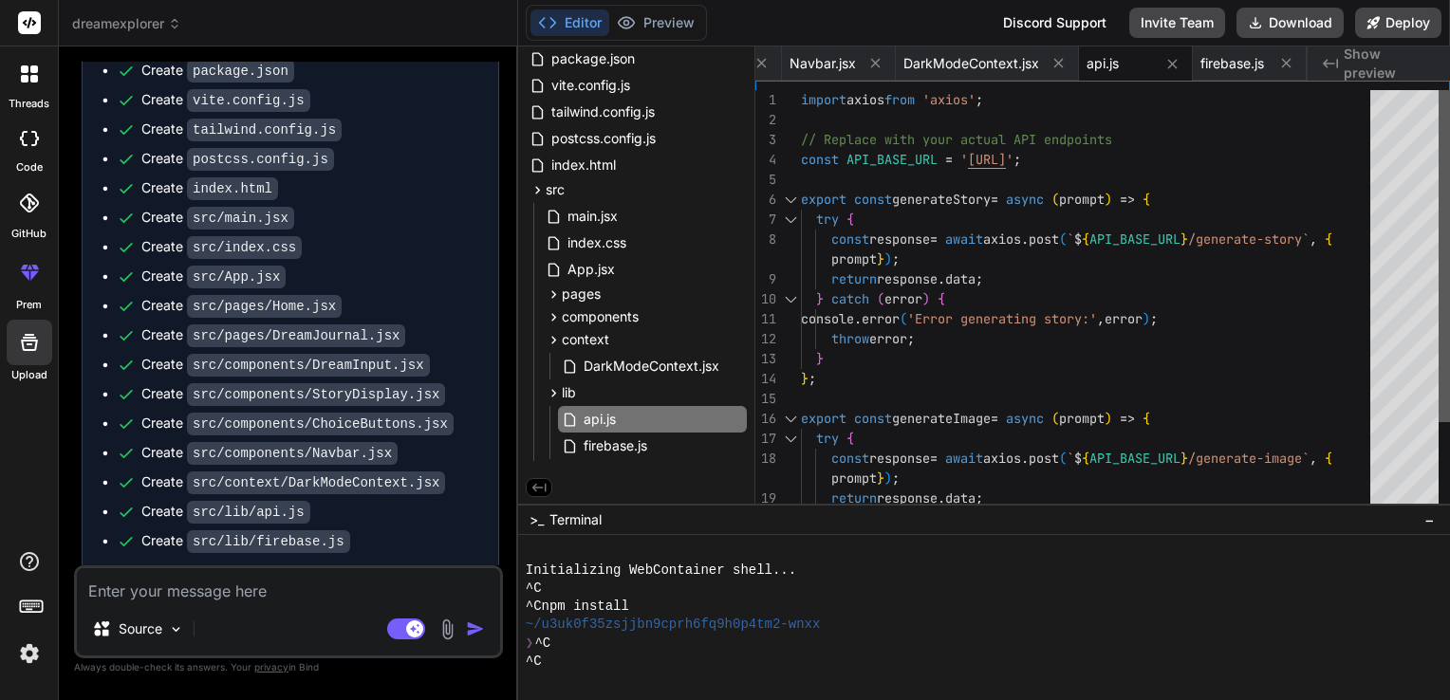
click at [1444, 152] on div at bounding box center [1444, 256] width 11 height 332
click at [584, 112] on span "tailwind.config.js" at bounding box center [602, 112] width 107 height 23
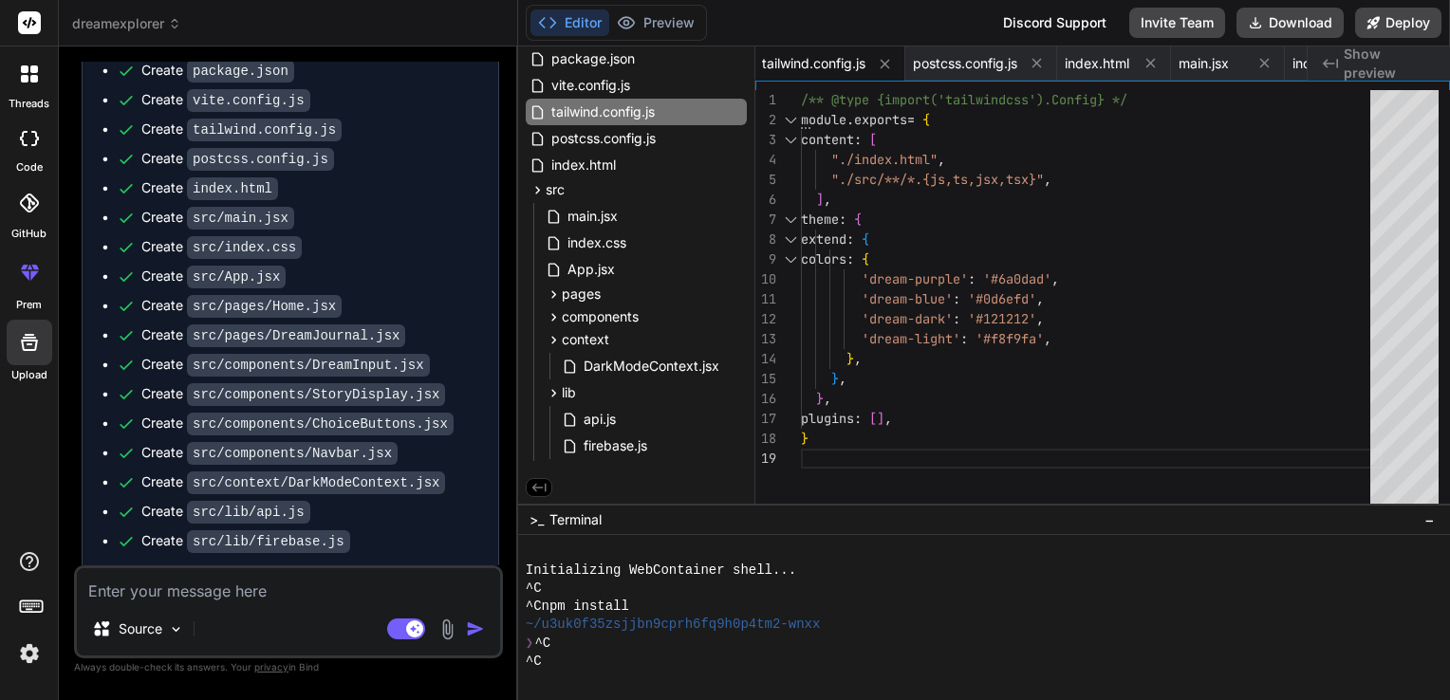
scroll to position [0, 0]
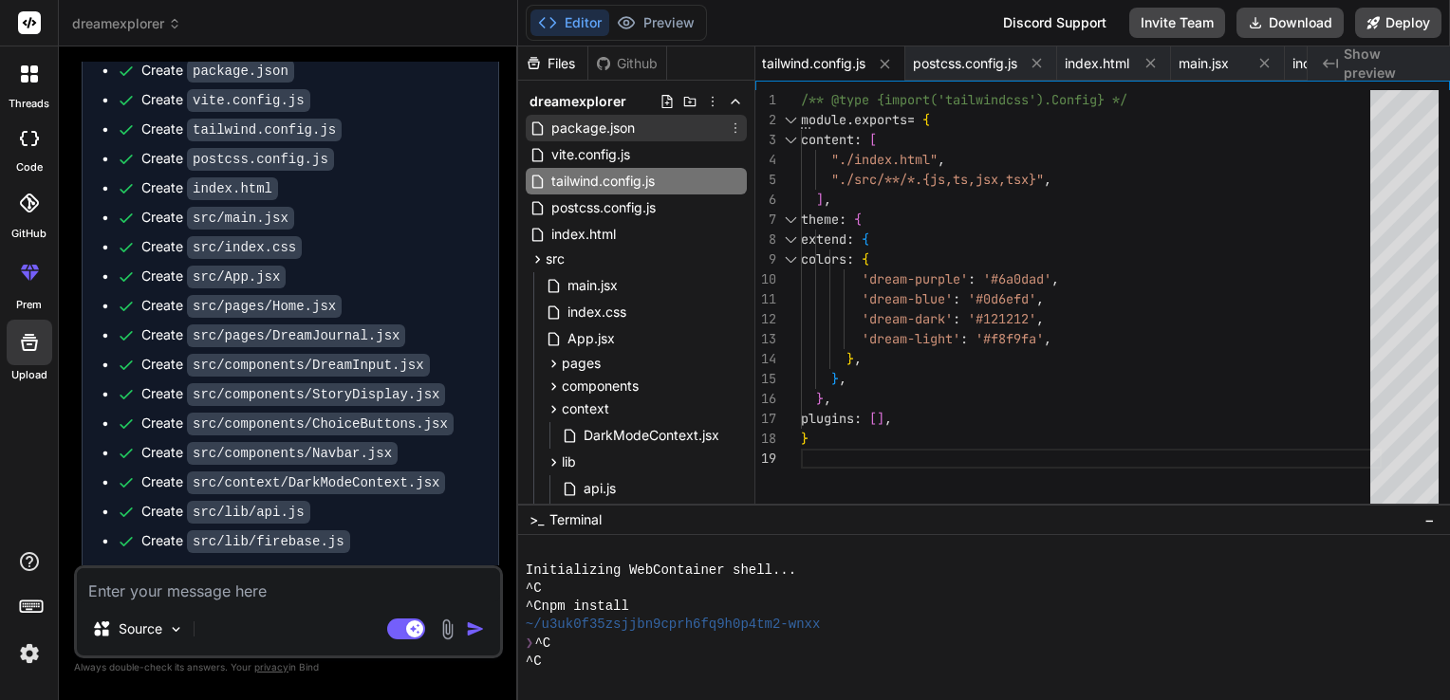
click at [616, 131] on span "package.json" at bounding box center [592, 128] width 87 height 23
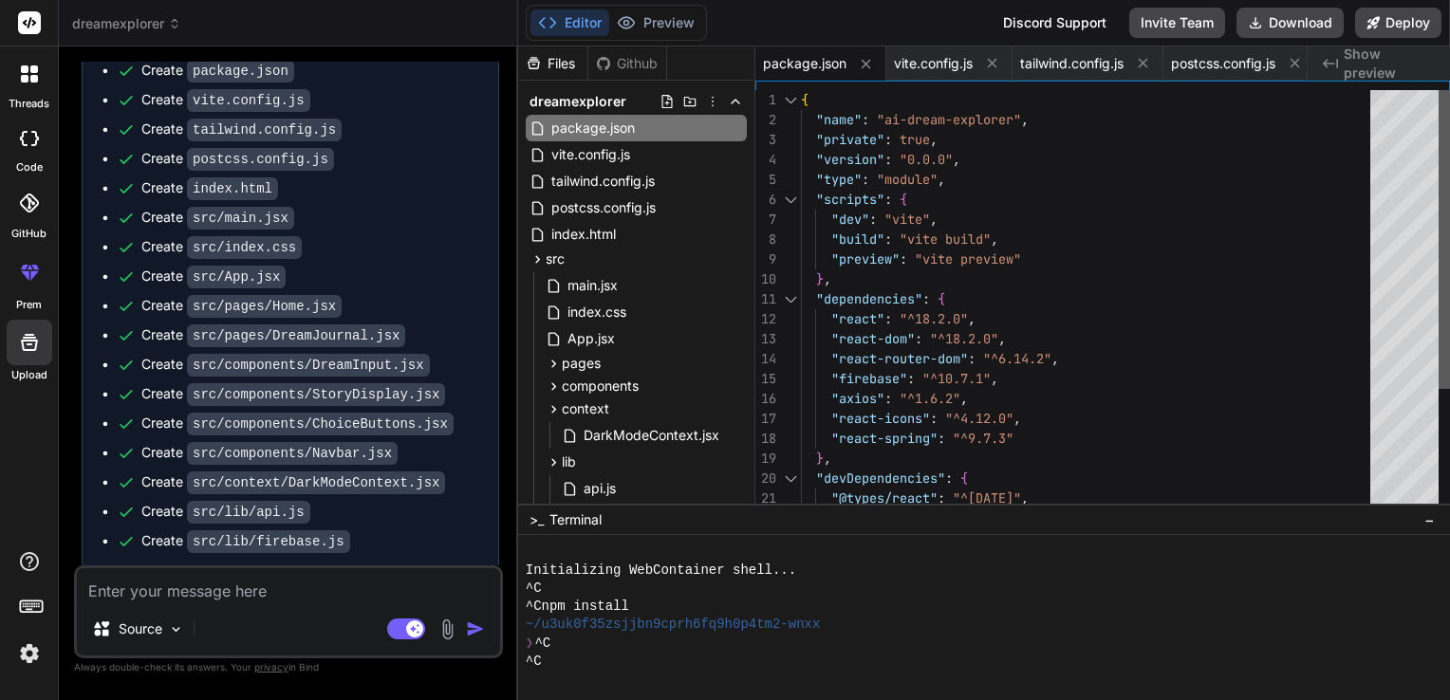
click at [1439, 90] on div at bounding box center [1444, 239] width 11 height 299
click at [672, 163] on div "vite.config.js" at bounding box center [636, 154] width 221 height 27
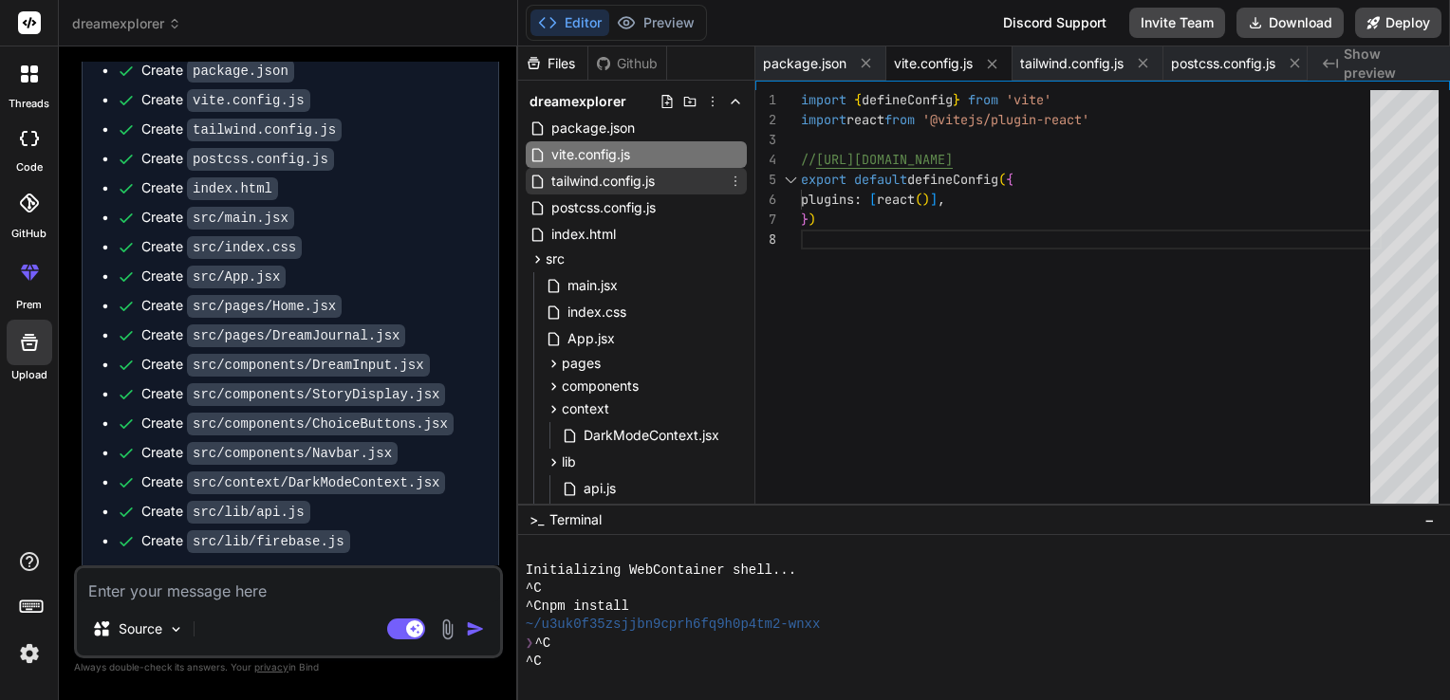
click at [640, 181] on span "tailwind.config.js" at bounding box center [602, 181] width 107 height 23
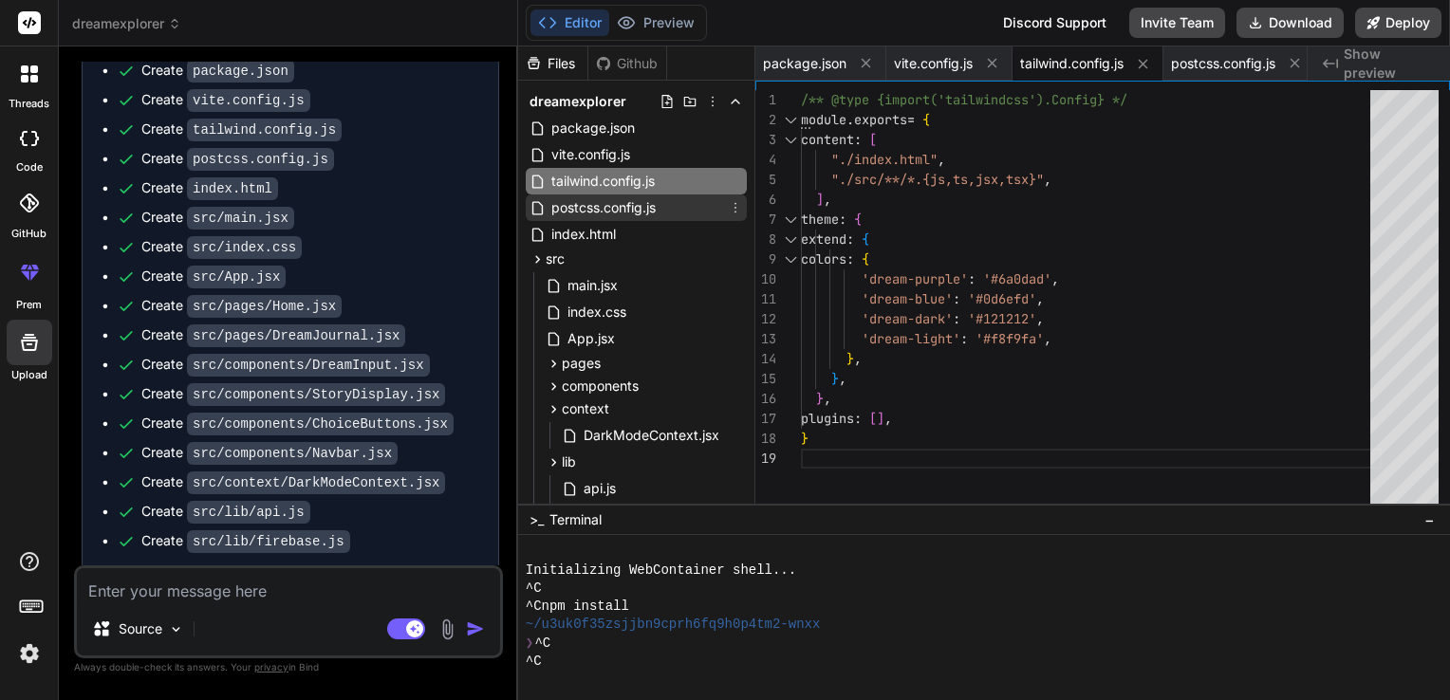
click at [632, 208] on span "postcss.config.js" at bounding box center [603, 207] width 108 height 23
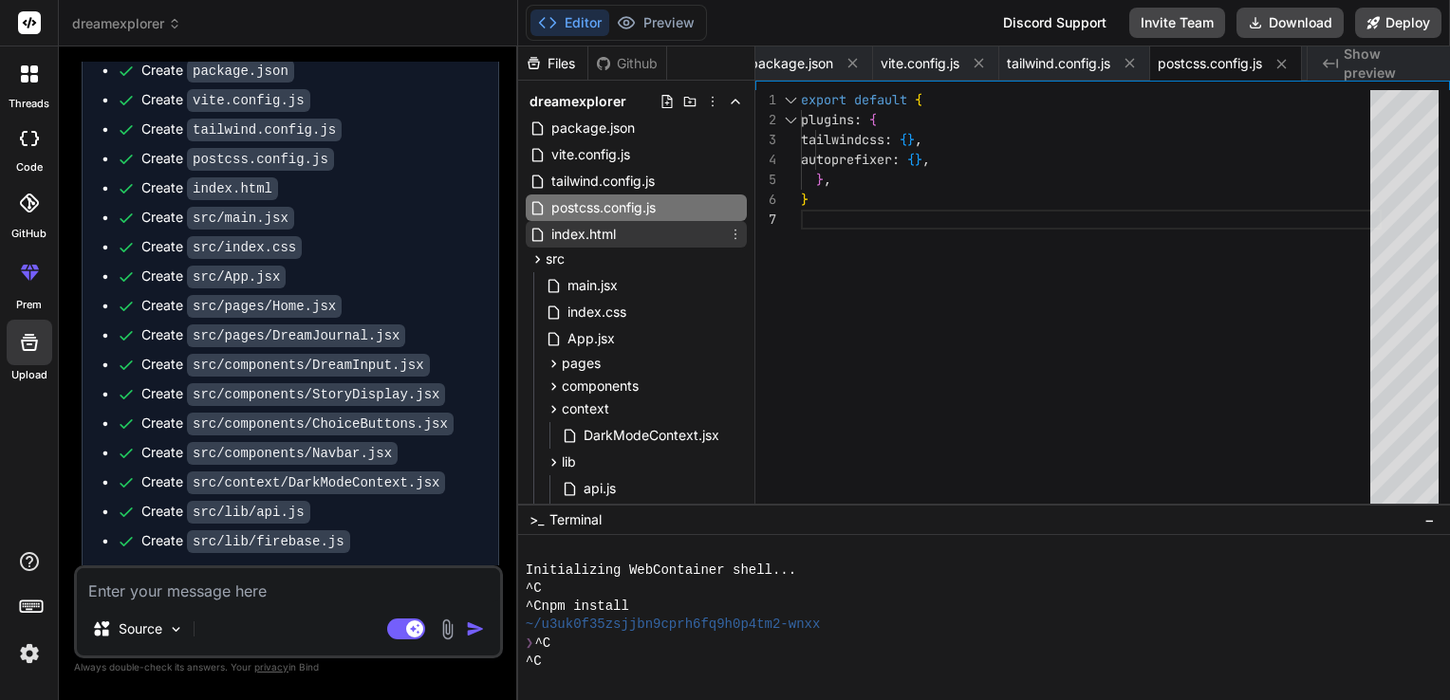
click at [611, 233] on span "index.html" at bounding box center [583, 234] width 68 height 23
type textarea "<script type="module" src="/src/main.jsx"></script> </body> </html>"
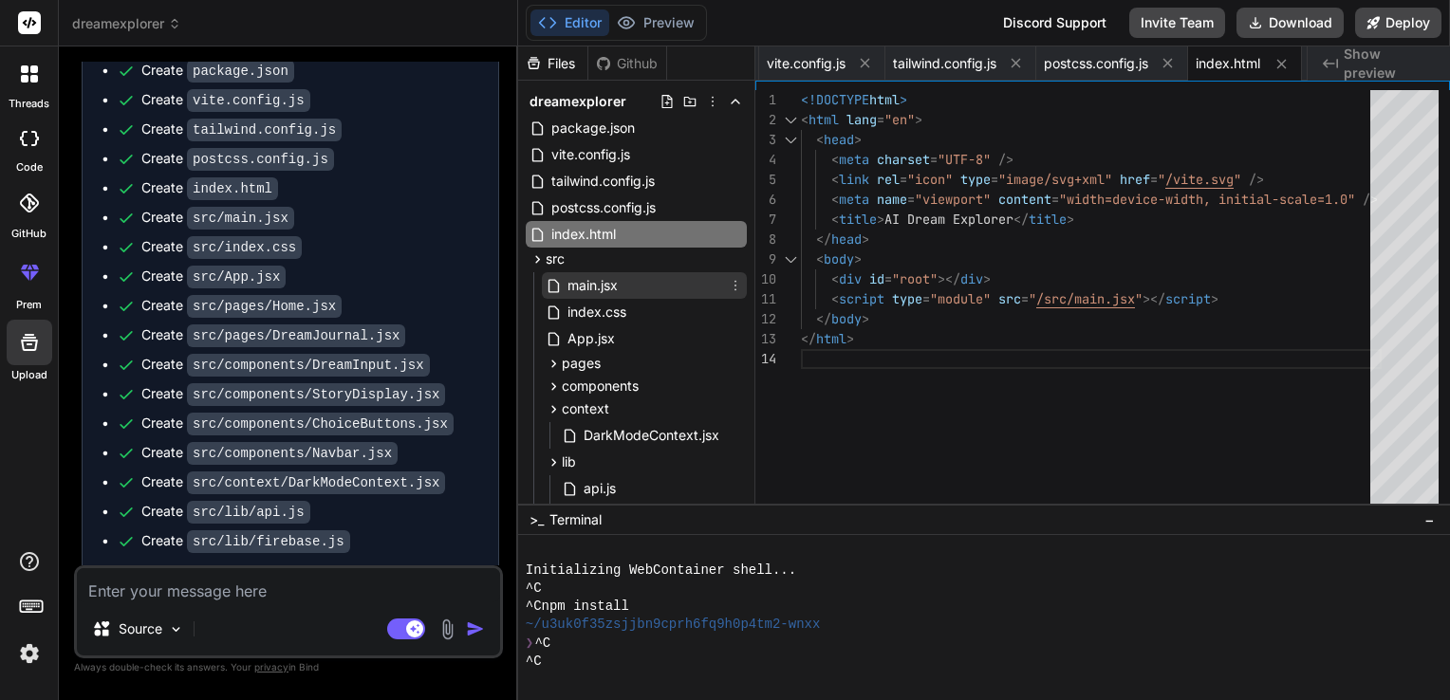
click at [600, 279] on span "main.jsx" at bounding box center [593, 285] width 54 height 23
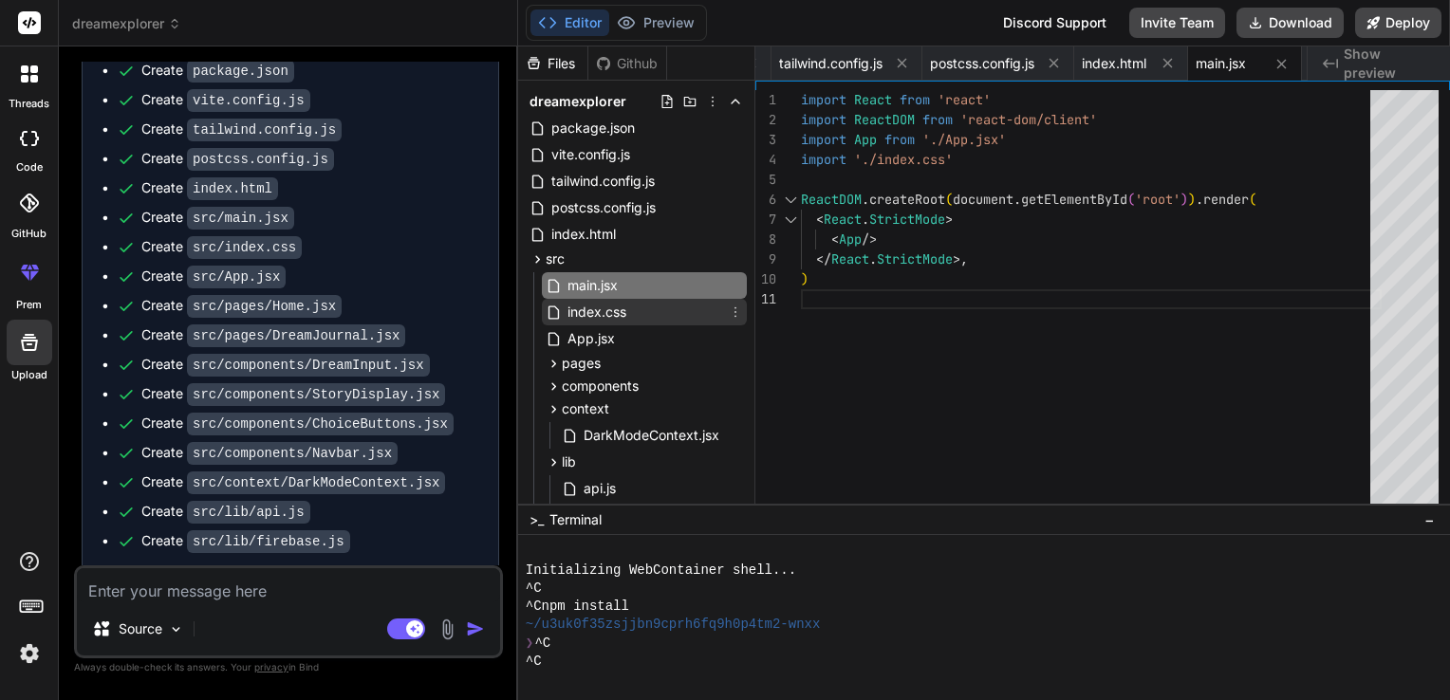
click at [596, 301] on span "index.css" at bounding box center [597, 312] width 63 height 23
type textarea "@tailwind base; @tailwind components; @tailwind utilities;"
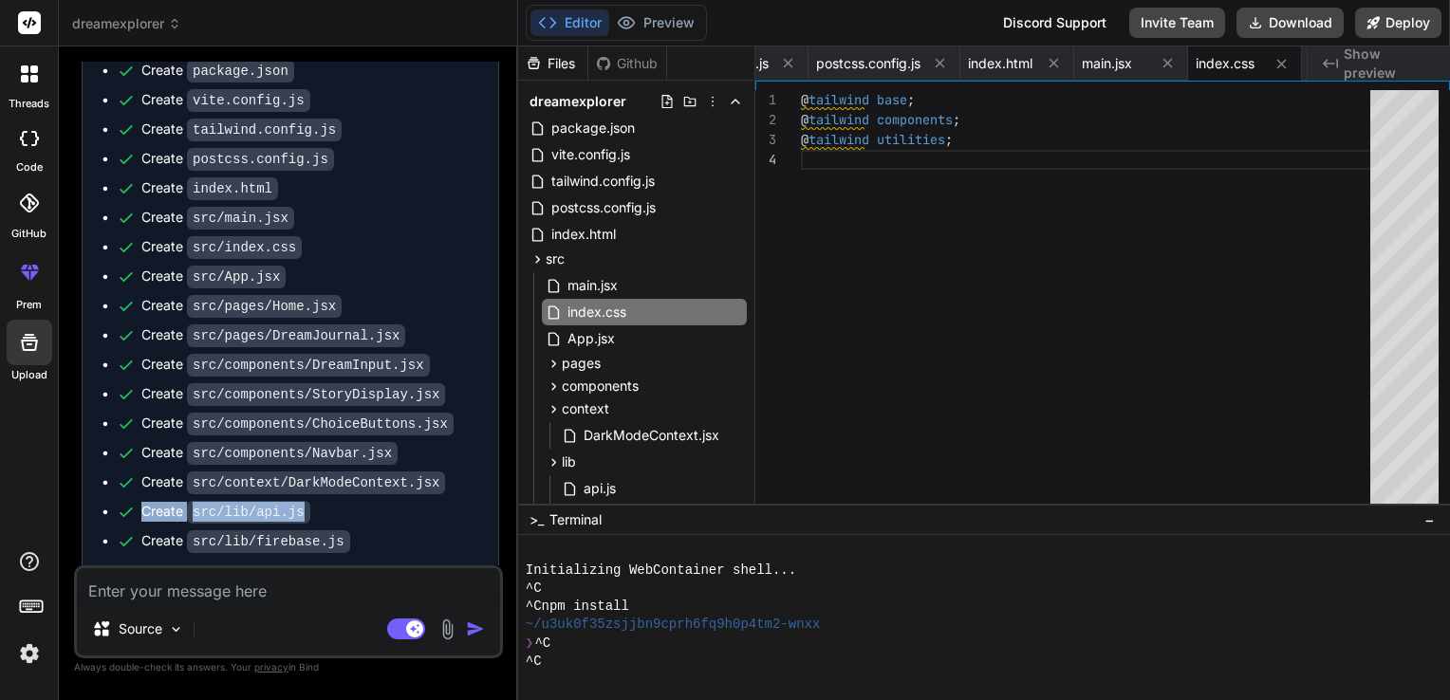
drag, startPoint x: 494, startPoint y: 497, endPoint x: 480, endPoint y: 493, distance: 15.0
click at [480, 493] on div "Create package.json Create vite.config.js Create tailwind.config.js Create post…" at bounding box center [291, 306] width 416 height 529
drag, startPoint x: 480, startPoint y: 493, endPoint x: 461, endPoint y: 530, distance: 41.6
click at [461, 531] on div "Create src/lib/firebase.js" at bounding box center [298, 541] width 363 height 20
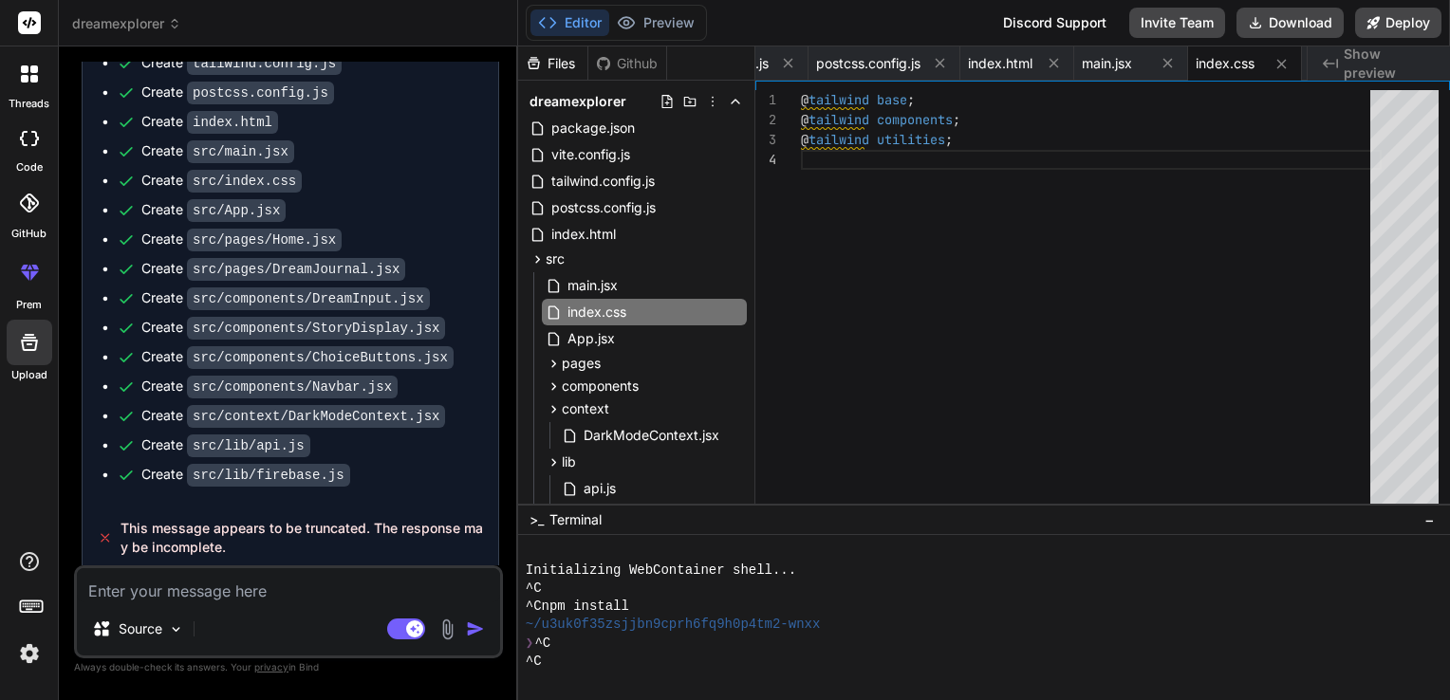
scroll to position [1331, 0]
click at [183, 595] on textarea at bounding box center [288, 585] width 423 height 34
type textarea "w"
type textarea "x"
type textarea "wh"
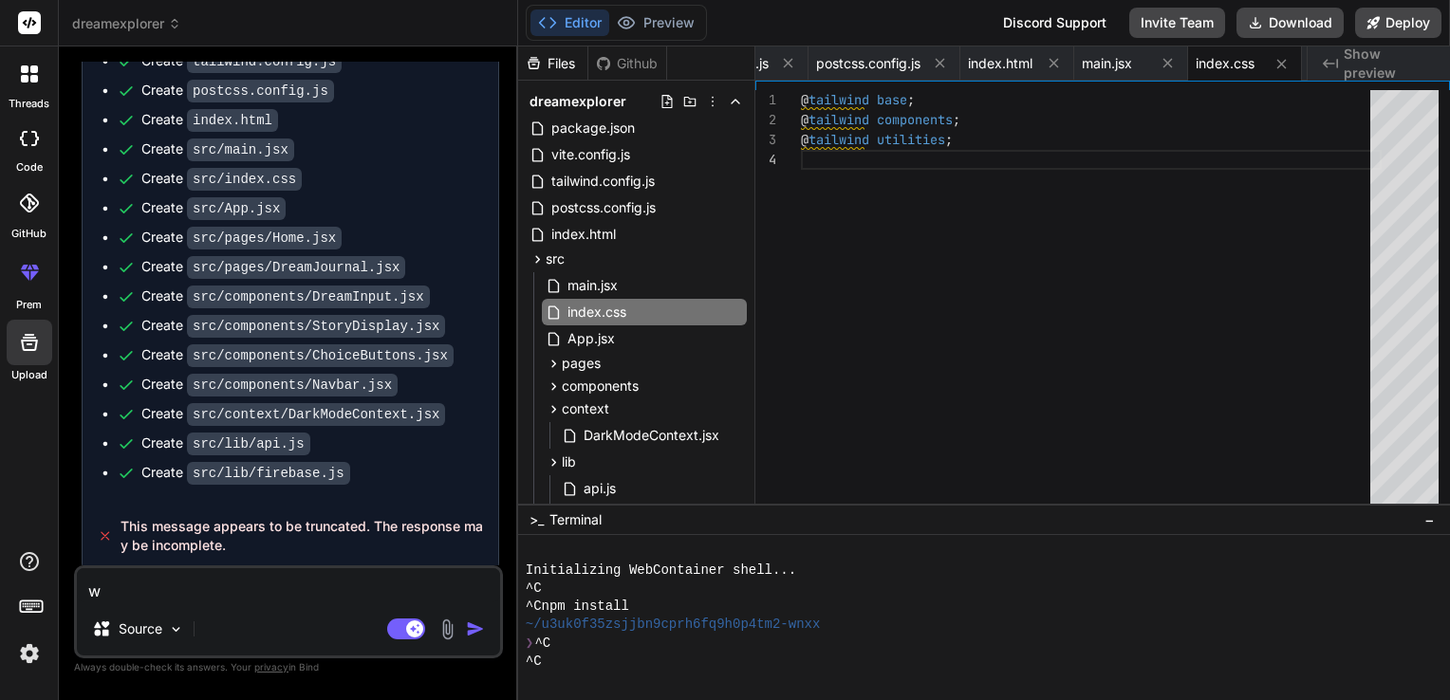
type textarea "x"
type textarea "wha"
type textarea "x"
type textarea "what"
type textarea "x"
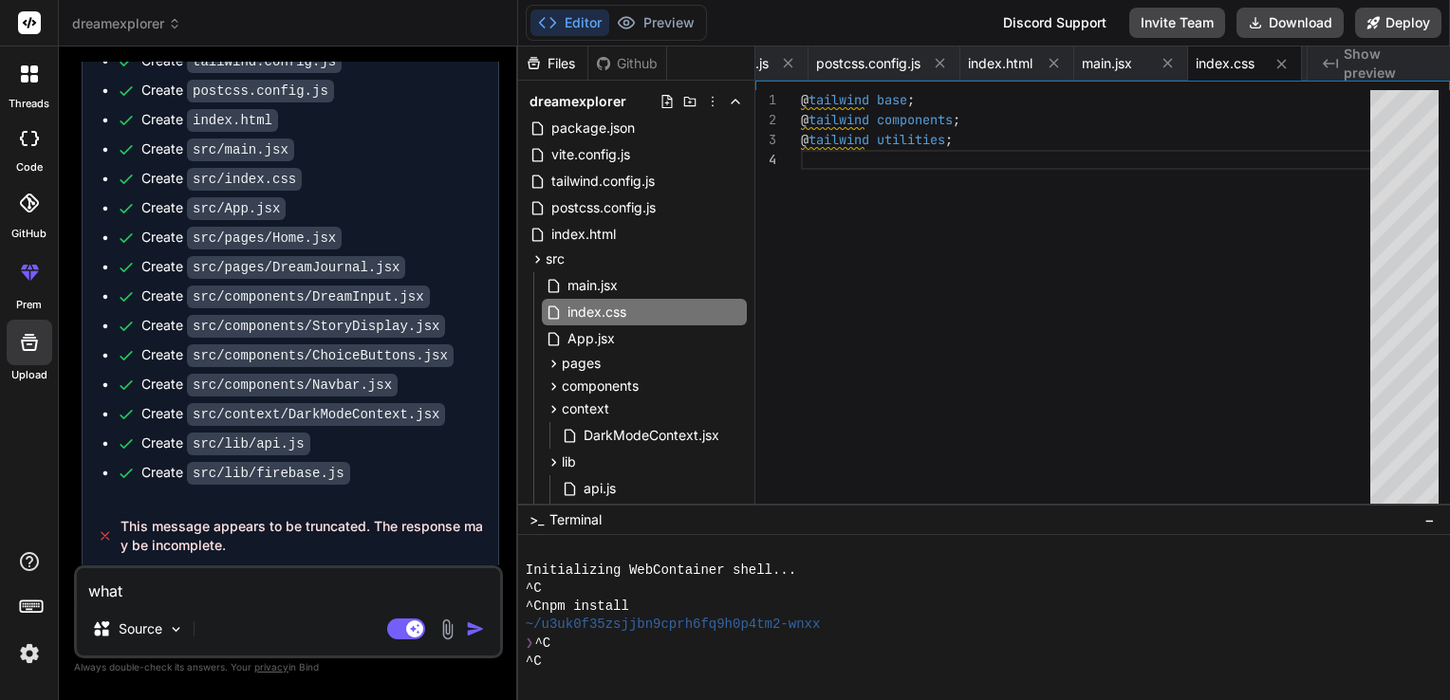
type textarea "what"
type textarea "x"
type textarea "what"
type textarea "x"
type textarea "what h"
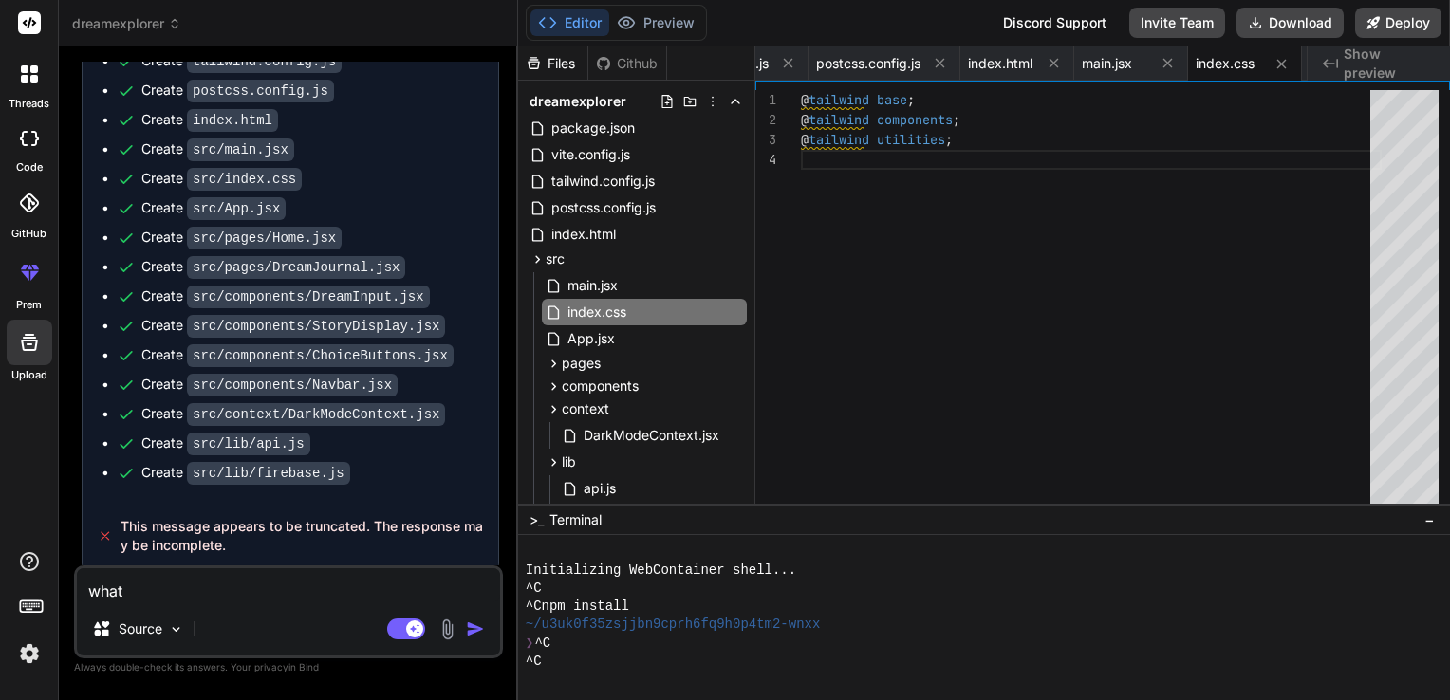
type textarea "x"
type textarea "what ha"
type textarea "x"
type textarea "what hap"
type textarea "x"
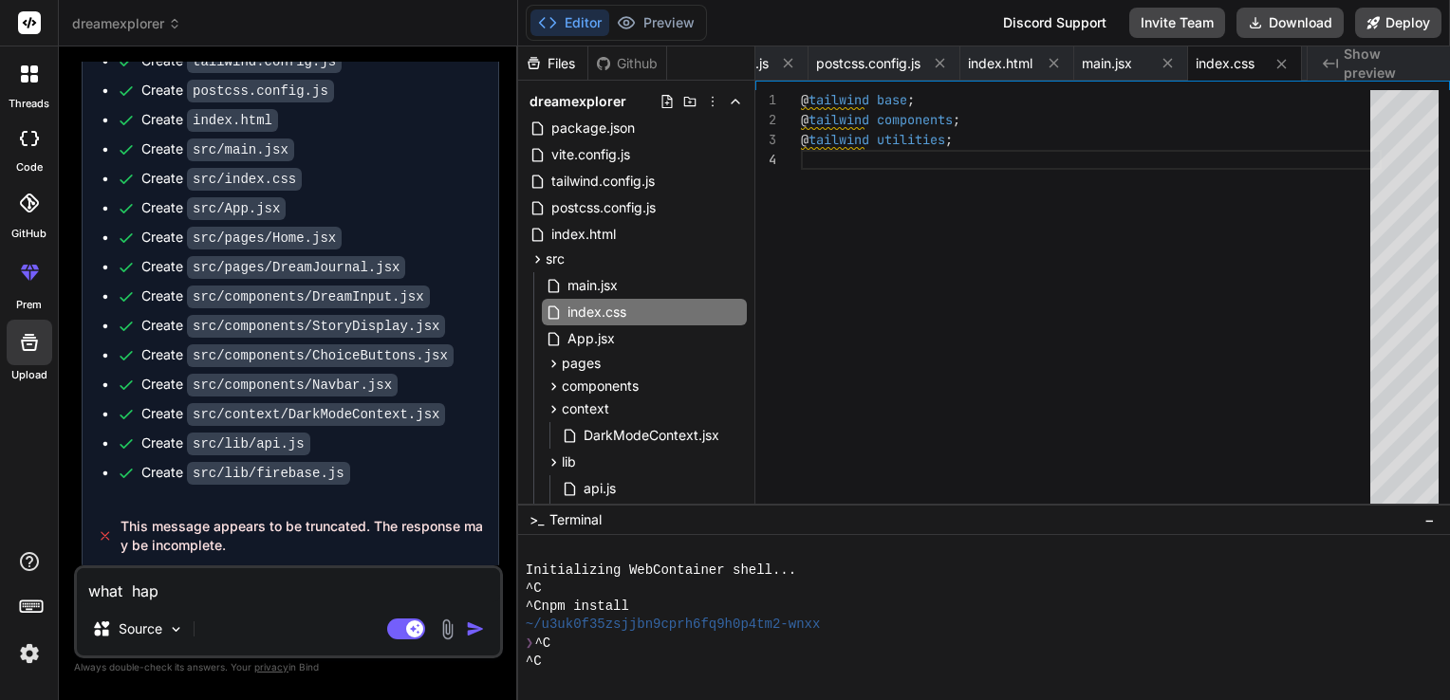
type textarea "what happ"
type textarea "x"
type textarea "what [PERSON_NAME]"
type textarea "x"
type textarea "what happen"
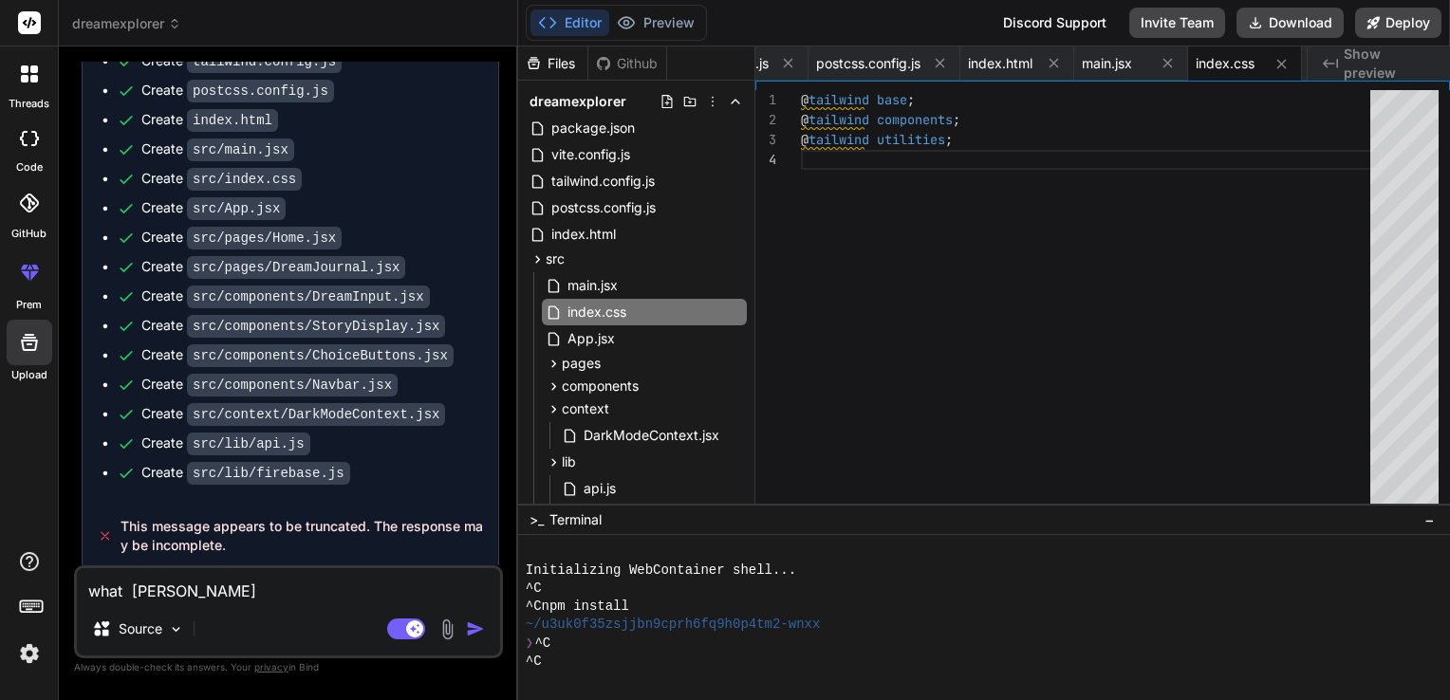
type textarea "x"
type textarea "what happend"
type textarea "x"
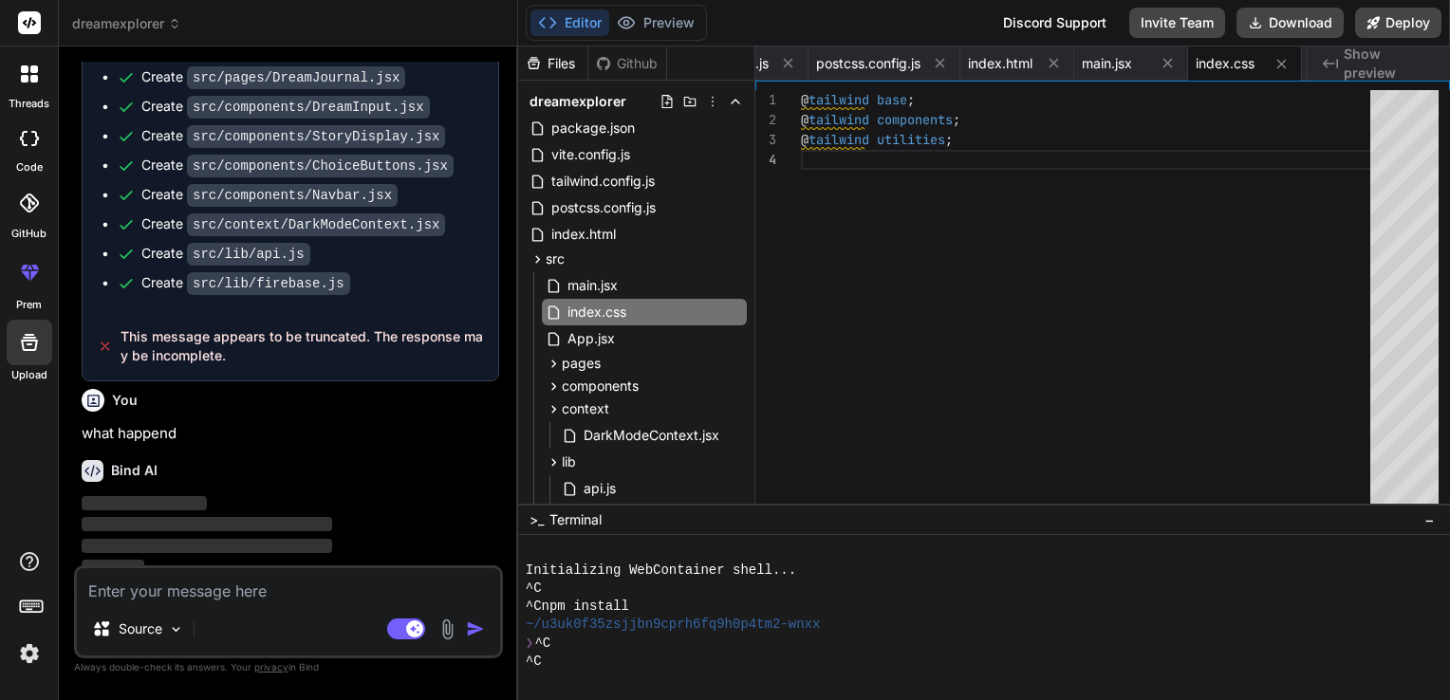
scroll to position [1527, 0]
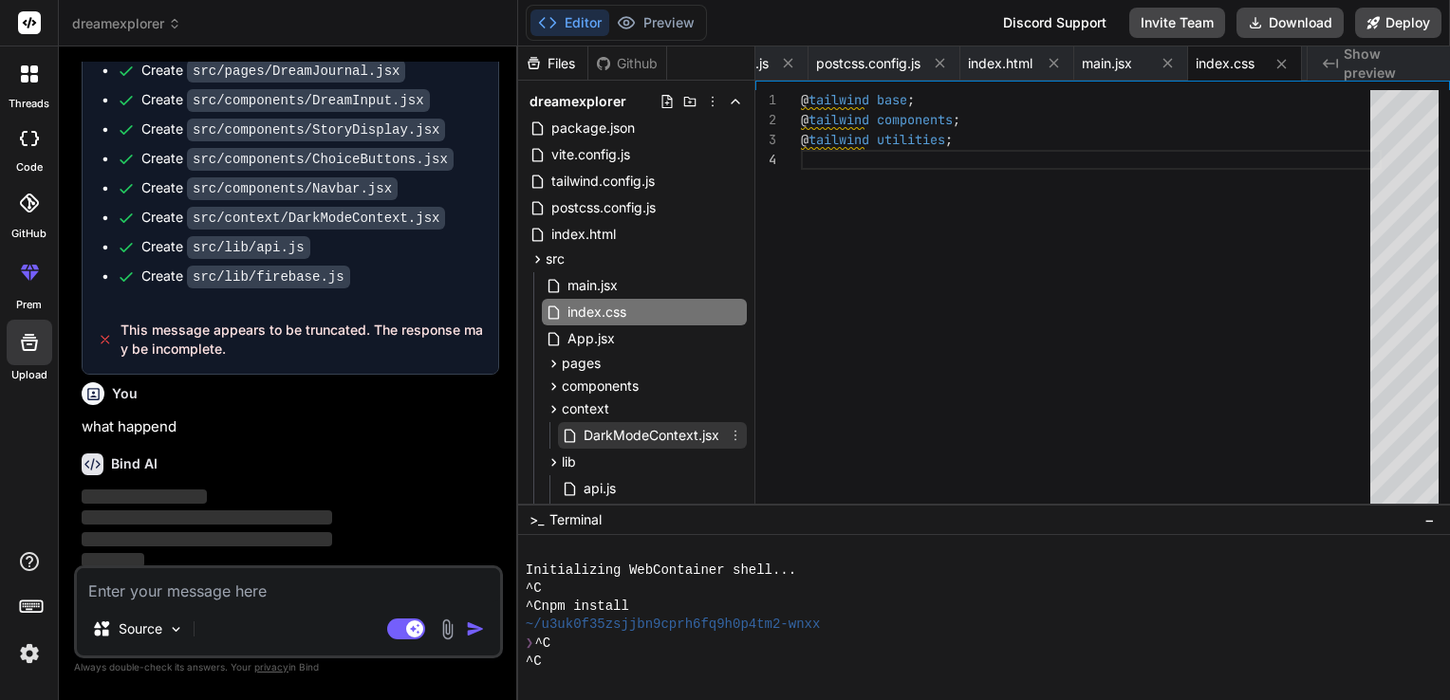
click at [678, 448] on div "DarkModeContext.jsx" at bounding box center [652, 435] width 189 height 27
type textarea "{children} </DarkModeContext.Provider> ); }; export const useDarkMode = () => u…"
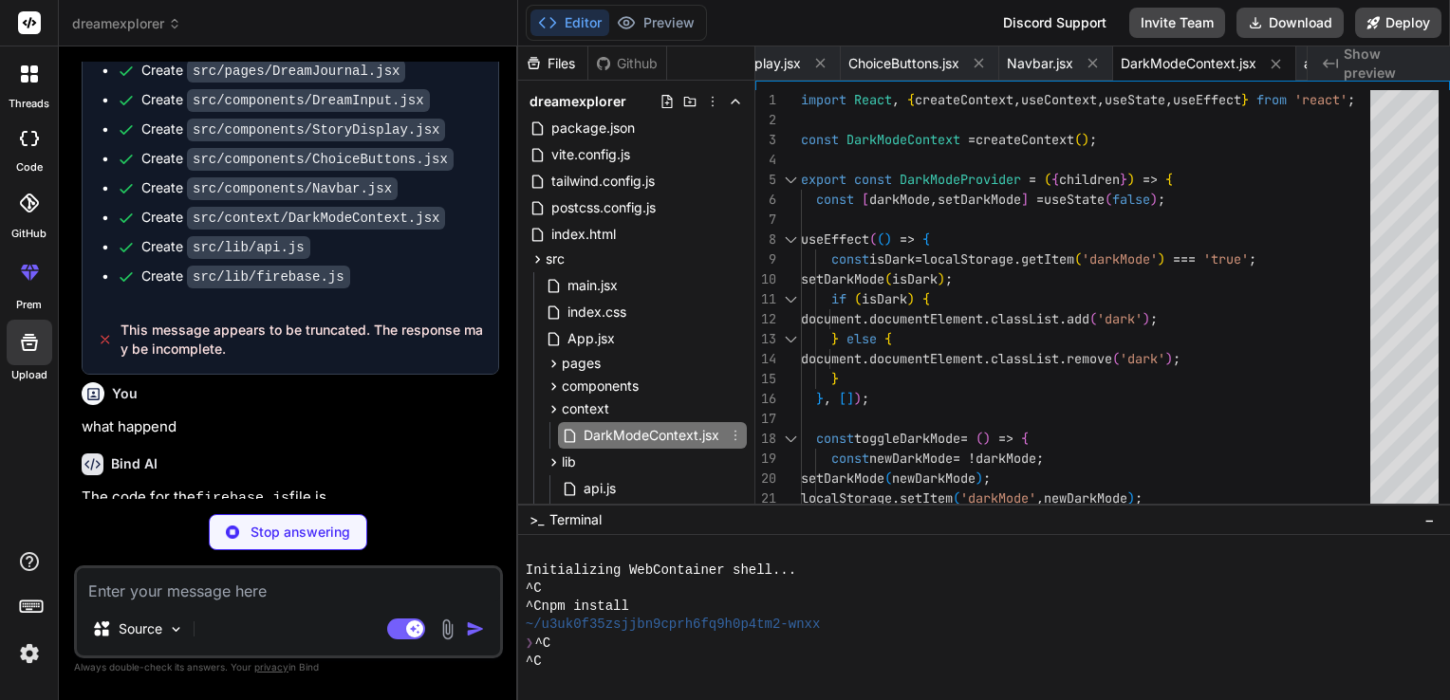
scroll to position [1520, 0]
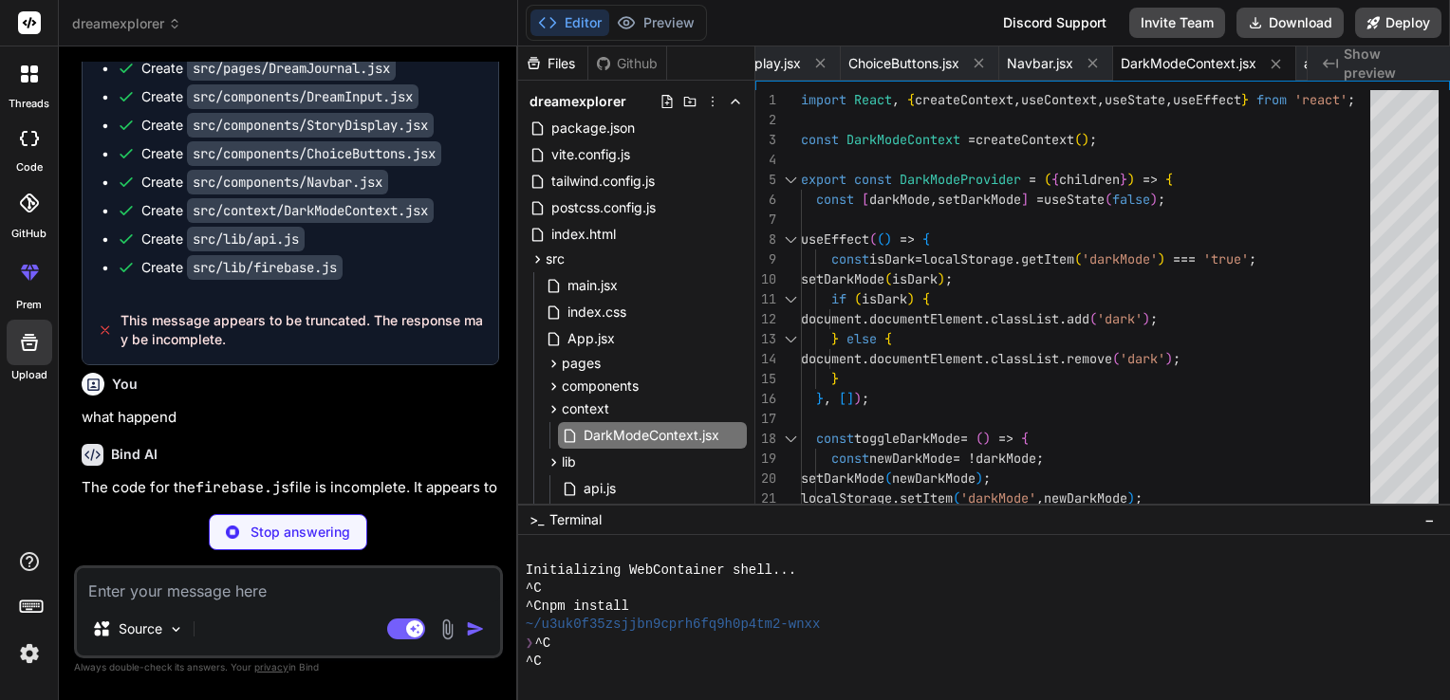
click at [492, 477] on p "The code for the firebase.js file is incomplete. It appears to have been cut of…" at bounding box center [291, 509] width 418 height 65
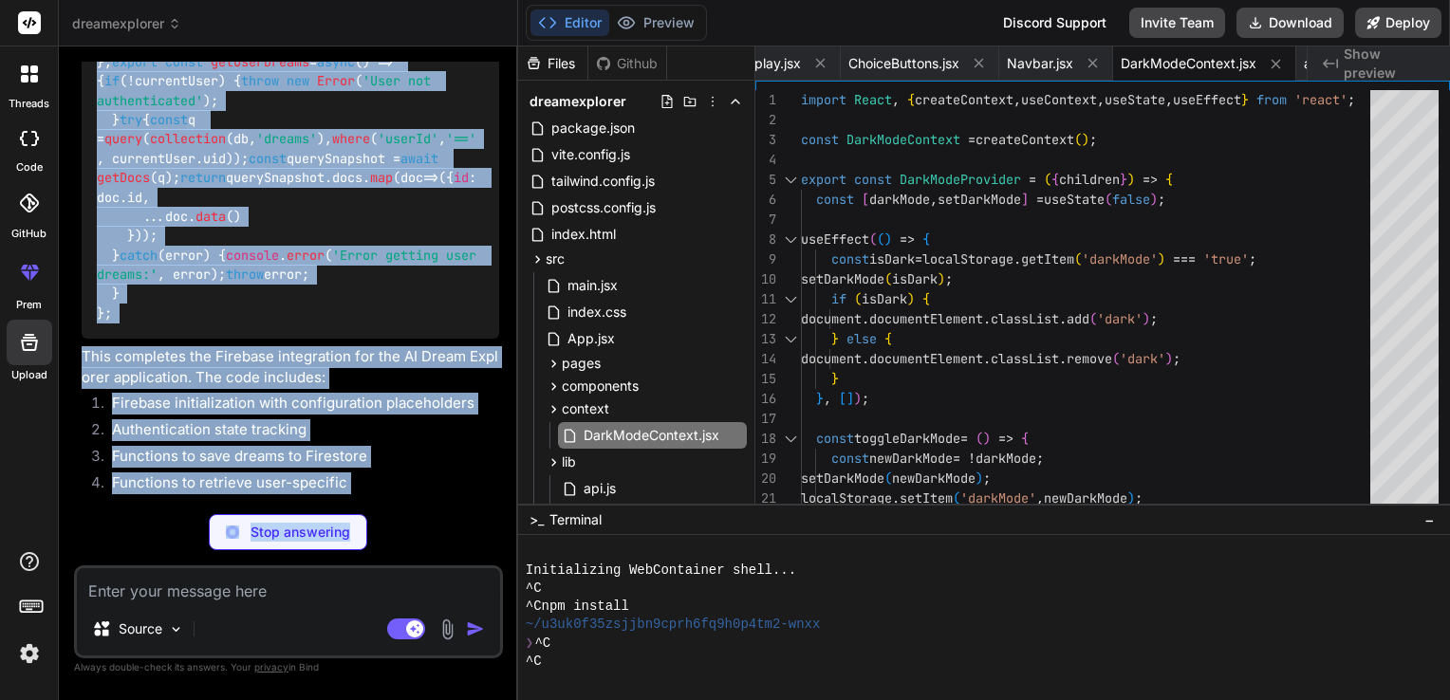
drag, startPoint x: 492, startPoint y: 476, endPoint x: 492, endPoint y: 560, distance: 83.5
click at [492, 560] on div "You Bind AI 🔹 Project: AI Dream Explorer 🔧 Tech Stack: React + Tailwind + Fireb…" at bounding box center [288, 381] width 429 height 638
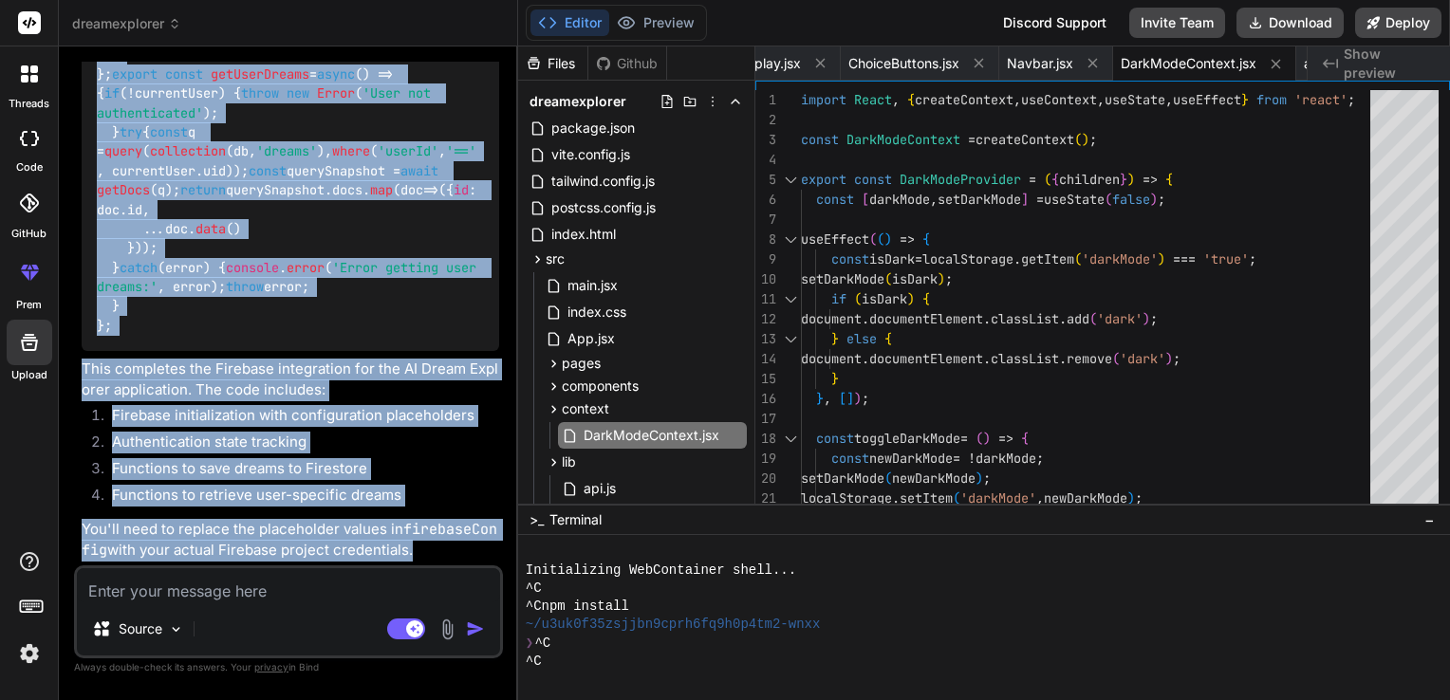
scroll to position [3042, 0]
drag, startPoint x: 492, startPoint y: 560, endPoint x: 418, endPoint y: 377, distance: 197.6
click at [418, 377] on p "This completes the Firebase integration for the AI Dream Explorer application. …" at bounding box center [291, 380] width 418 height 43
click at [462, 488] on li "Functions to retrieve user-specific dreams" at bounding box center [298, 498] width 402 height 27
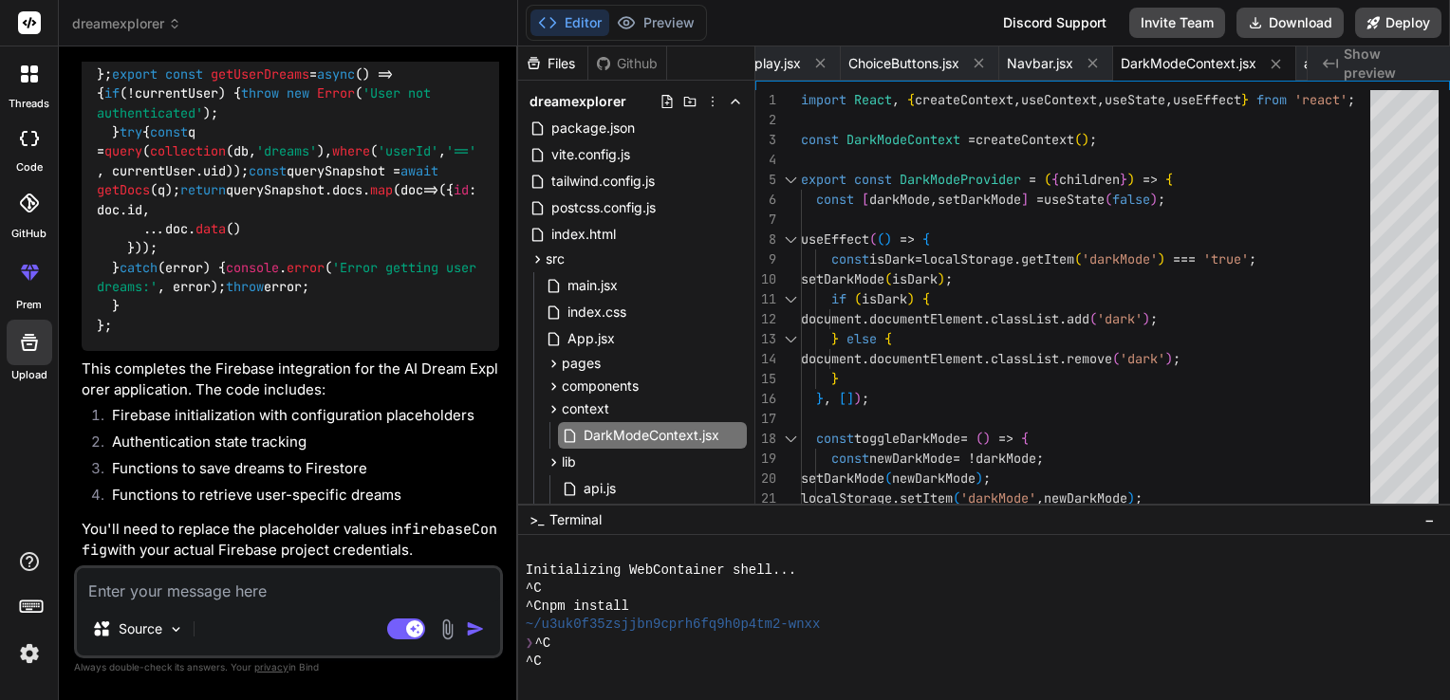
type textarea "x"
click at [463, 545] on p "You'll need to replace the placeholder values in firebaseConfig with your actua…" at bounding box center [291, 540] width 418 height 43
click at [323, 541] on p "You'll need to replace the placeholder values in firebaseConfig with your actua…" at bounding box center [291, 540] width 418 height 43
drag, startPoint x: 323, startPoint y: 541, endPoint x: 242, endPoint y: 472, distance: 106.3
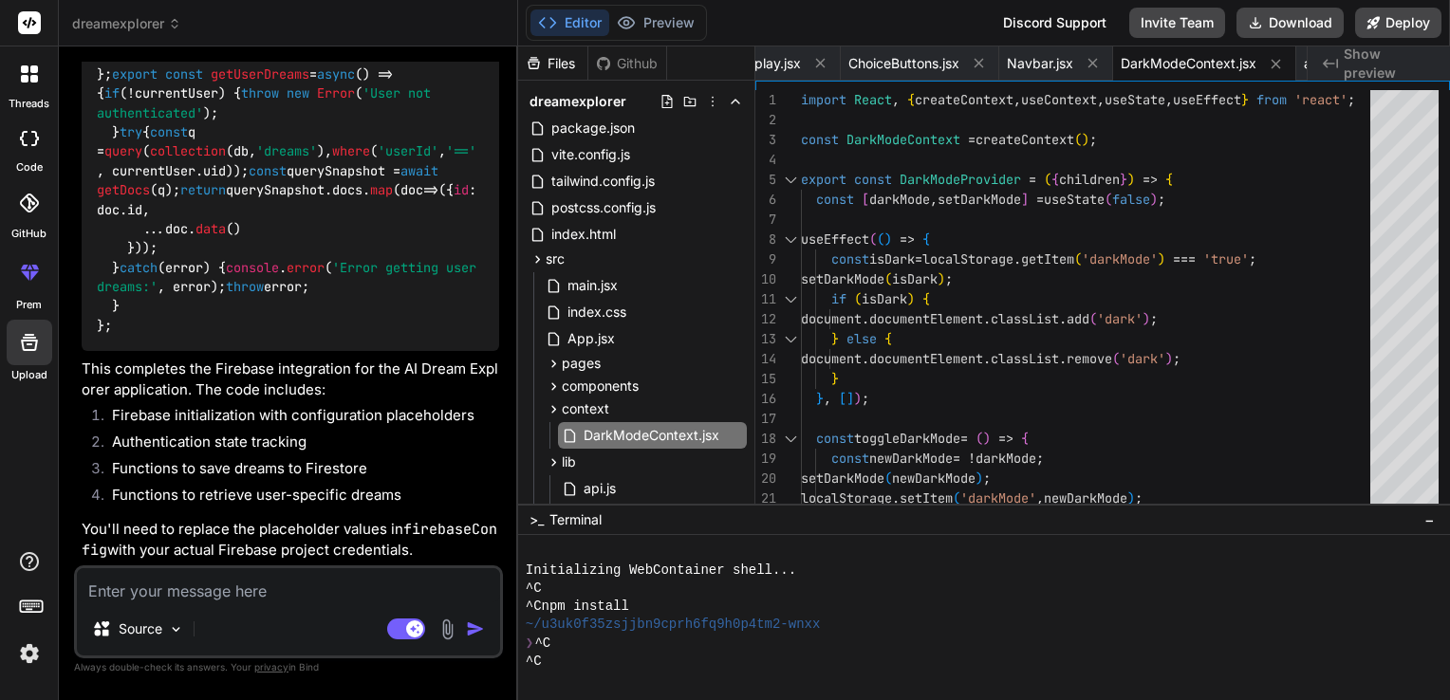
click at [242, 472] on li "Functions to save dreams to Firestore" at bounding box center [298, 471] width 402 height 27
click at [452, 492] on li "Functions to retrieve user-specific dreams" at bounding box center [298, 498] width 402 height 27
click at [418, 552] on p "You'll need to replace the placeholder values in firebaseConfig with your actua…" at bounding box center [291, 540] width 418 height 43
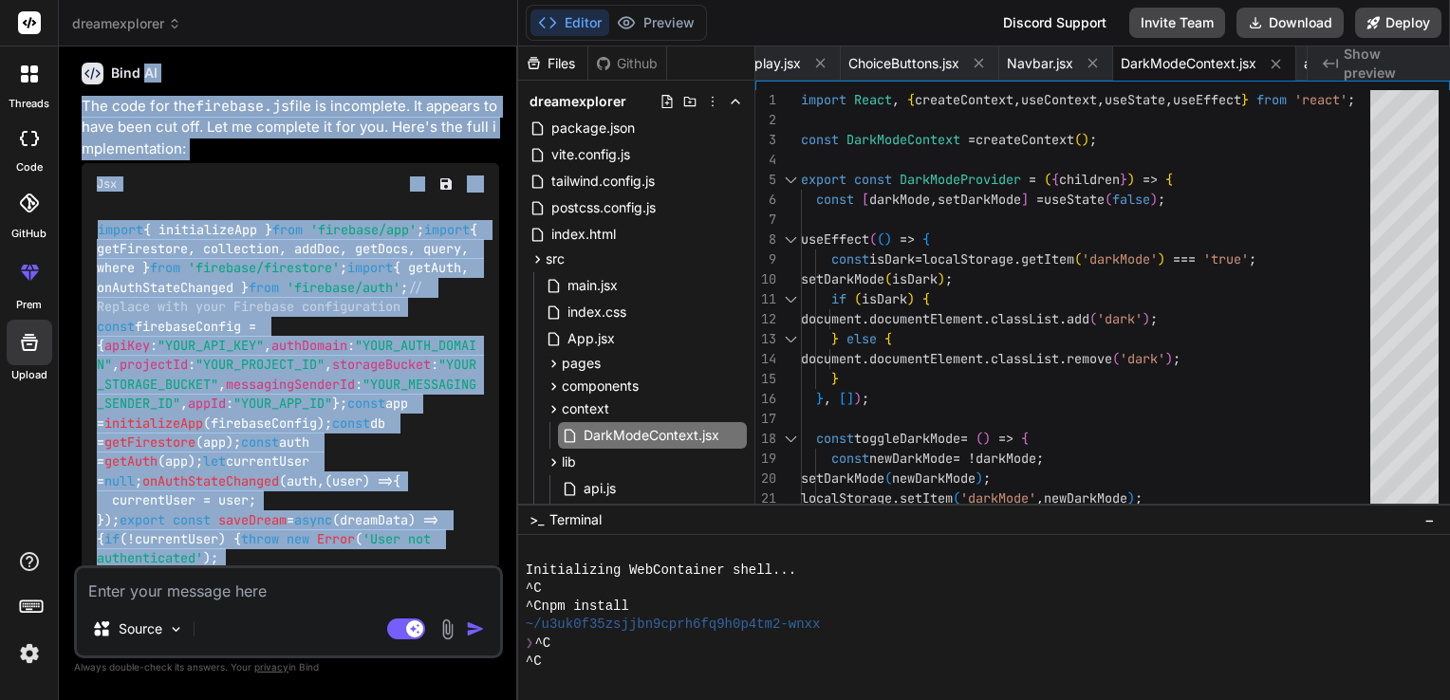
scroll to position [1859, 0]
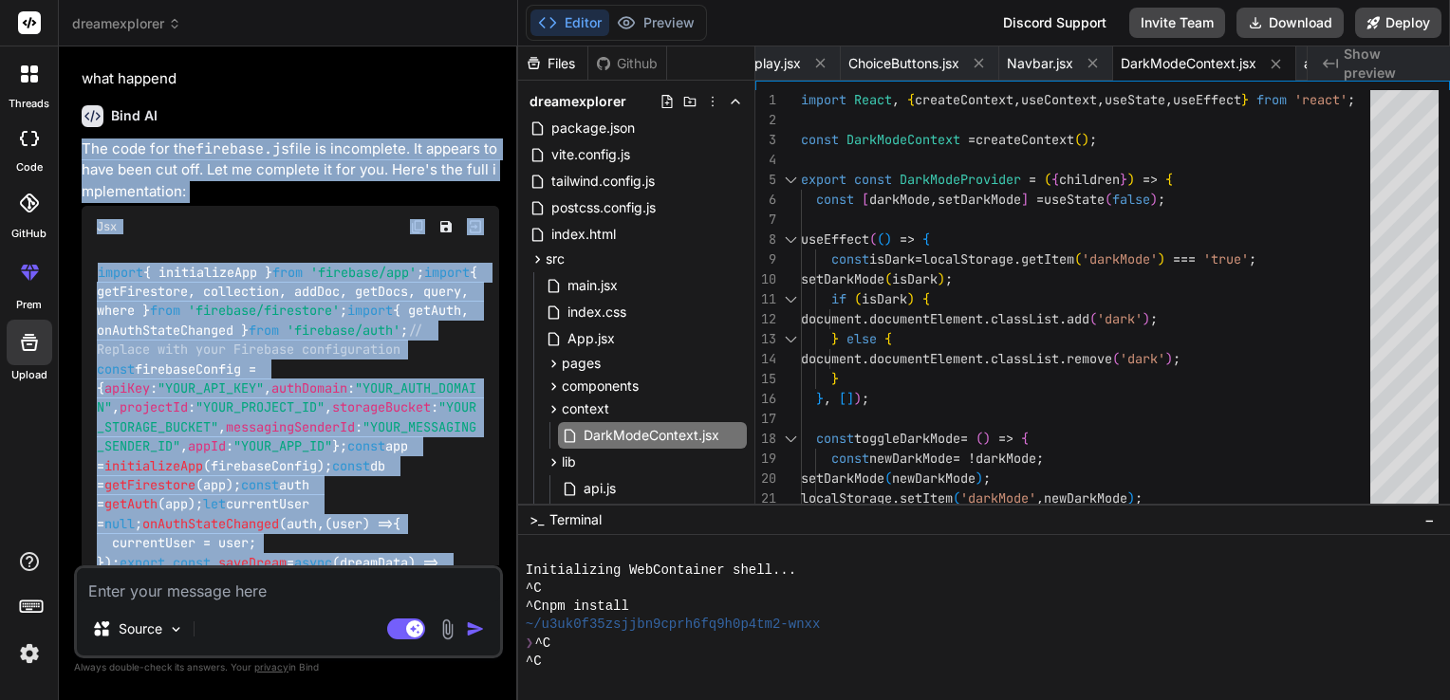
drag, startPoint x: 418, startPoint y: 552, endPoint x: 87, endPoint y: 157, distance: 515.5
click at [87, 157] on div "The code for the firebase.js file is incomplete. It appears to have been cut of…" at bounding box center [291, 701] width 418 height 1125
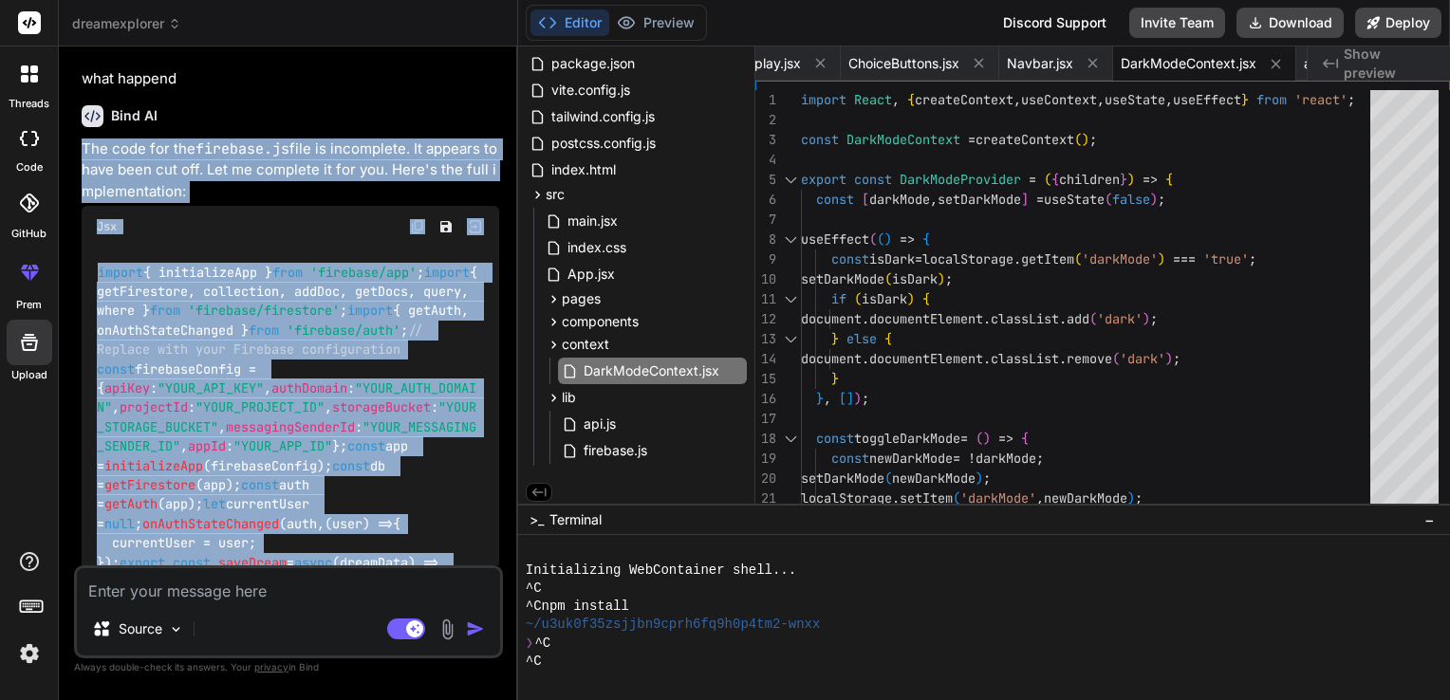
scroll to position [69, 0]
click at [512, 261] on div "Bind AI Web Search Created with Pixso. Code Generator You Bind AI 🔹 Project: AI…" at bounding box center [288, 373] width 459 height 653
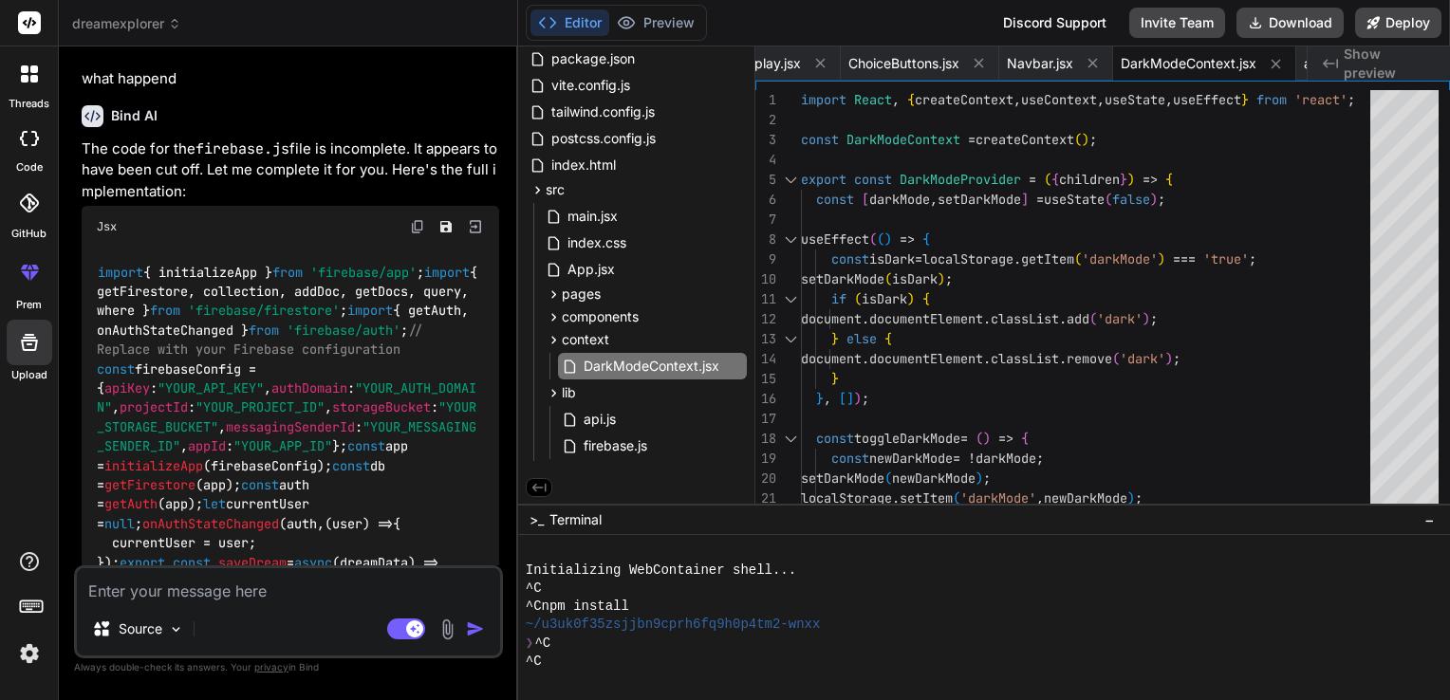
click at [481, 397] on div "import { initializeApp } from 'firebase/app' ; import { getFirestore, collectio…" at bounding box center [291, 650] width 418 height 805
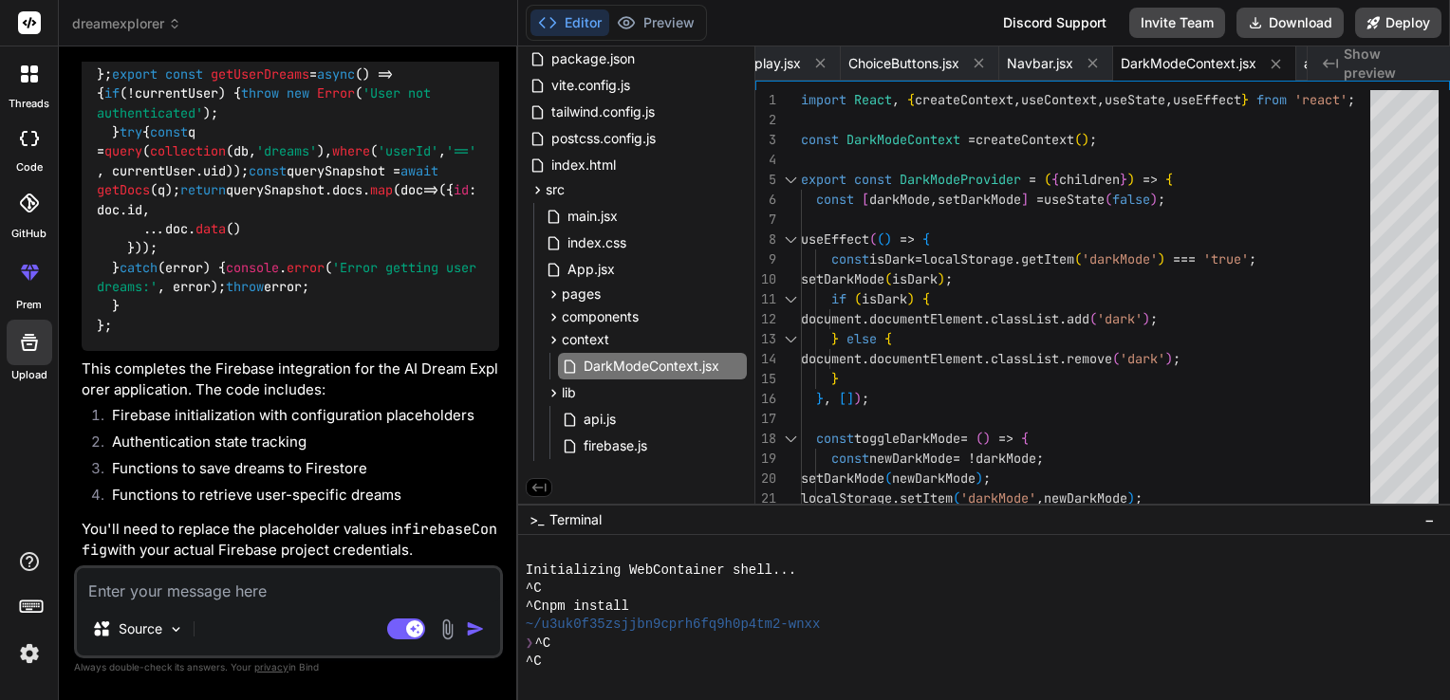
scroll to position [2814, 0]
